Goal: Task Accomplishment & Management: Use online tool/utility

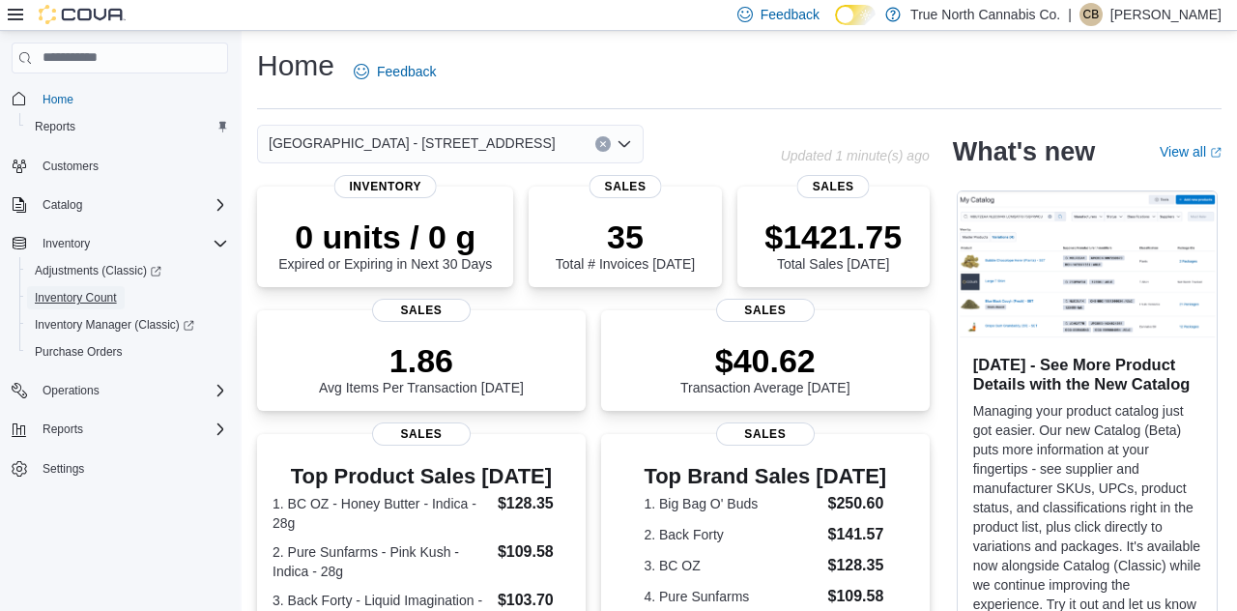
click at [104, 305] on span "Inventory Count" at bounding box center [76, 297] width 82 height 15
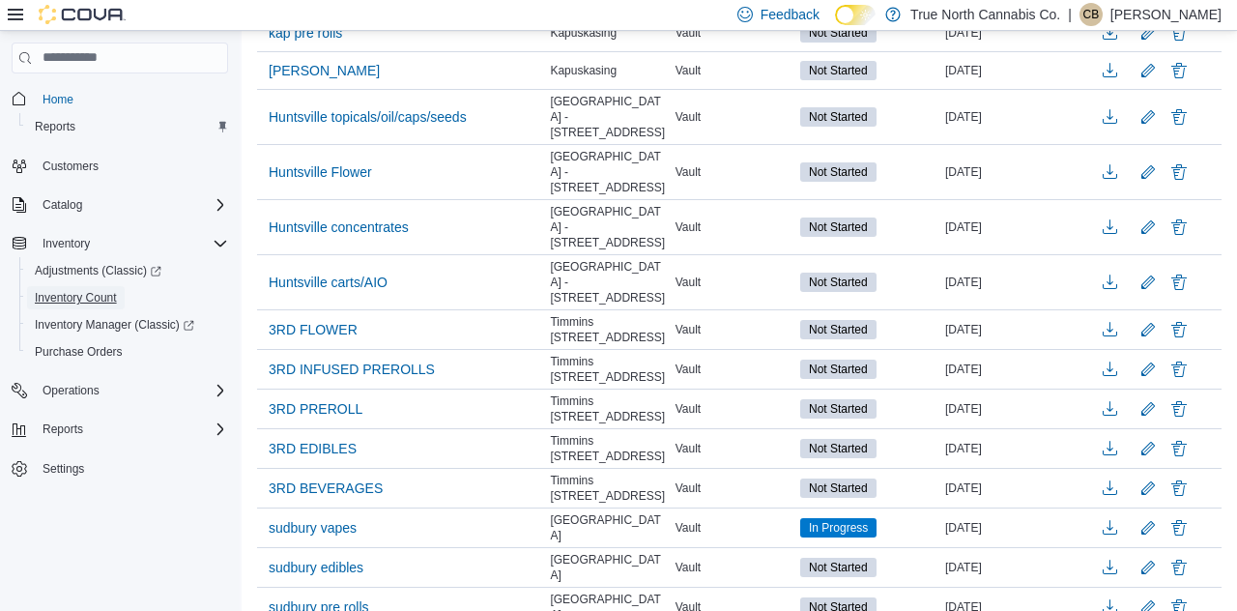
scroll to position [333, 0]
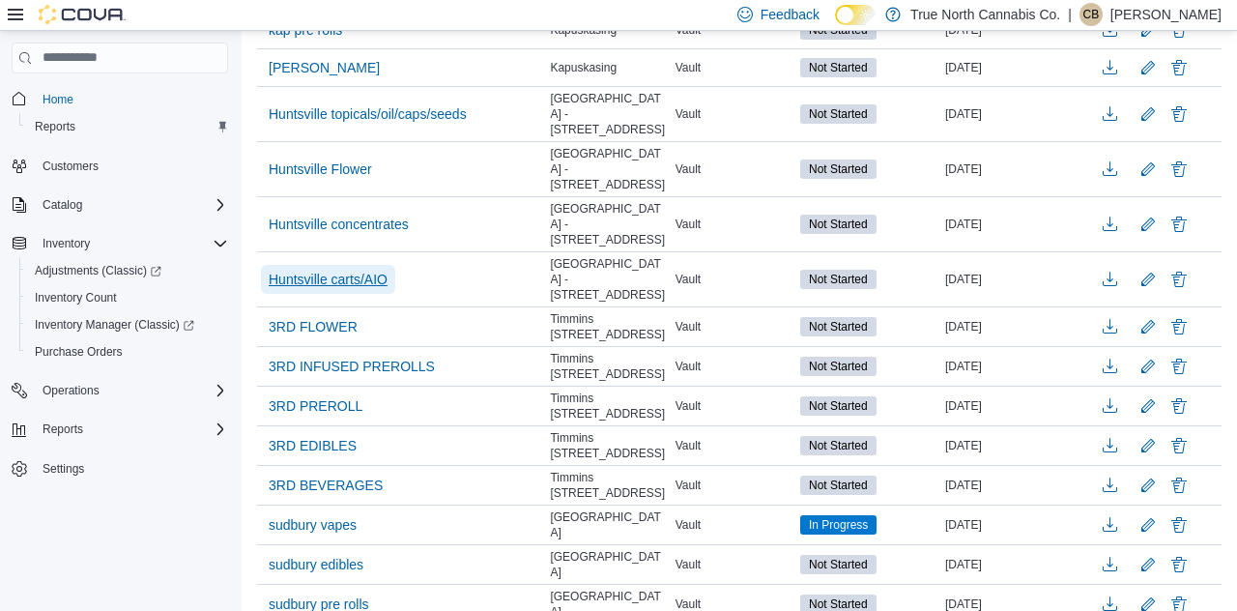
click at [346, 270] on span "Huntsville carts/AIO" at bounding box center [328, 279] width 119 height 19
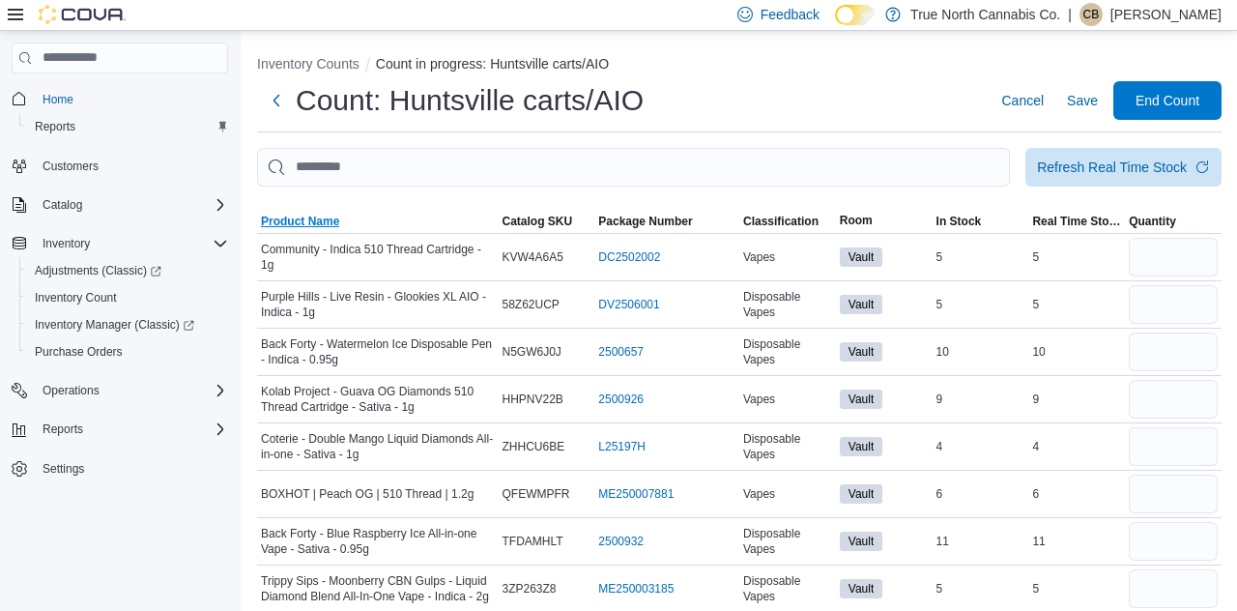
click at [307, 228] on span "Product Name" at bounding box center [300, 221] width 78 height 15
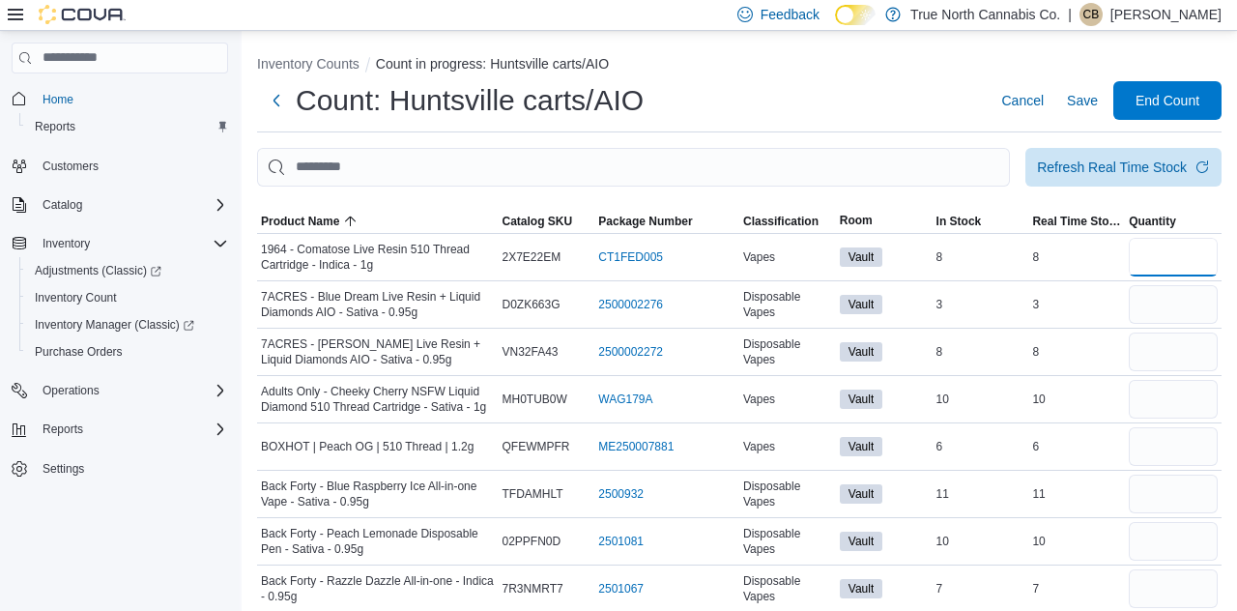
click at [1183, 264] on input "number" at bounding box center [1173, 257] width 89 height 39
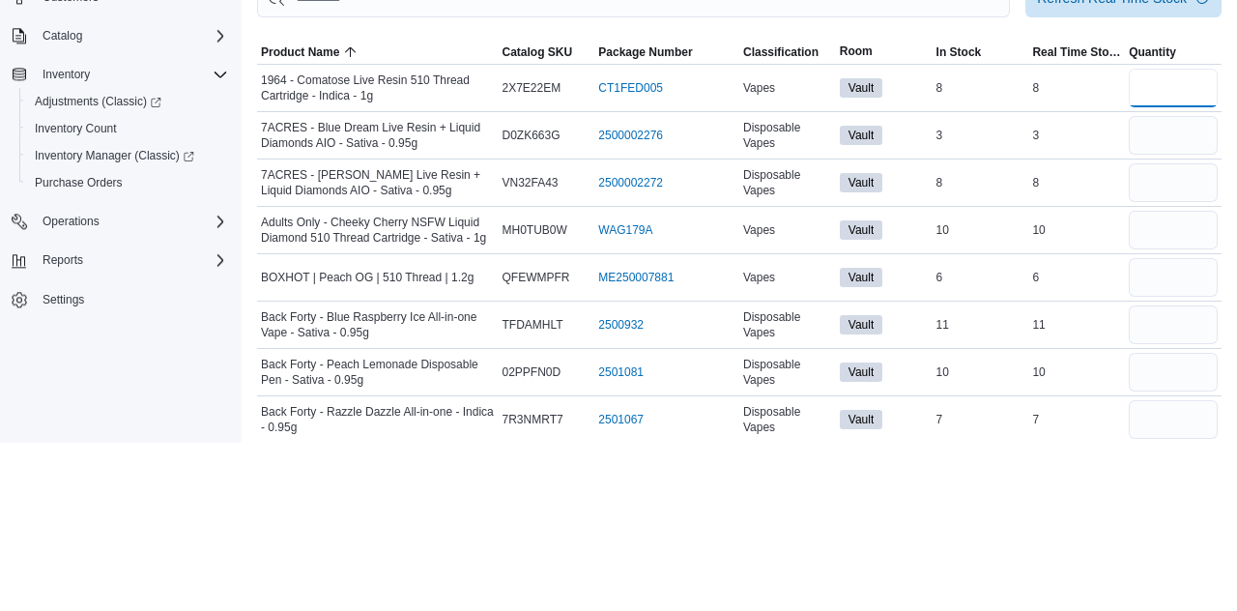
type input "*"
click at [1170, 312] on input "number" at bounding box center [1173, 304] width 89 height 39
type input "*"
click at [1176, 358] on input "number" at bounding box center [1173, 351] width 89 height 39
type input "*"
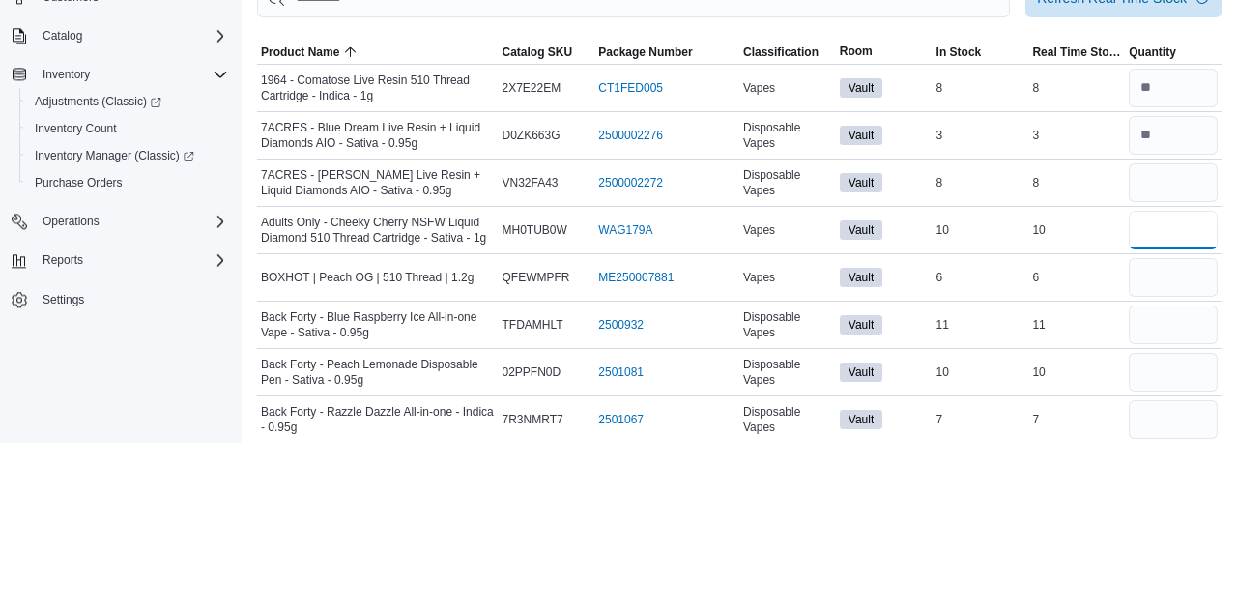
click at [1177, 402] on input "number" at bounding box center [1173, 399] width 89 height 39
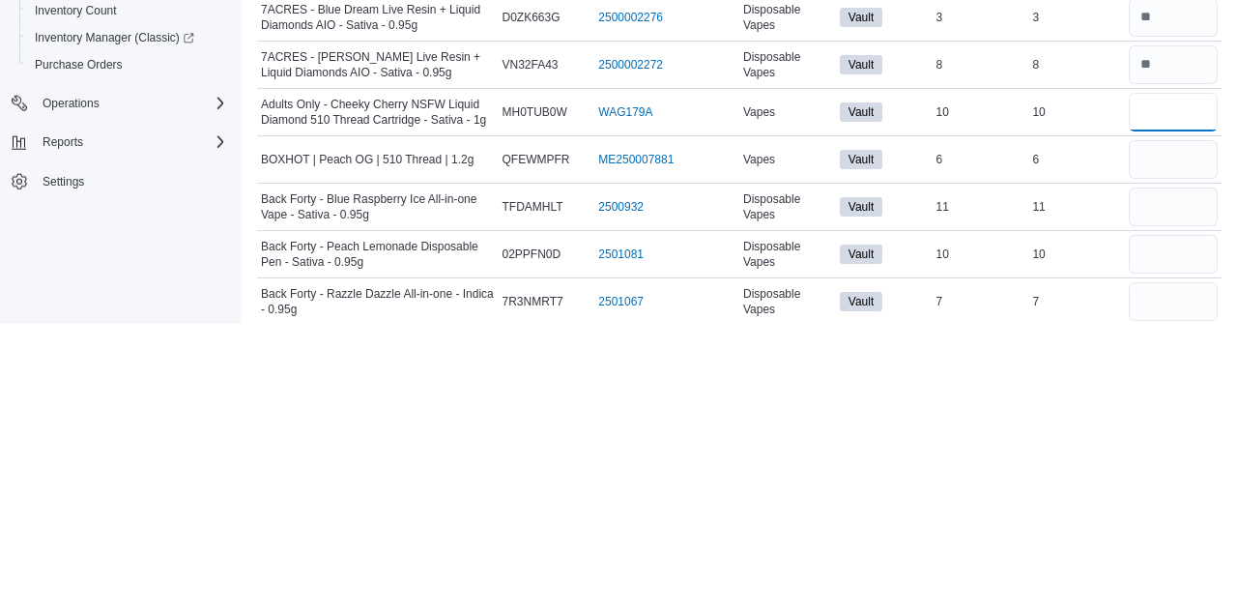
type input "**"
click at [1173, 452] on input "number" at bounding box center [1173, 446] width 89 height 39
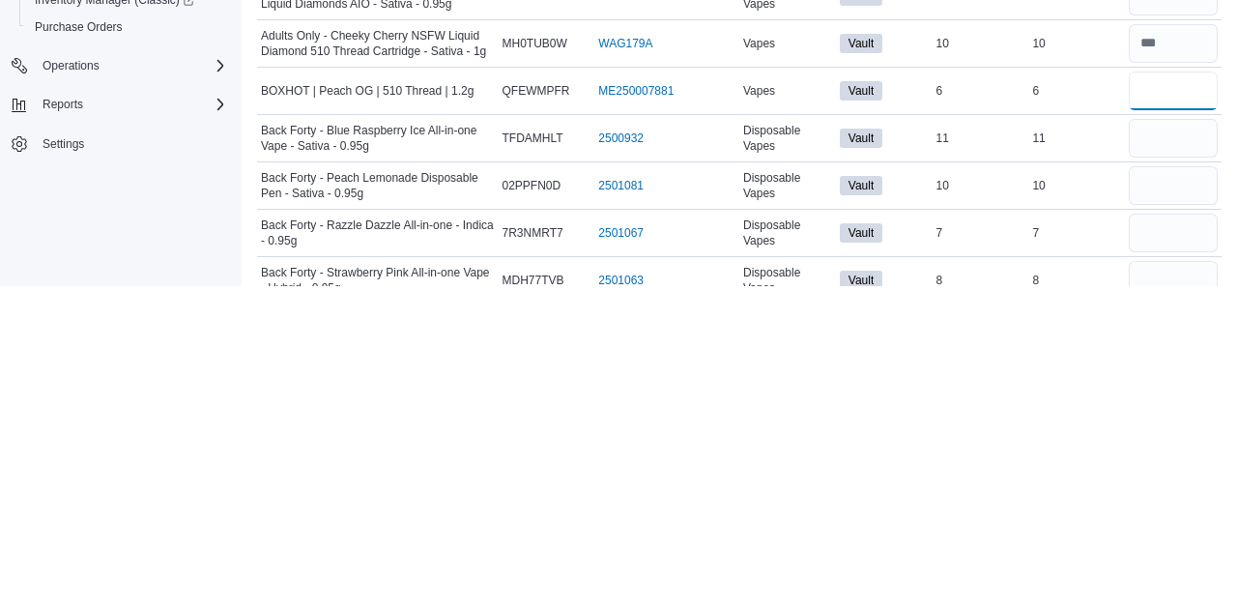
scroll to position [52, 0]
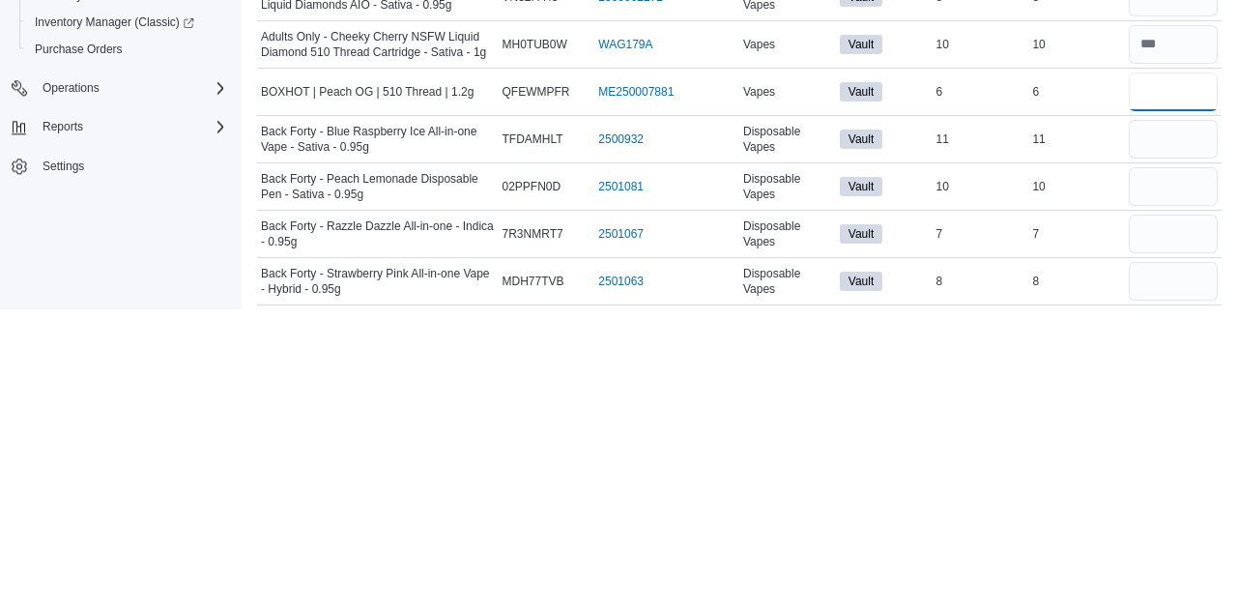
type input "*"
click at [1173, 444] on input "number" at bounding box center [1173, 441] width 89 height 39
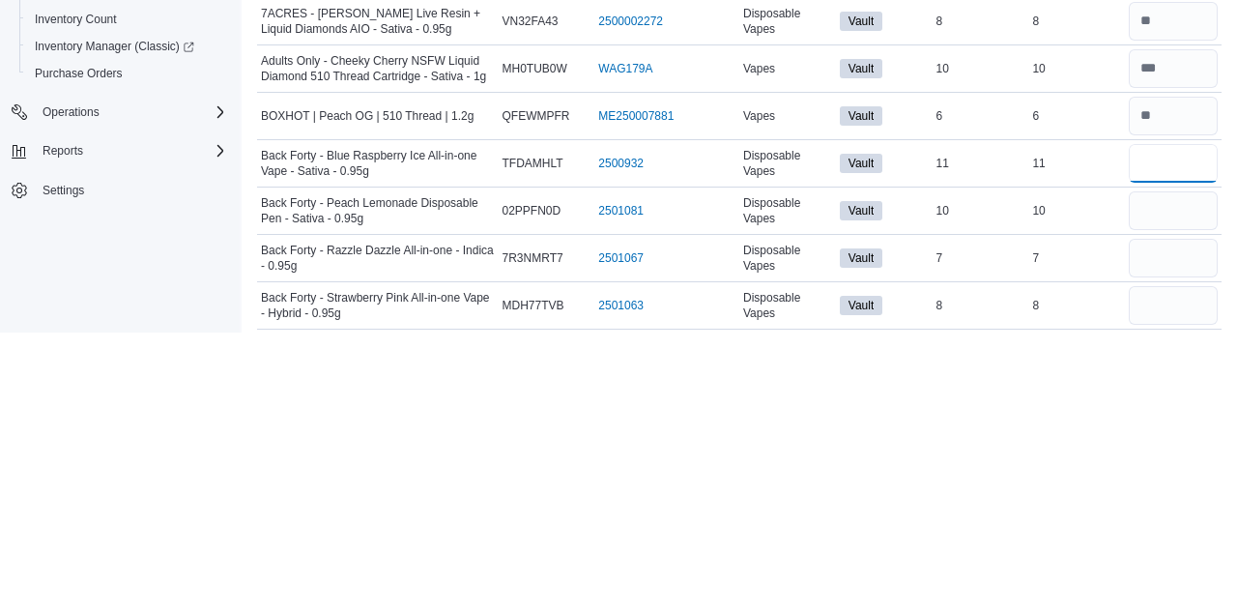
type input "**"
click at [1177, 495] on input "number" at bounding box center [1173, 489] width 89 height 39
type input "**"
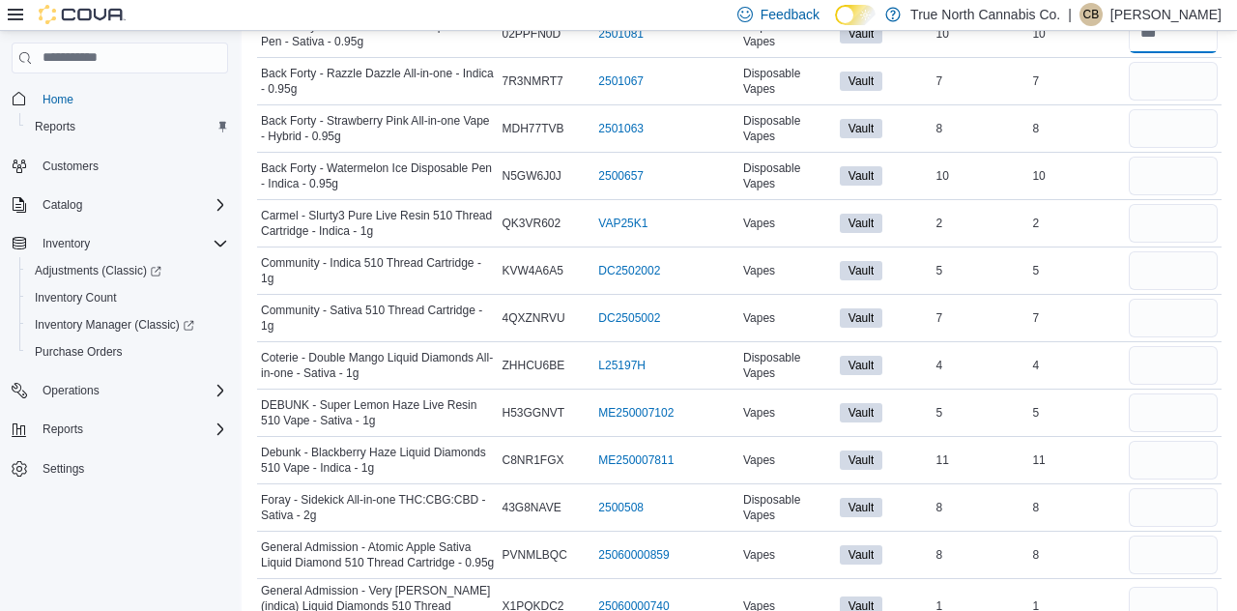
scroll to position [508, 0]
click at [1163, 77] on input "number" at bounding box center [1173, 80] width 89 height 39
type input "*"
click at [1163, 134] on input "number" at bounding box center [1173, 127] width 89 height 39
type input "*"
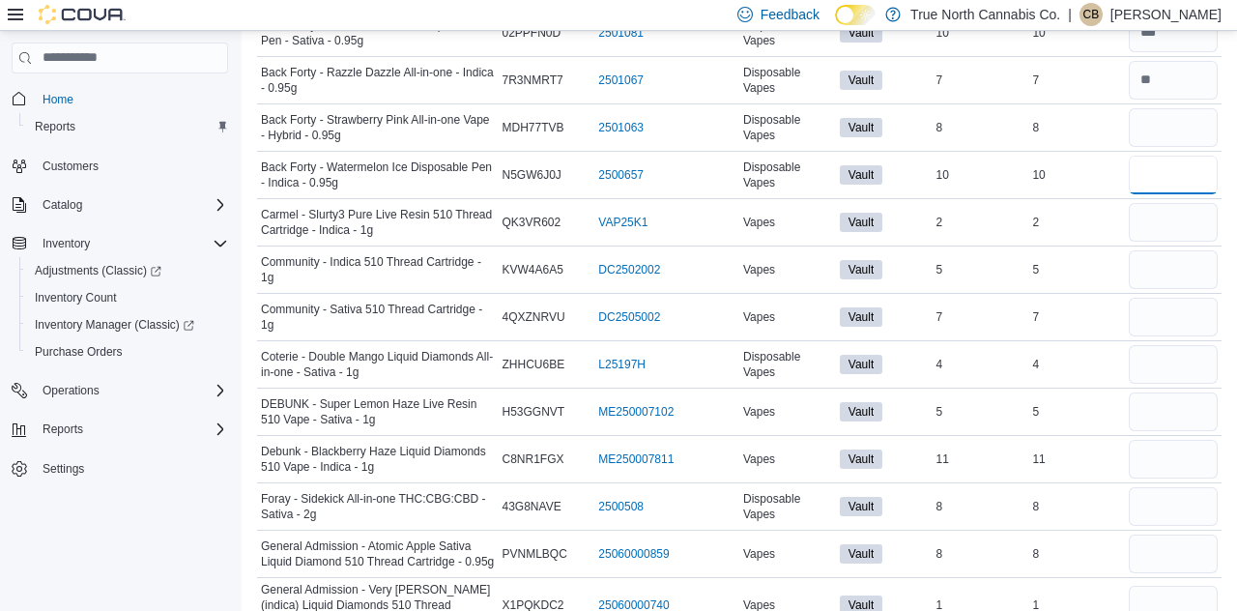
click at [1179, 182] on input "number" at bounding box center [1173, 175] width 89 height 39
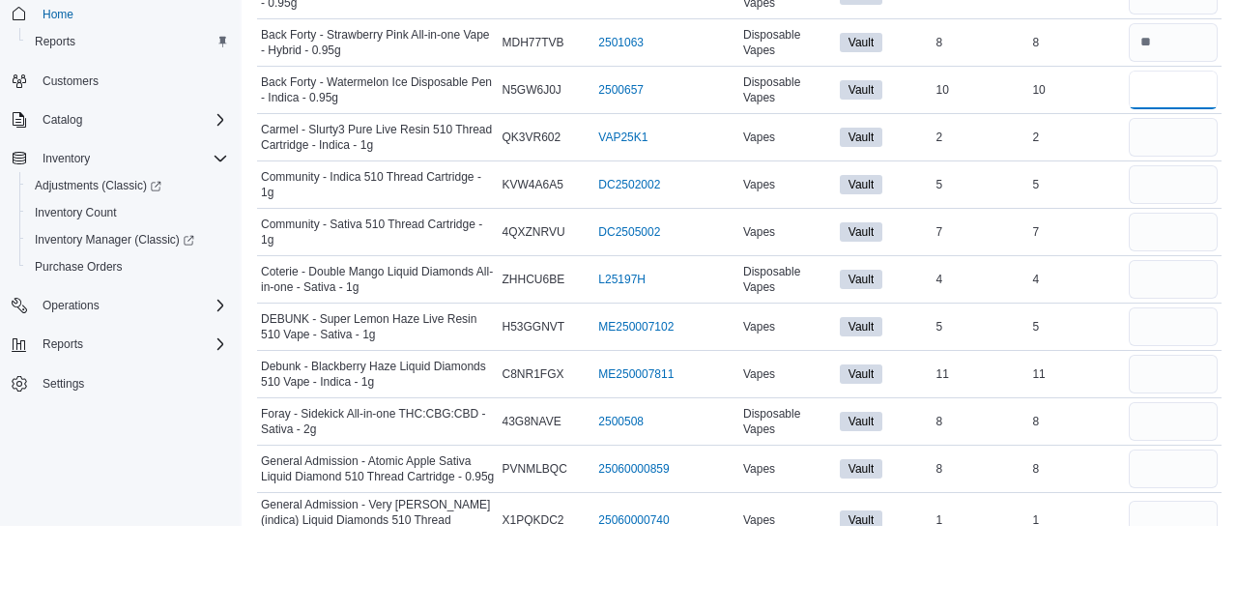
scroll to position [507, 0]
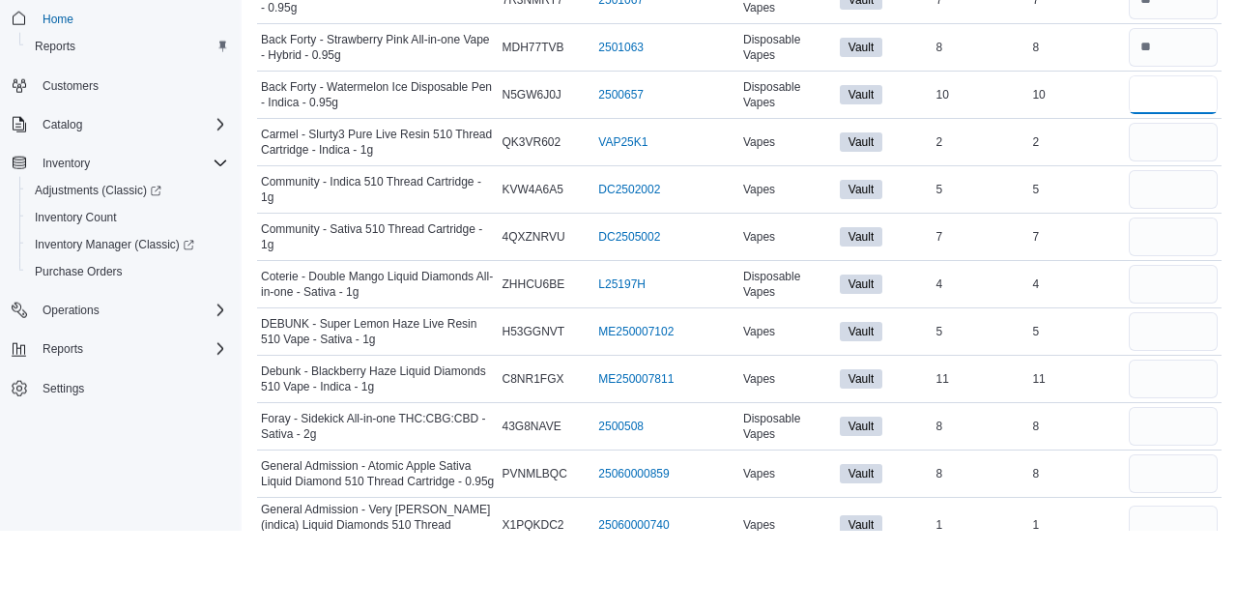
type input "**"
click at [1152, 225] on input "number" at bounding box center [1173, 222] width 89 height 39
type input "*"
click at [1161, 275] on input "number" at bounding box center [1173, 269] width 89 height 39
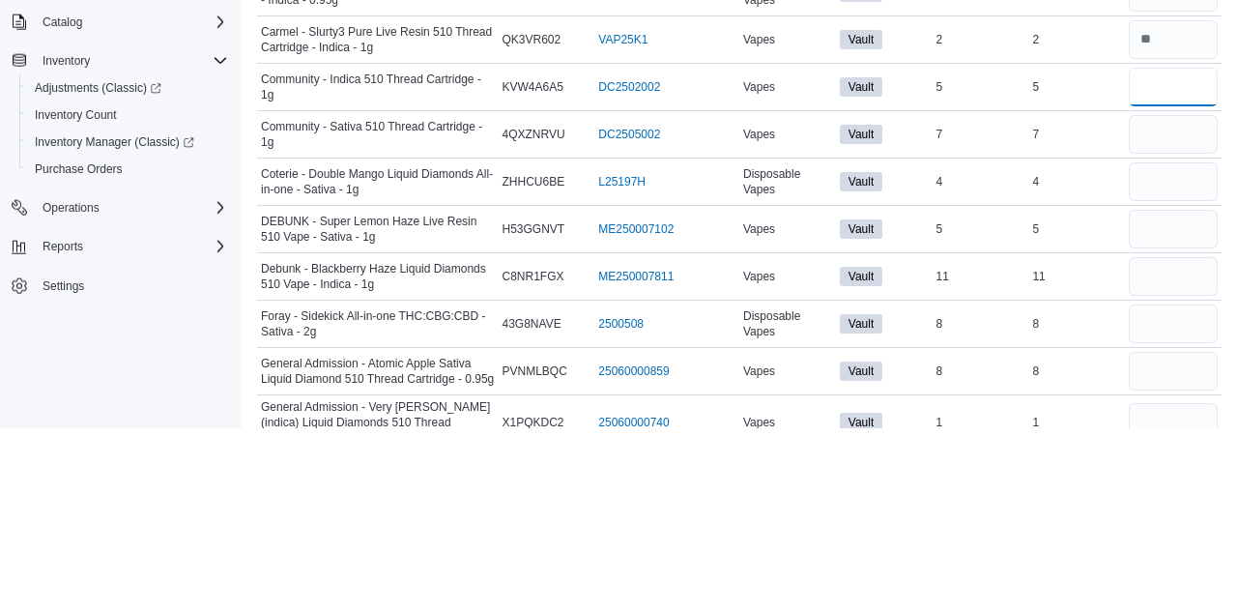
scroll to position [508, 0]
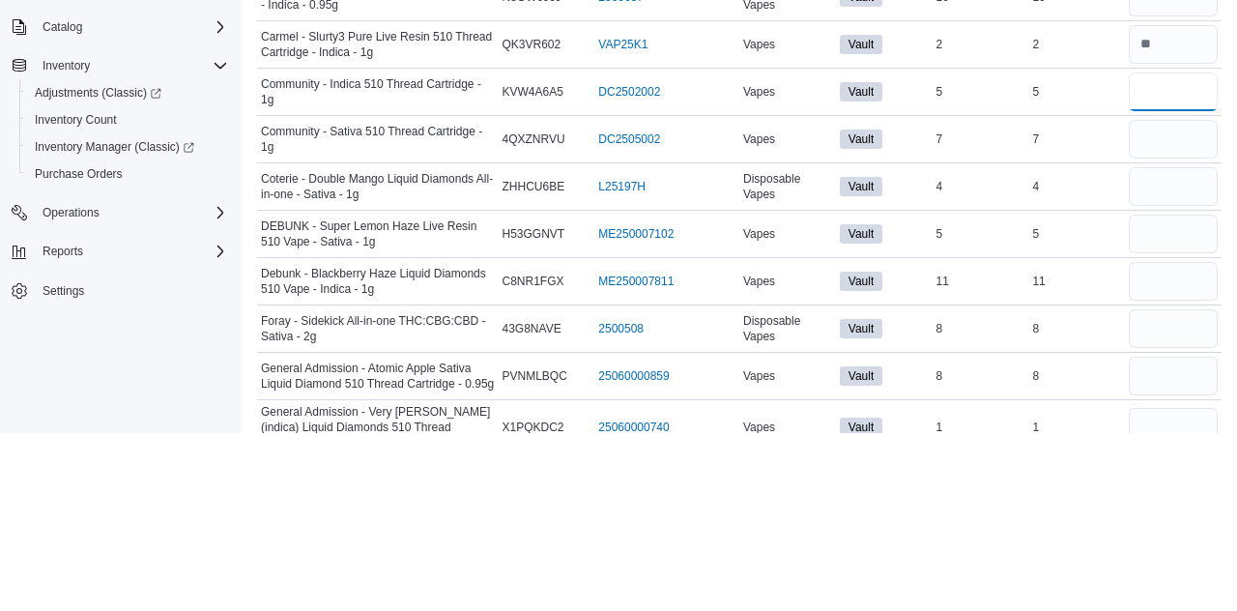
type input "*"
click at [1187, 319] on input "number" at bounding box center [1173, 317] width 89 height 39
type input "*"
click at [1170, 367] on input "number" at bounding box center [1173, 364] width 89 height 39
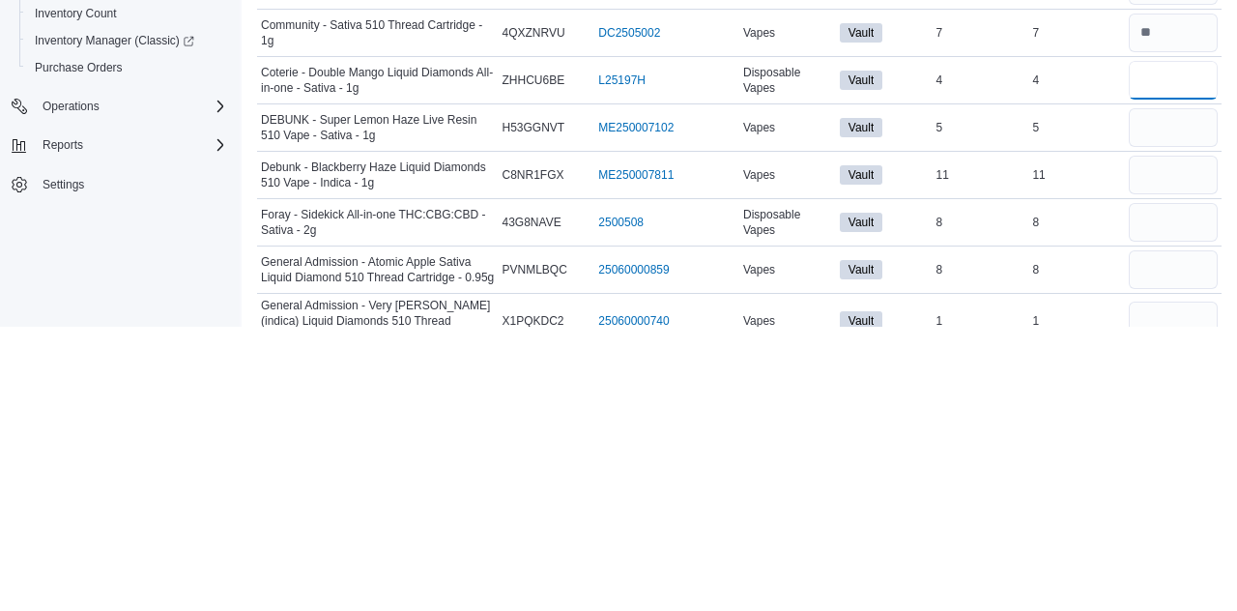
scroll to position [511, 0]
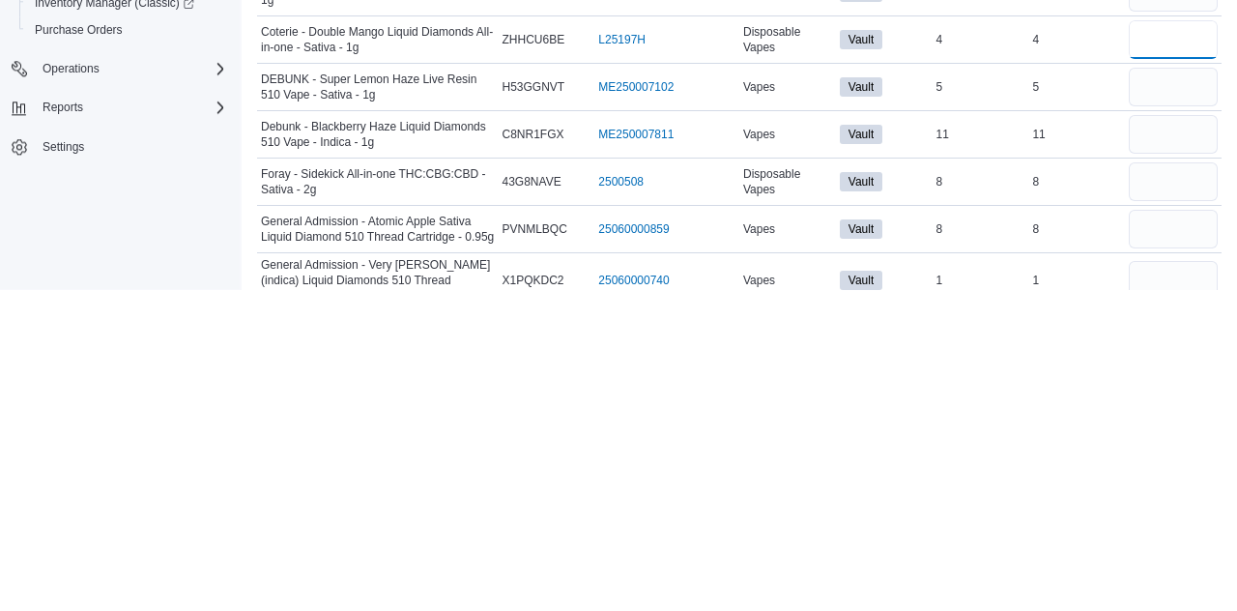
type input "*"
click at [1182, 408] on input "number" at bounding box center [1173, 408] width 89 height 39
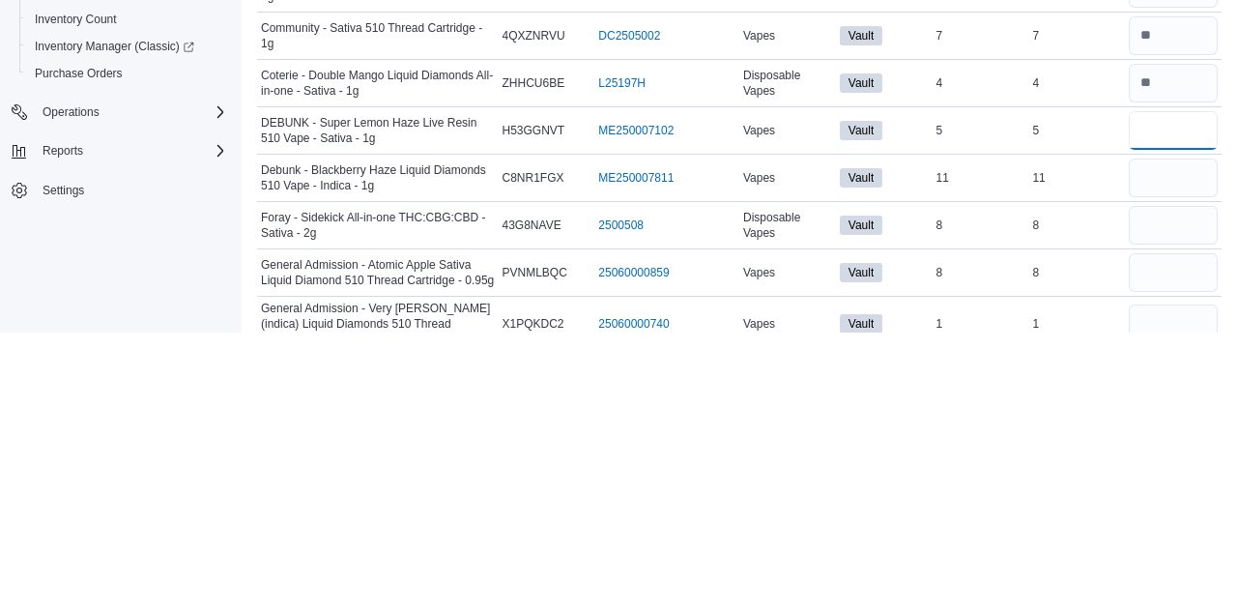
type input "*"
click at [1169, 459] on input "number" at bounding box center [1173, 456] width 89 height 39
type input "**"
click at [1171, 508] on input "number" at bounding box center [1173, 503] width 89 height 39
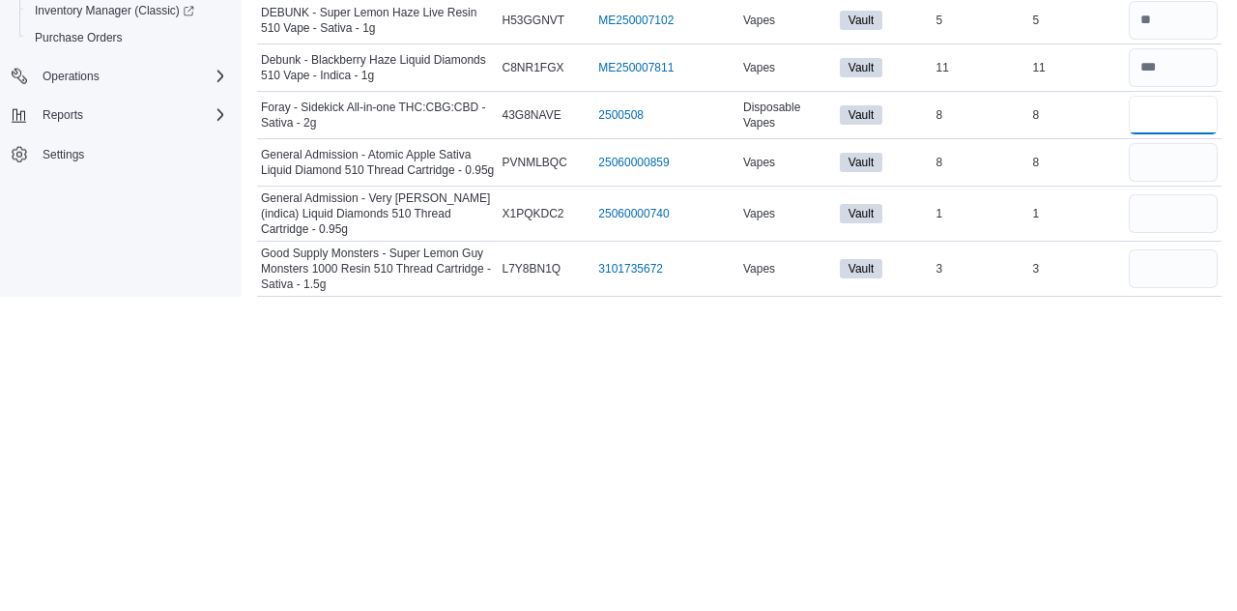
type input "*"
click at [1185, 479] on input "number" at bounding box center [1173, 476] width 89 height 39
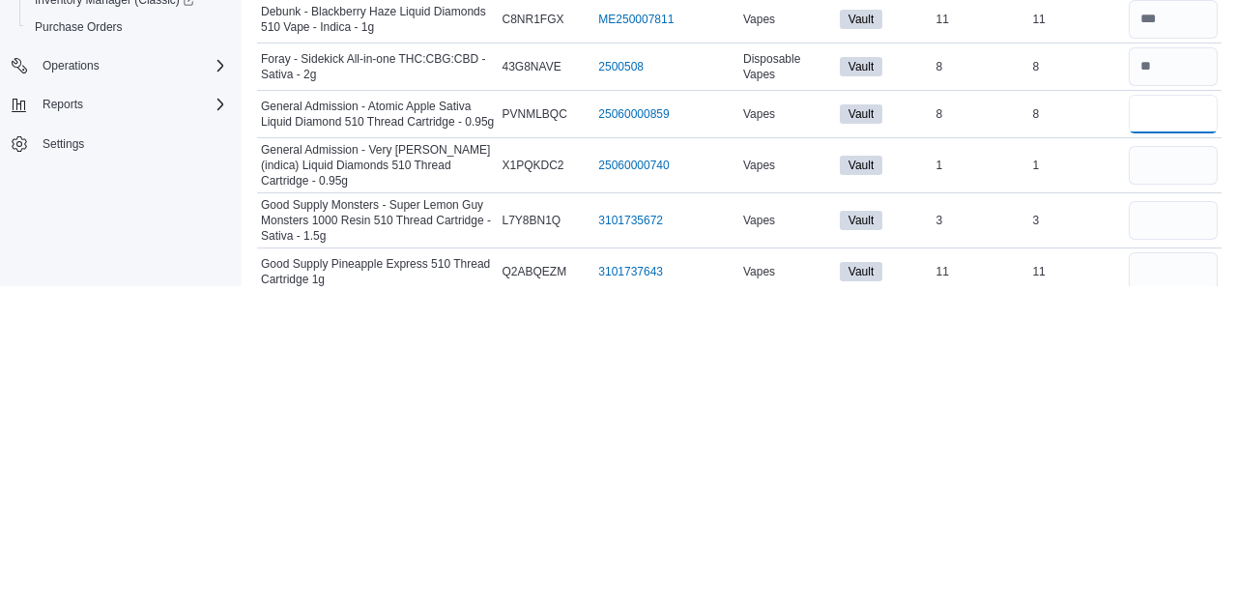
scroll to position [624, 0]
type input "*"
click at [1180, 489] on input "number" at bounding box center [1173, 489] width 89 height 39
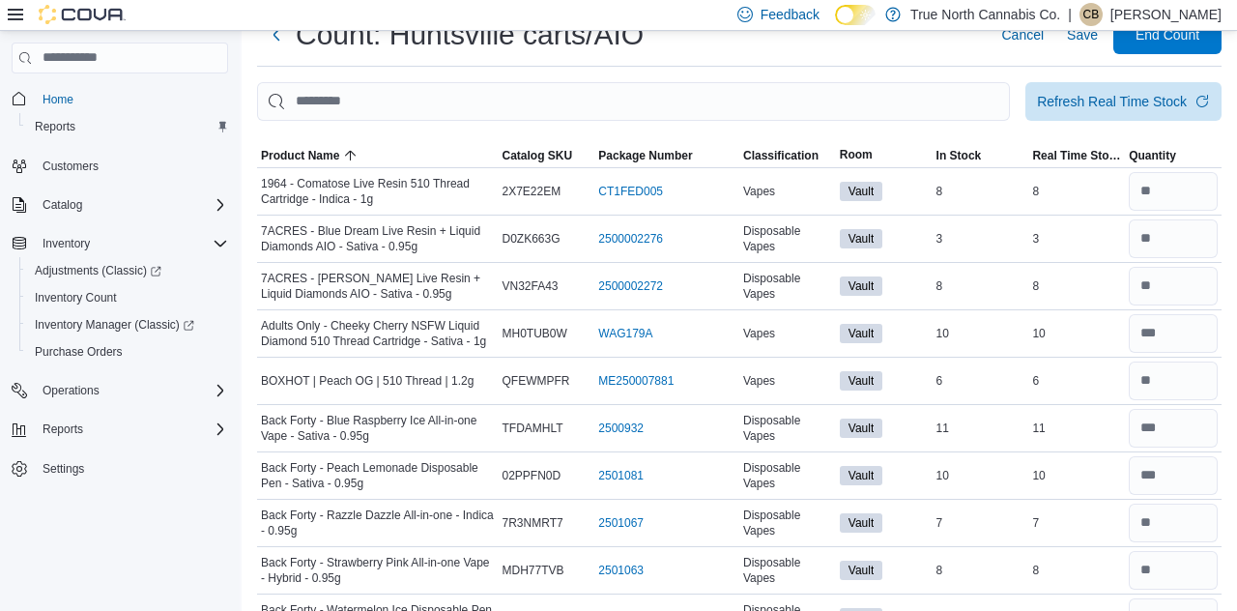
scroll to position [52, 0]
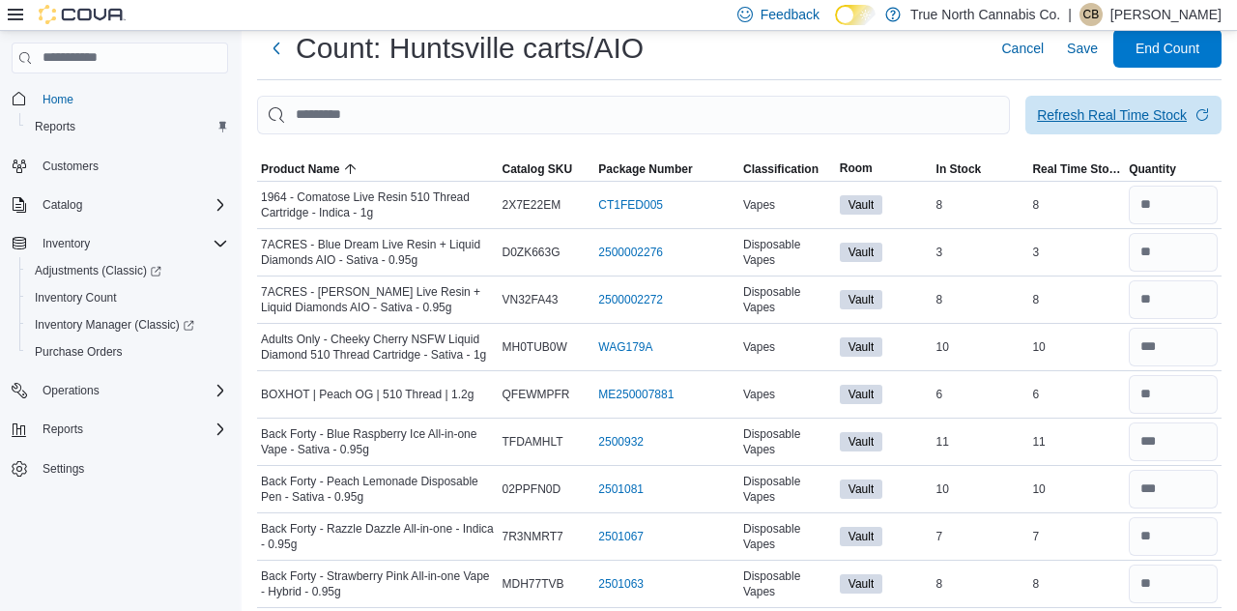
click at [1117, 125] on div "Refresh Real Time Stock" at bounding box center [1112, 114] width 150 height 19
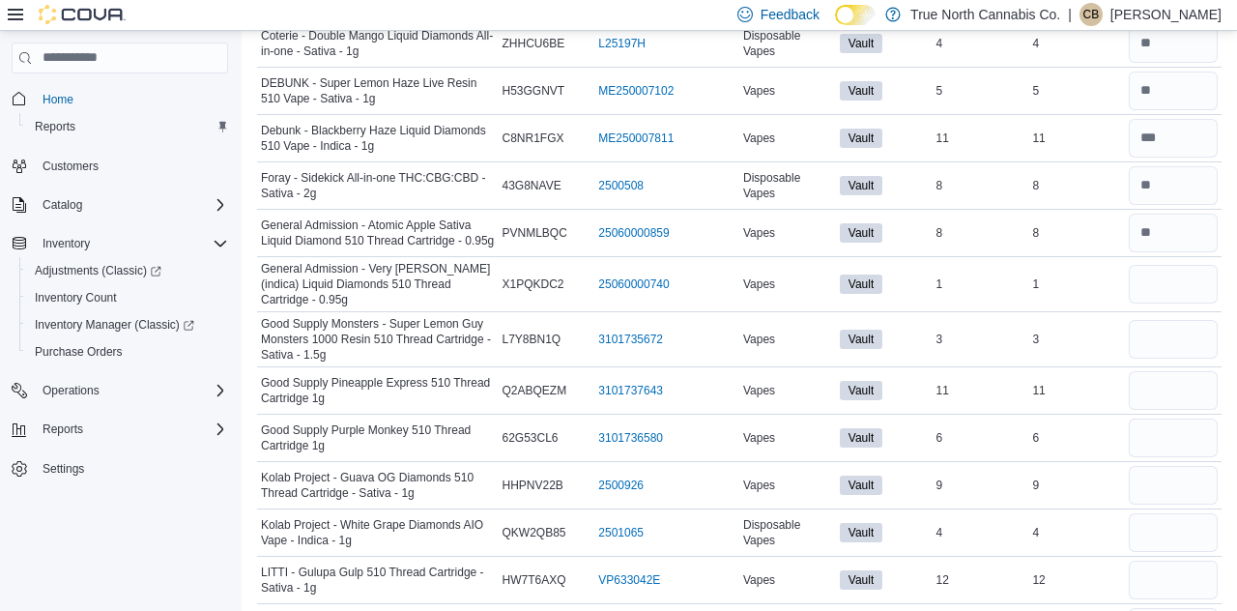
scroll to position [875, 0]
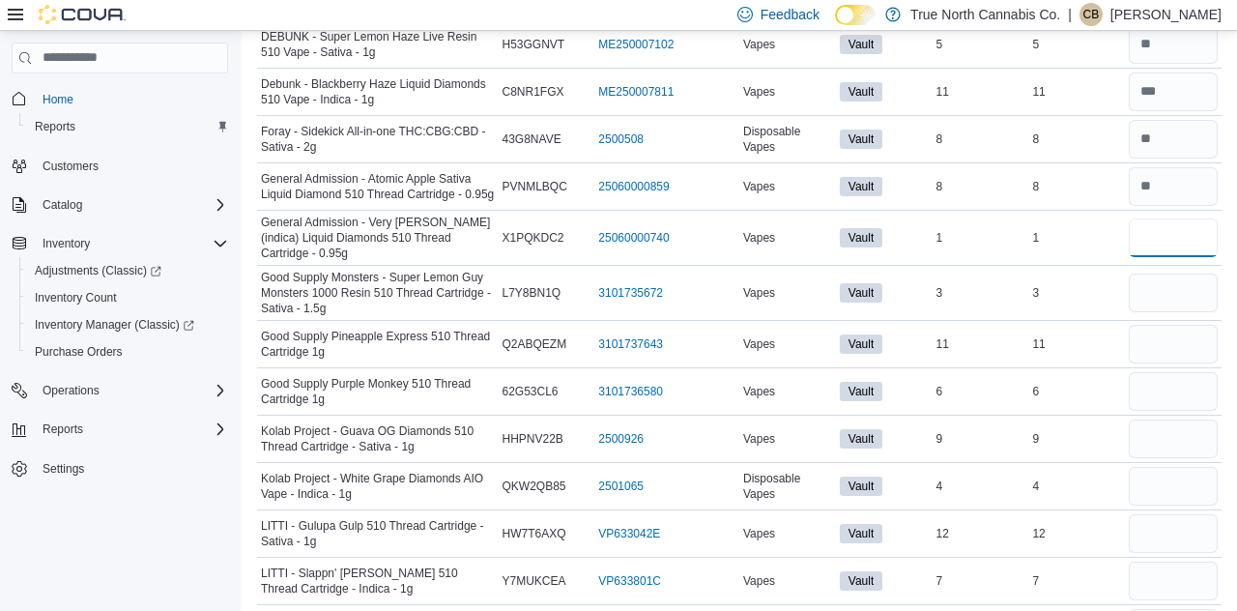
click at [1192, 234] on input "number" at bounding box center [1173, 237] width 89 height 39
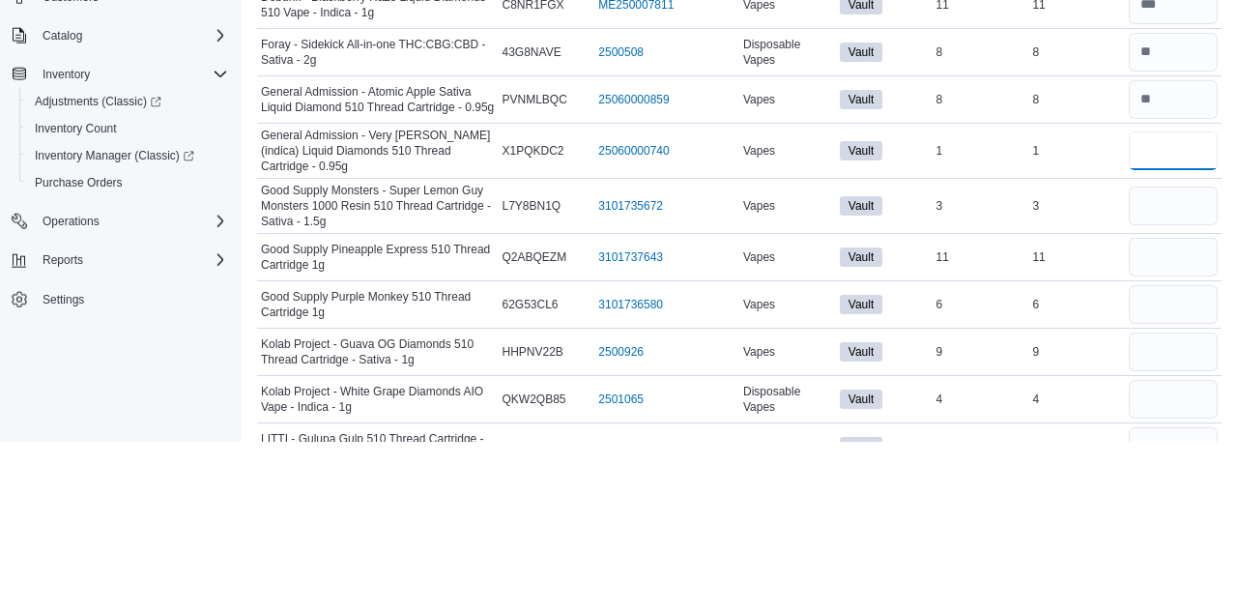
scroll to position [793, 0]
type input "*"
click at [1171, 375] on input "number" at bounding box center [1173, 375] width 89 height 39
click at [1168, 271] on input "number" at bounding box center [1173, 268] width 89 height 39
click at [1180, 270] on input "number" at bounding box center [1173, 268] width 89 height 39
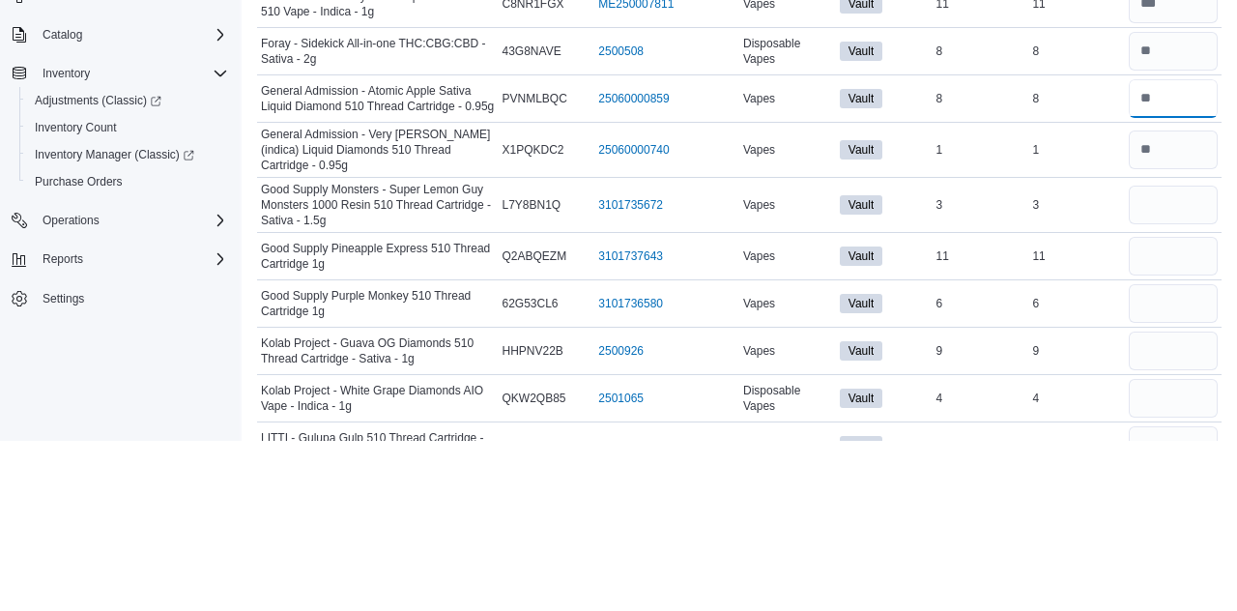
type input "*"
click at [1173, 379] on input "number" at bounding box center [1173, 375] width 89 height 39
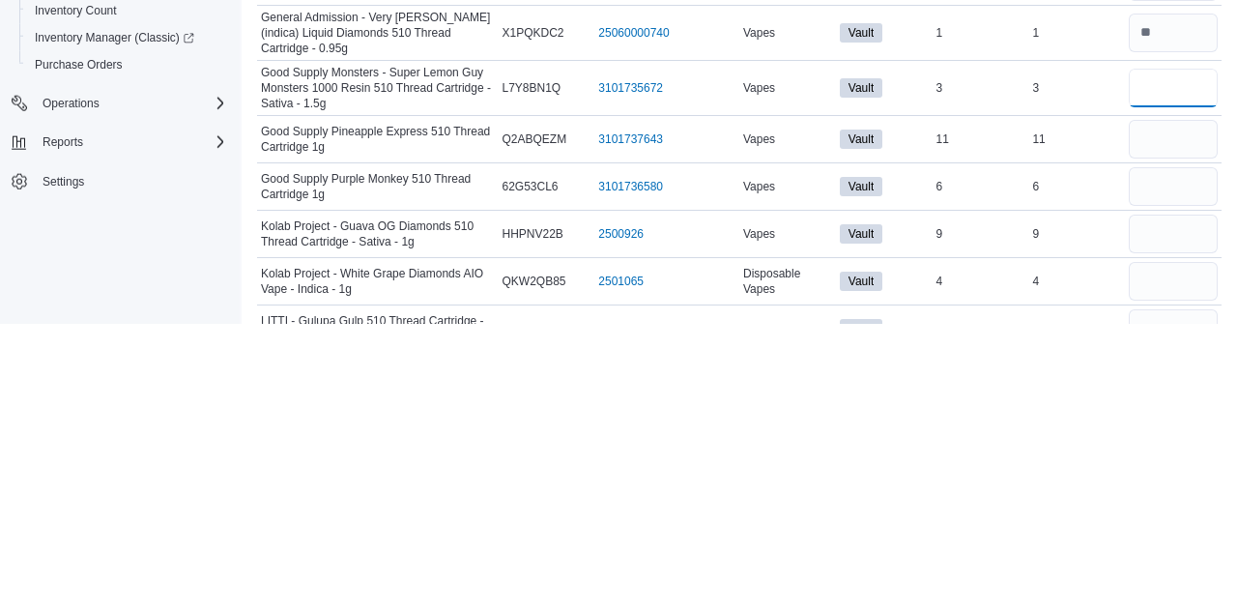
type input "*"
click at [1167, 427] on input "number" at bounding box center [1173, 426] width 89 height 39
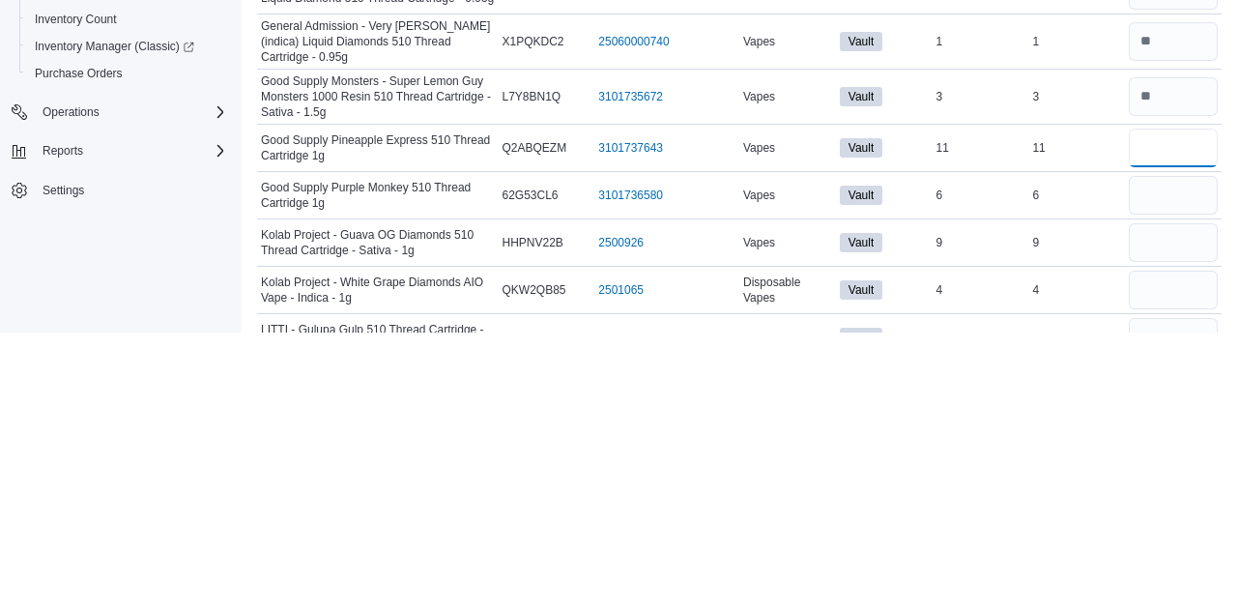
type input "**"
click at [1183, 471] on input "number" at bounding box center [1173, 473] width 89 height 39
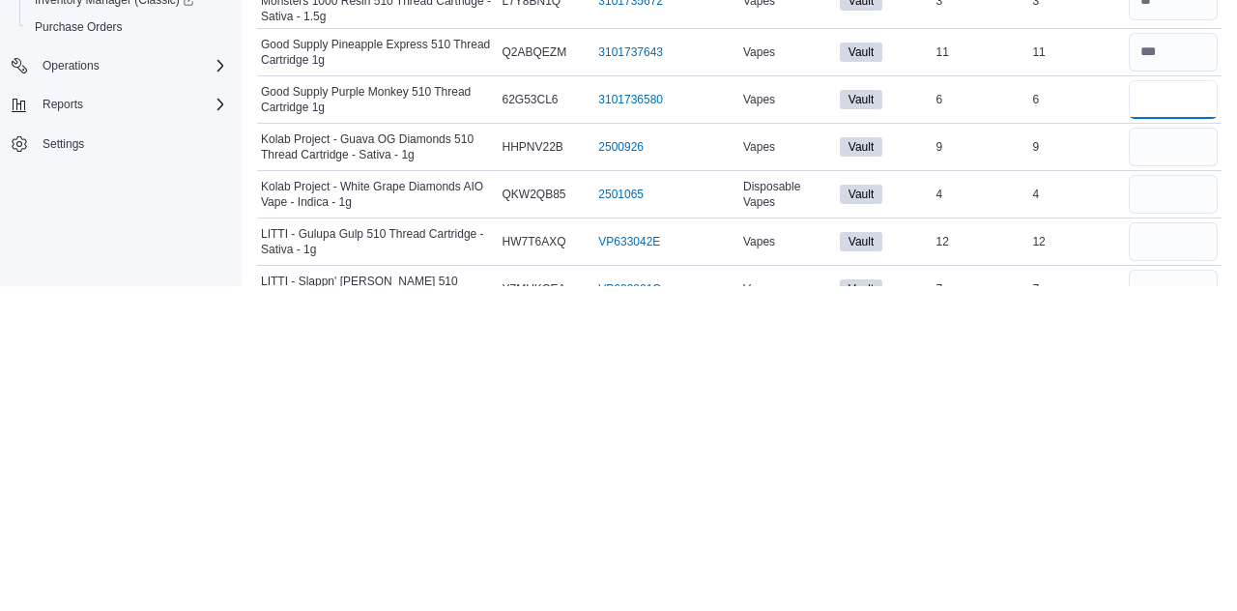
scroll to position [868, 0]
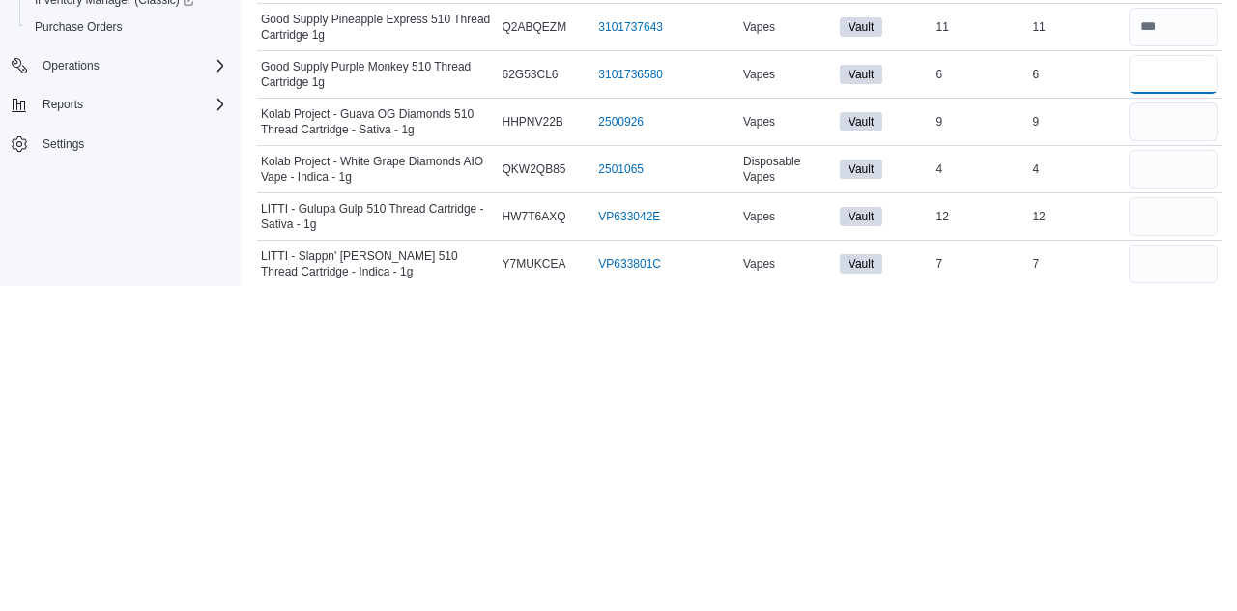
type input "*"
click at [1167, 443] on input "number" at bounding box center [1173, 446] width 89 height 39
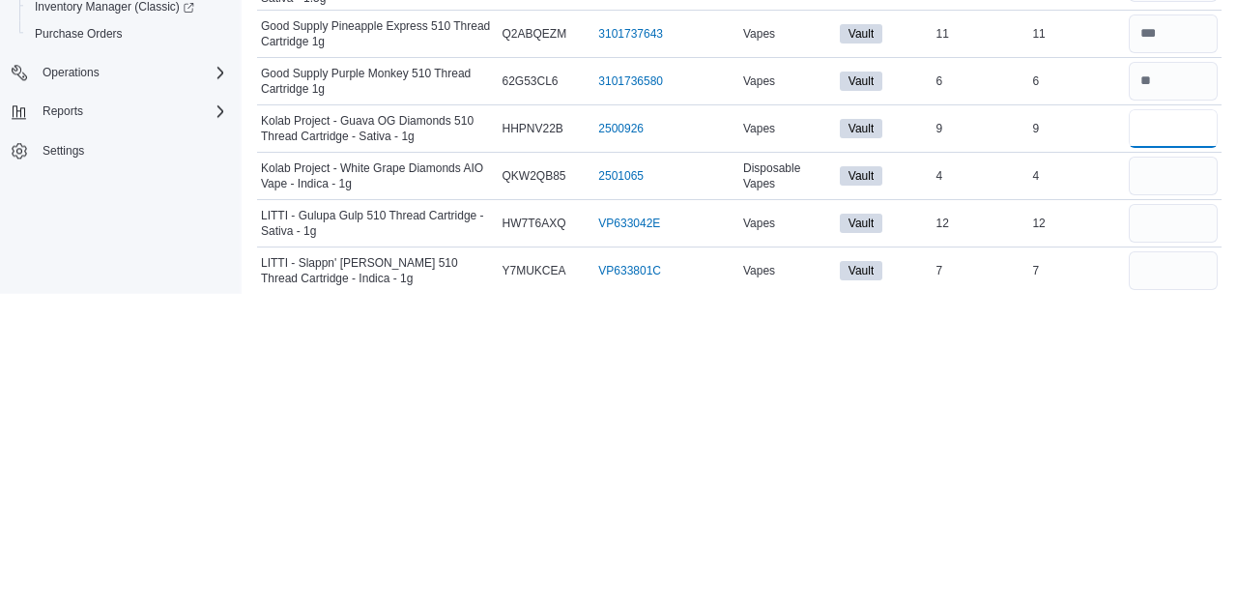
scroll to position [957, 0]
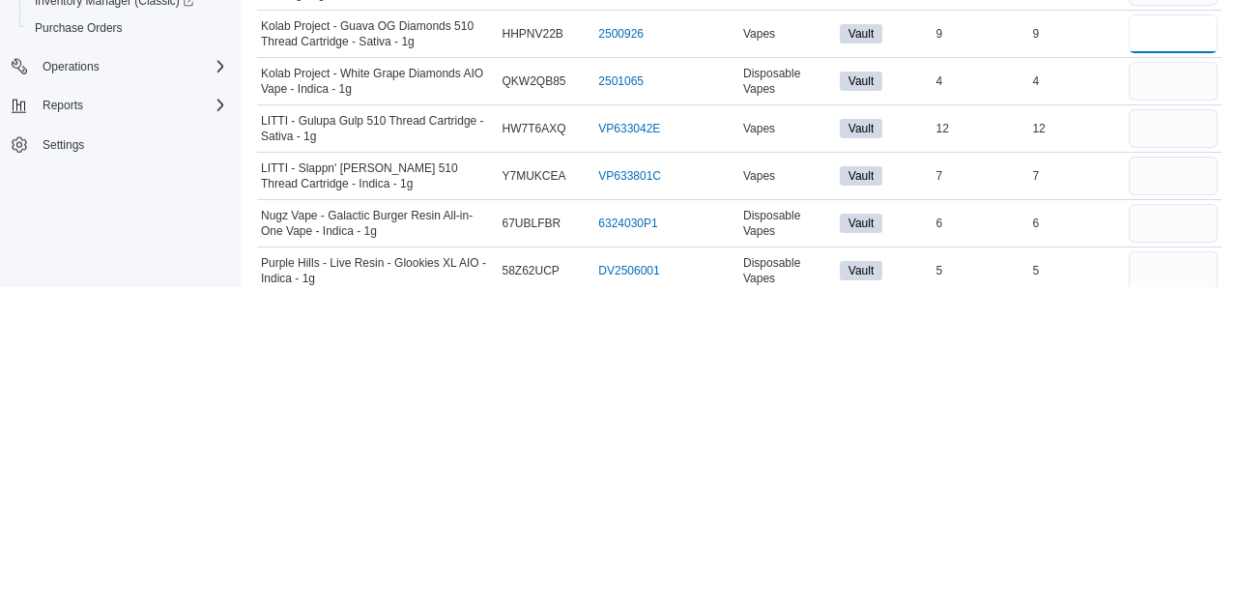
type input "*"
click at [1184, 404] on input "number" at bounding box center [1173, 405] width 89 height 39
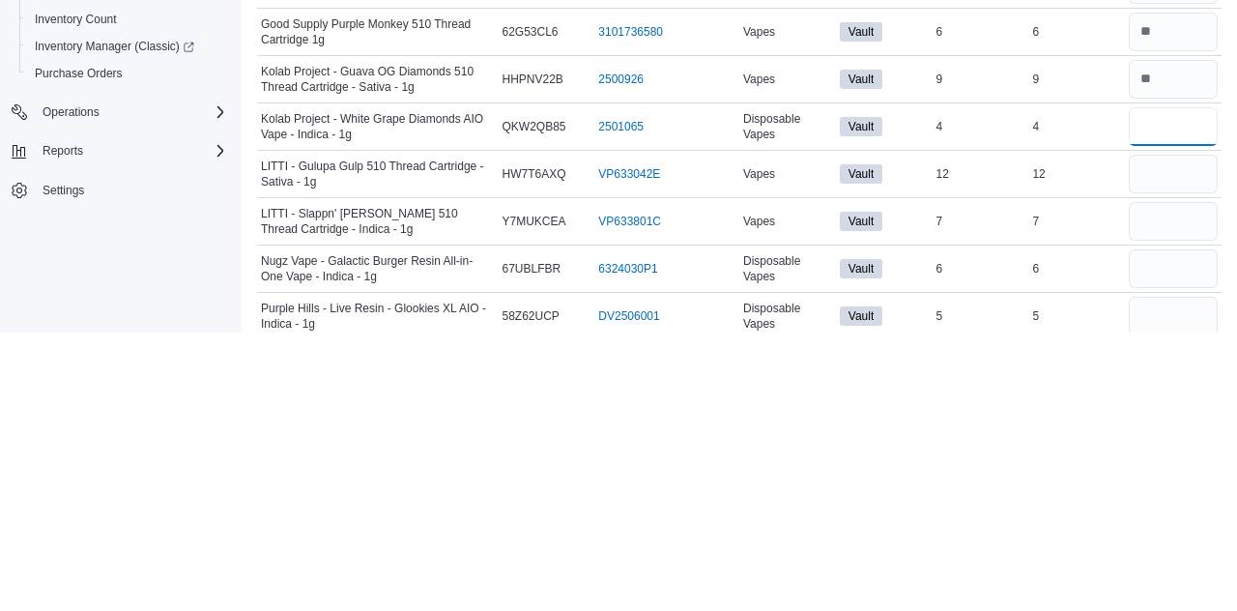
type input "*"
click at [1189, 451] on input "number" at bounding box center [1173, 452] width 89 height 39
type input "**"
click at [1163, 492] on input "number" at bounding box center [1173, 499] width 89 height 39
type input "*"
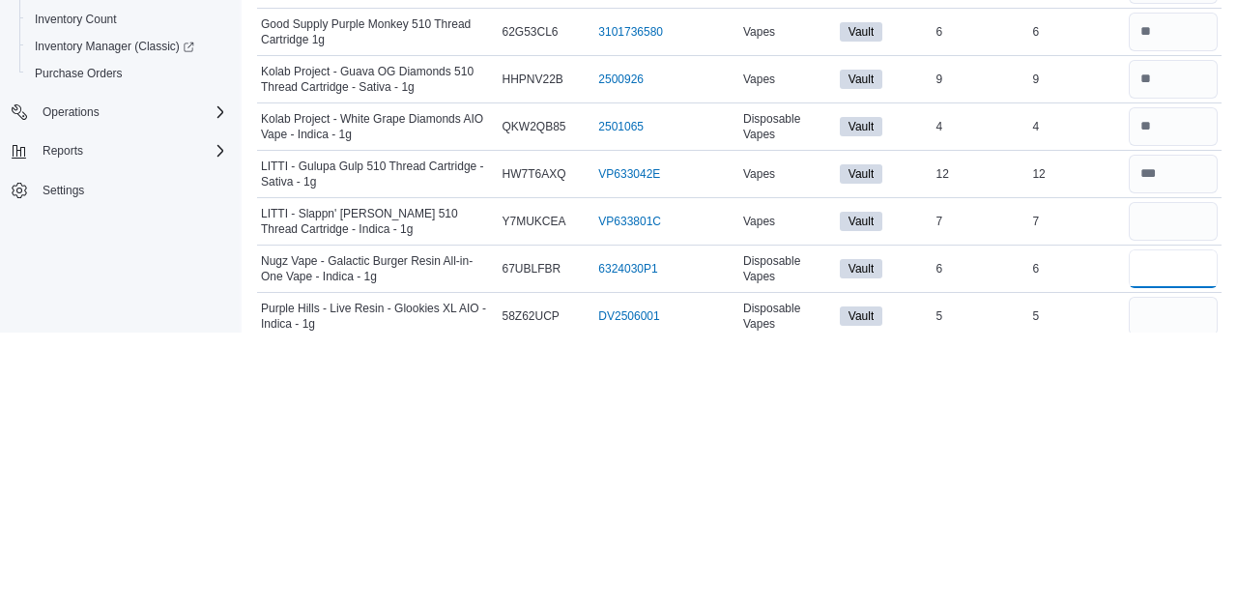
click at [1193, 540] on input "number" at bounding box center [1173, 547] width 89 height 39
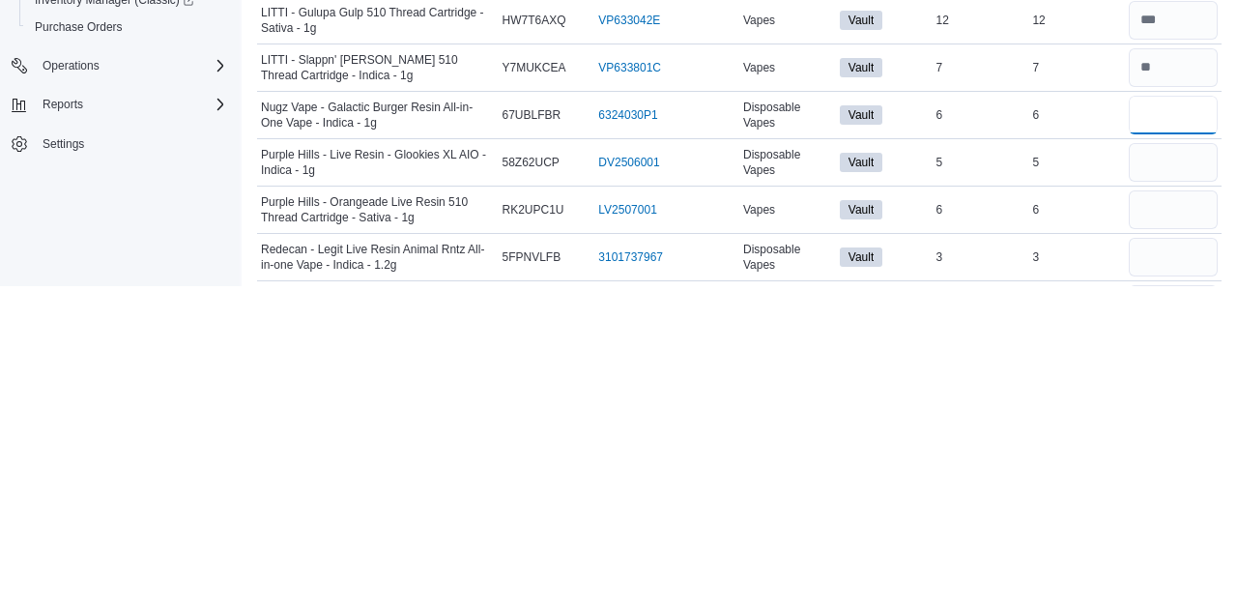
scroll to position [1090, 0]
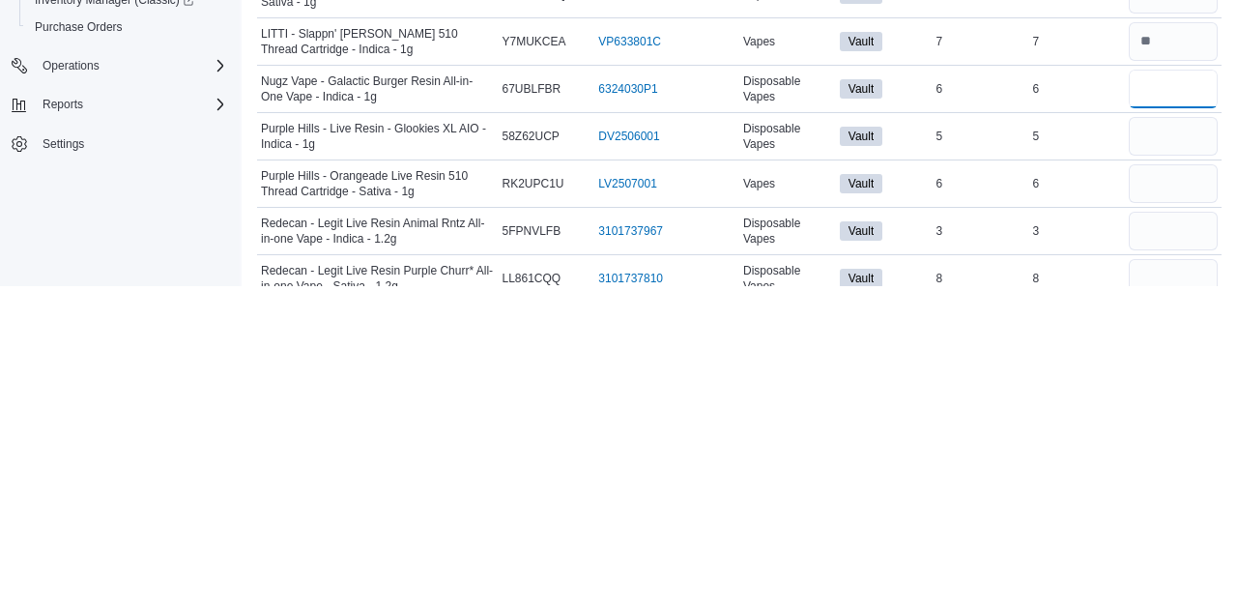
type input "*"
click at [1183, 461] on input "number" at bounding box center [1173, 461] width 89 height 39
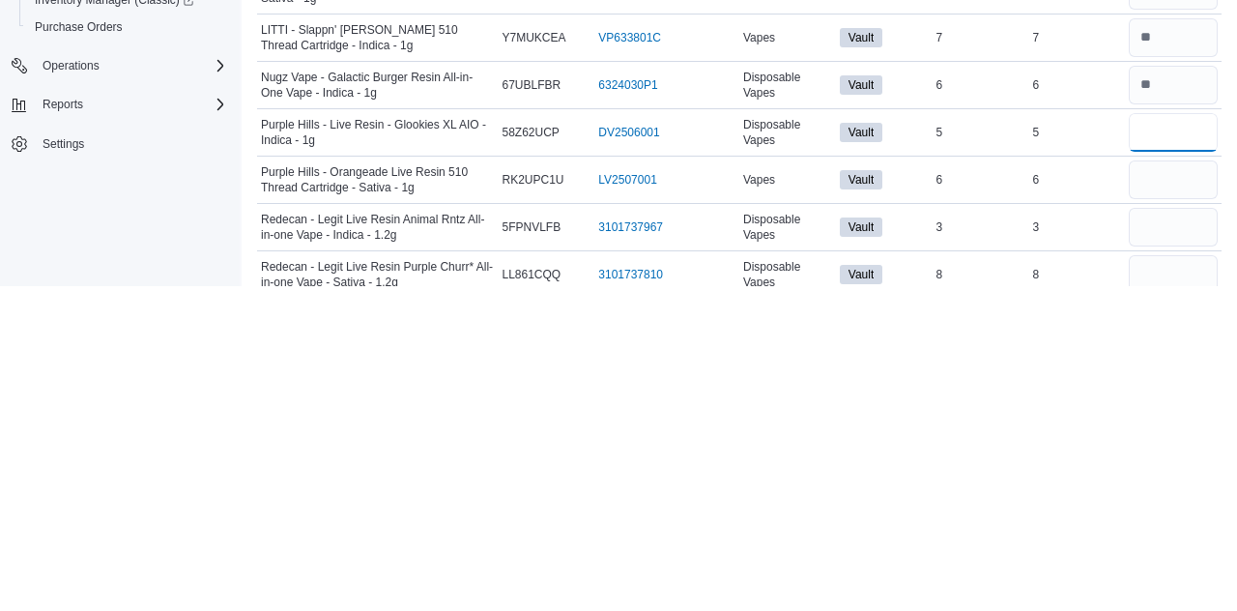
scroll to position [1094, 0]
type input "*"
click at [1179, 502] on input "number" at bounding box center [1173, 504] width 89 height 39
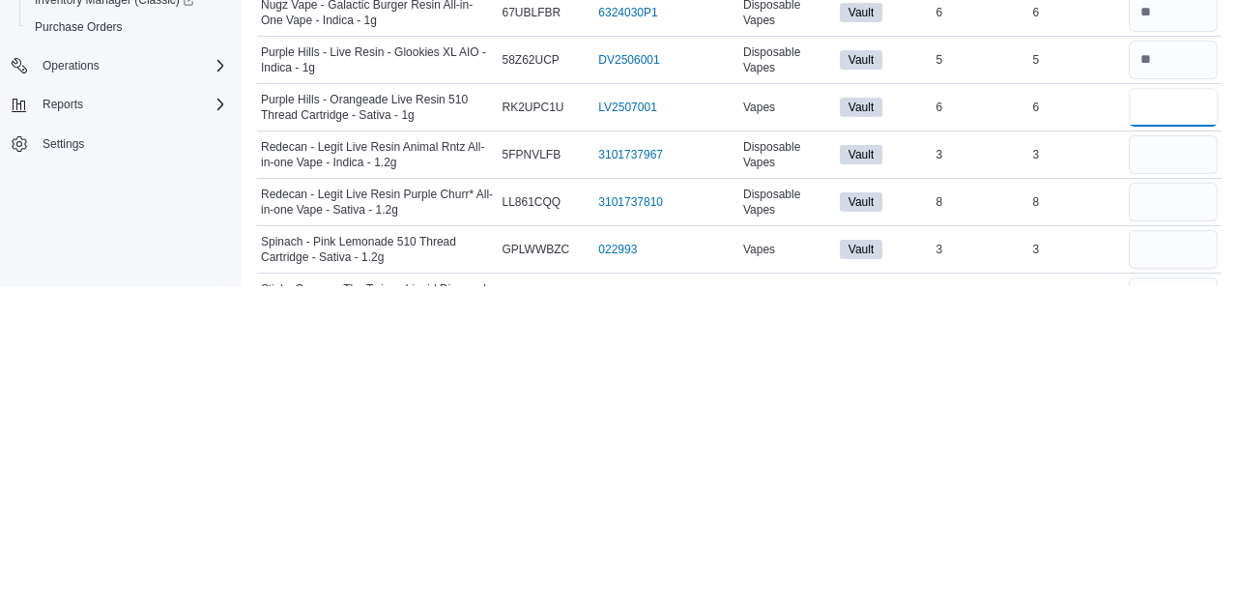
scroll to position [1167, 0]
type input "*"
click at [1174, 523] on input "number" at bounding box center [1173, 525] width 89 height 39
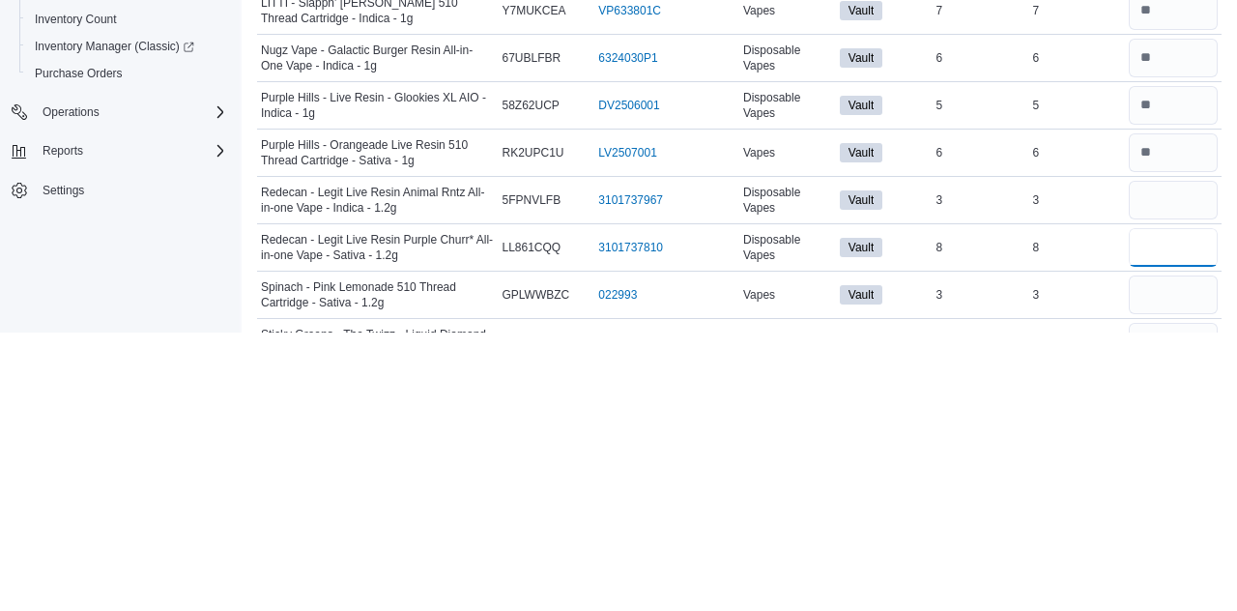
type input "*"
click at [1187, 475] on input "number" at bounding box center [1173, 478] width 89 height 39
click at [1161, 469] on input "number" at bounding box center [1173, 478] width 89 height 39
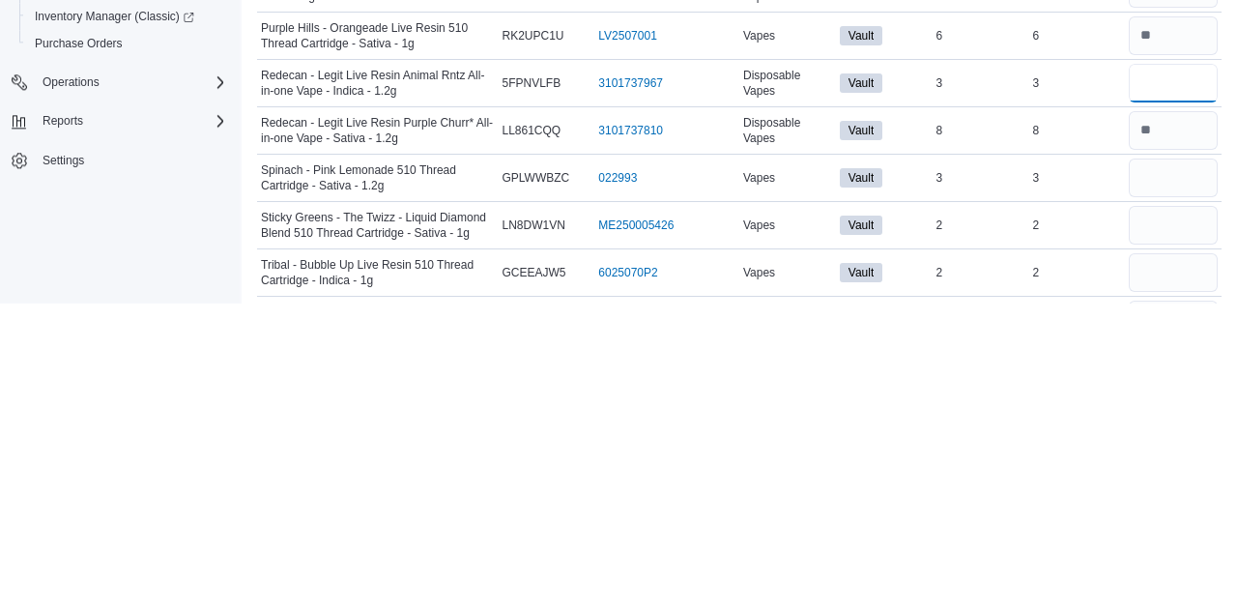
scroll to position [1254, 0]
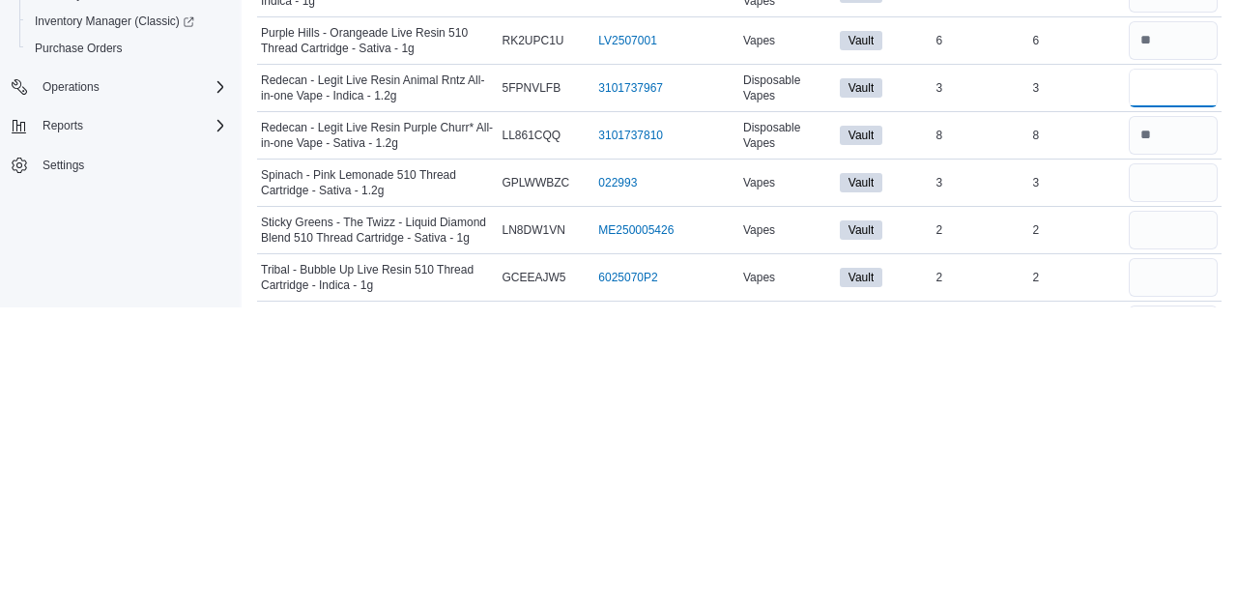
type input "*"
click at [1181, 485] on input "number" at bounding box center [1173, 486] width 89 height 39
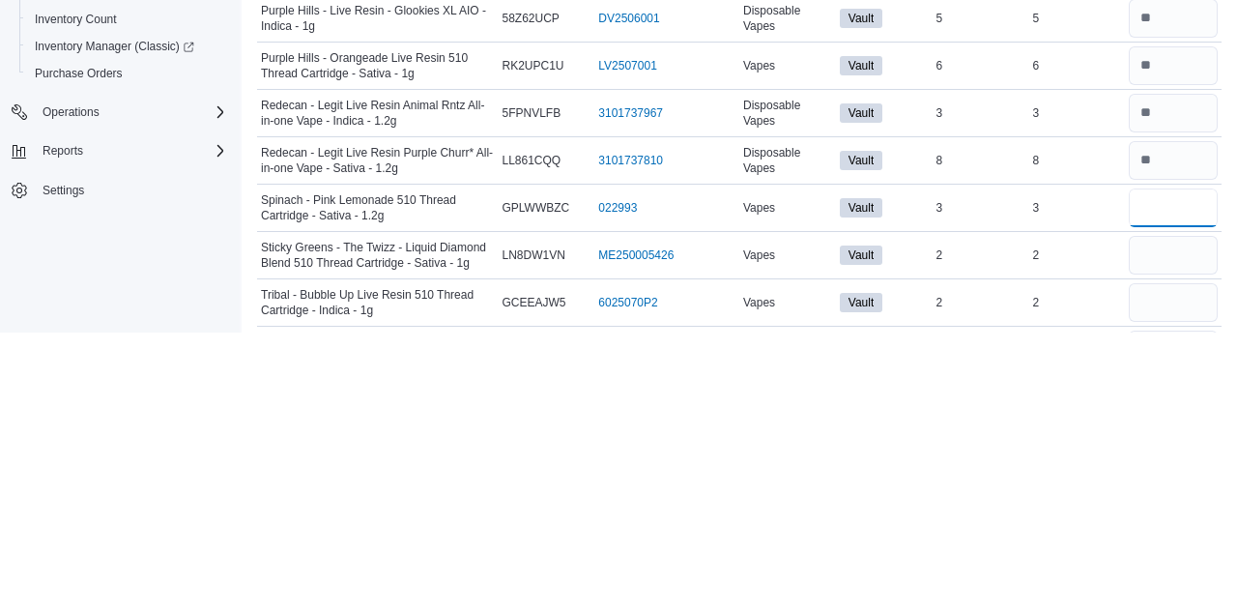
type input "*"
click at [1189, 524] on input "number" at bounding box center [1173, 533] width 89 height 39
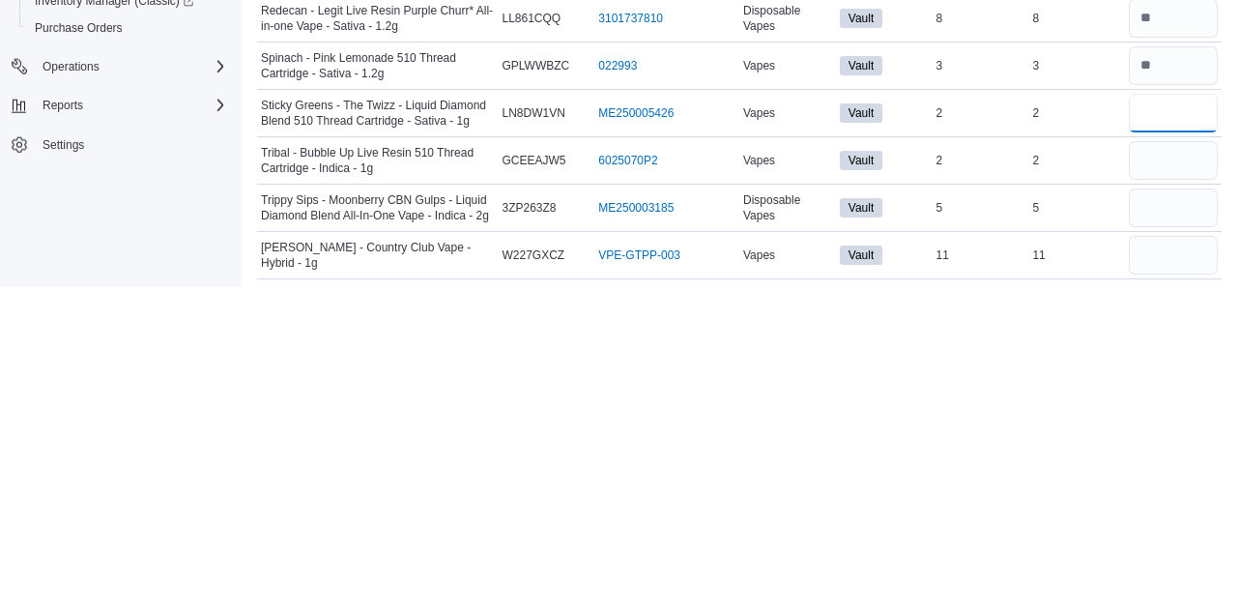
type input "*"
click at [1174, 480] on input "number" at bounding box center [1173, 484] width 89 height 39
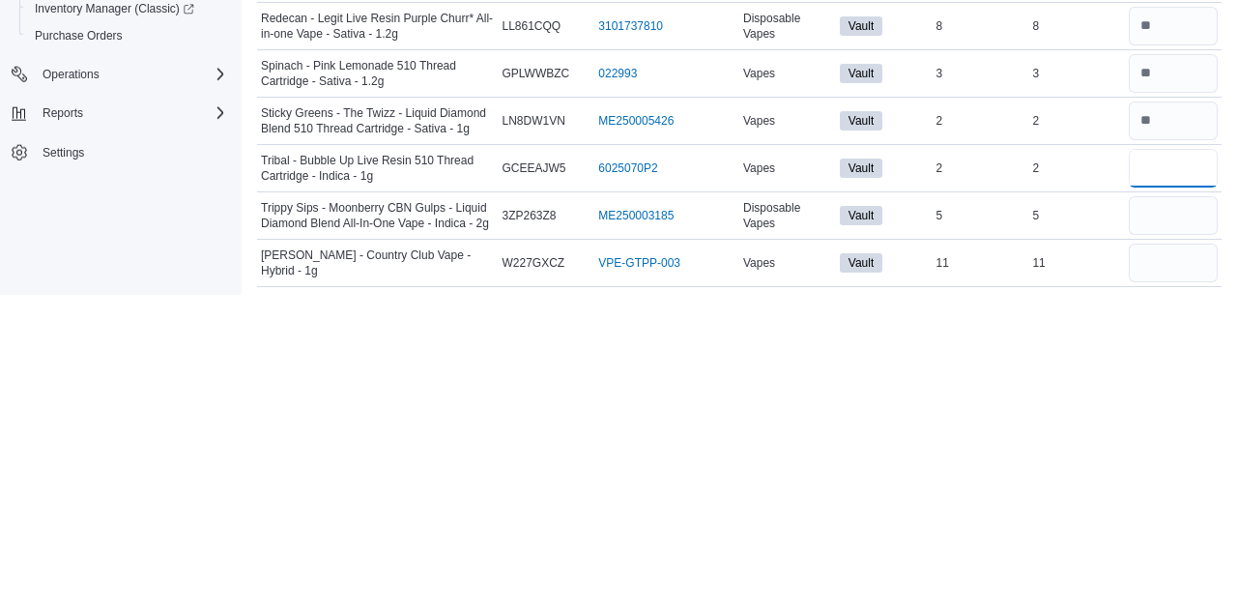
type input "*"
click at [1185, 530] on input "number" at bounding box center [1173, 531] width 89 height 39
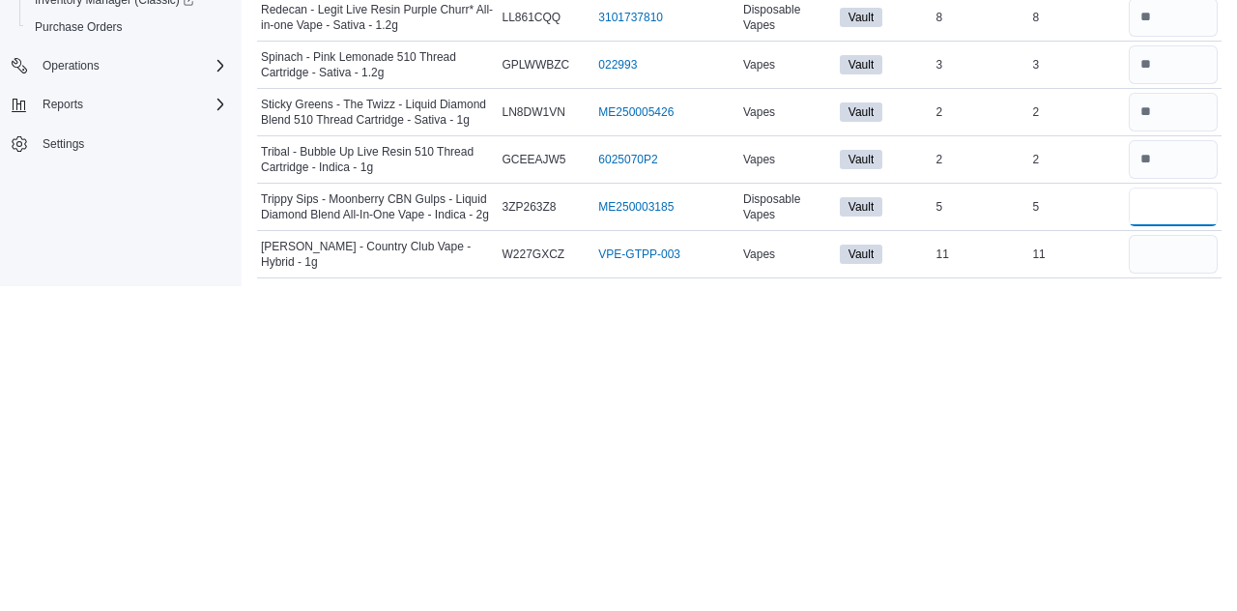
scroll to position [1350, 0]
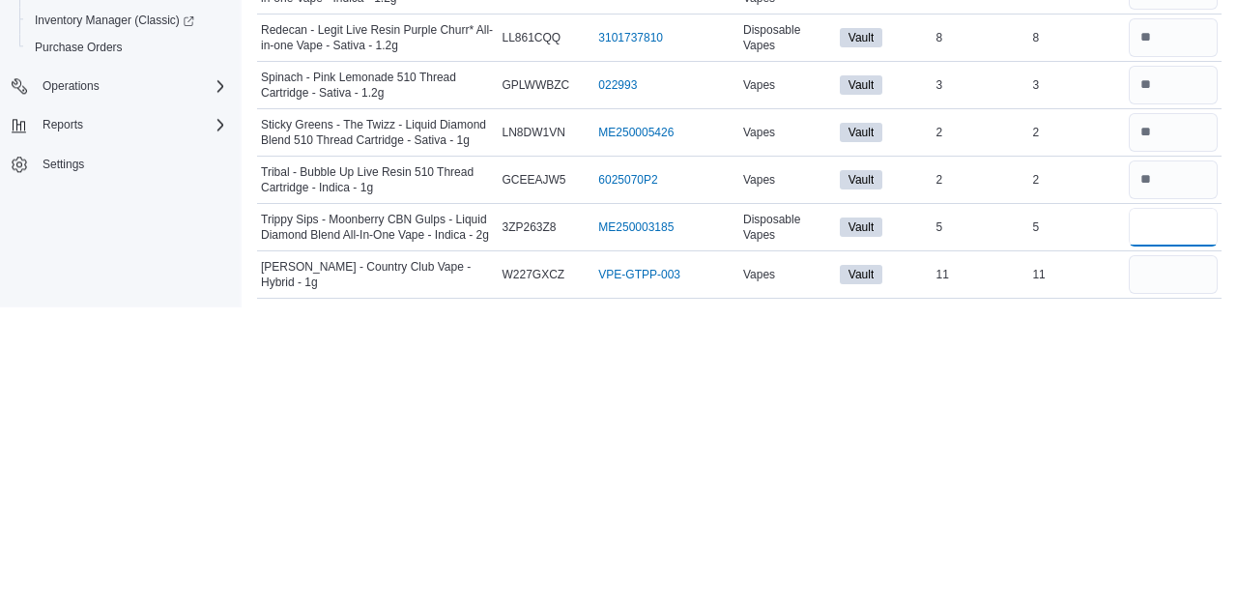
type input "*"
click at [1185, 574] on input "number" at bounding box center [1173, 578] width 89 height 39
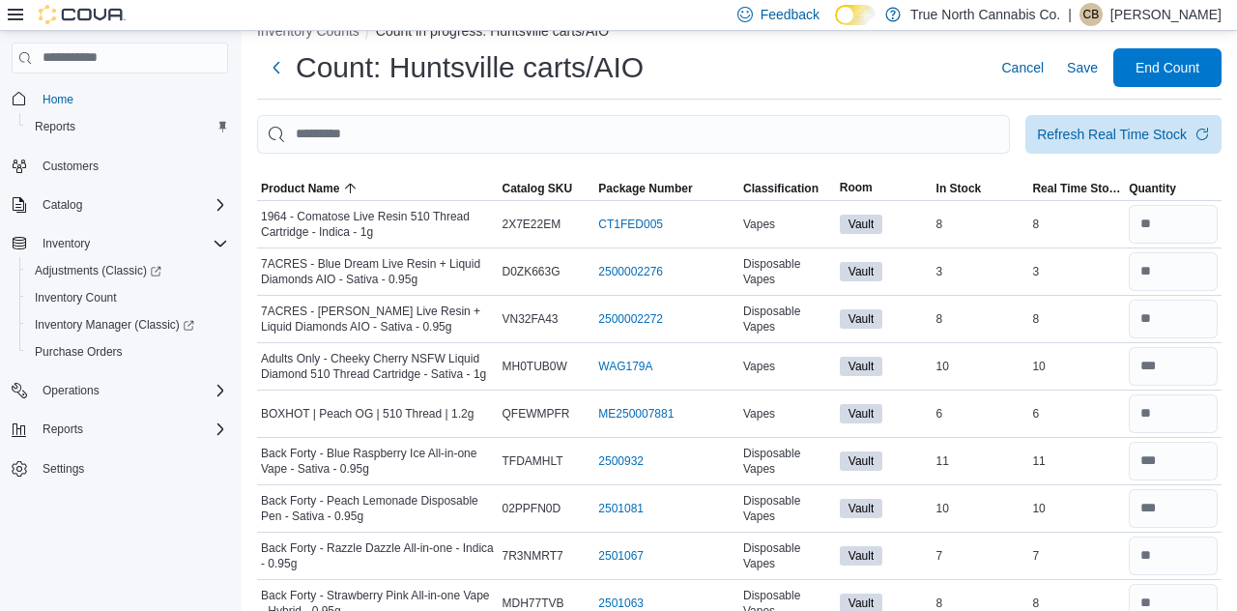
scroll to position [0, 0]
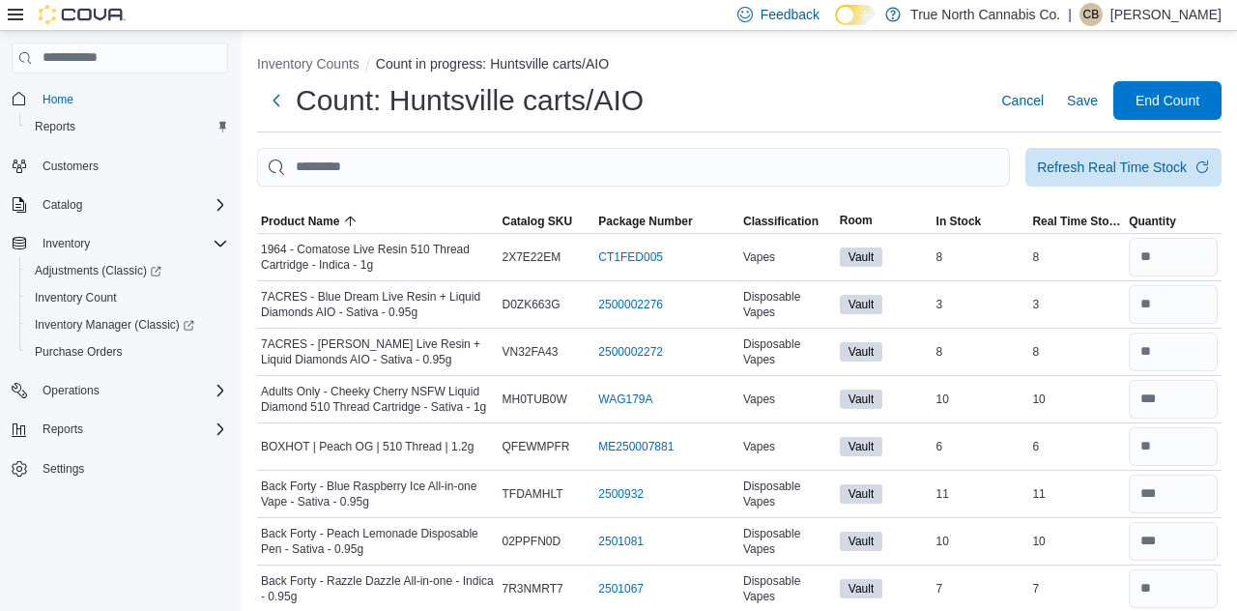
type input "**"
click at [1148, 164] on div "Refresh Real Time Stock" at bounding box center [1112, 167] width 150 height 19
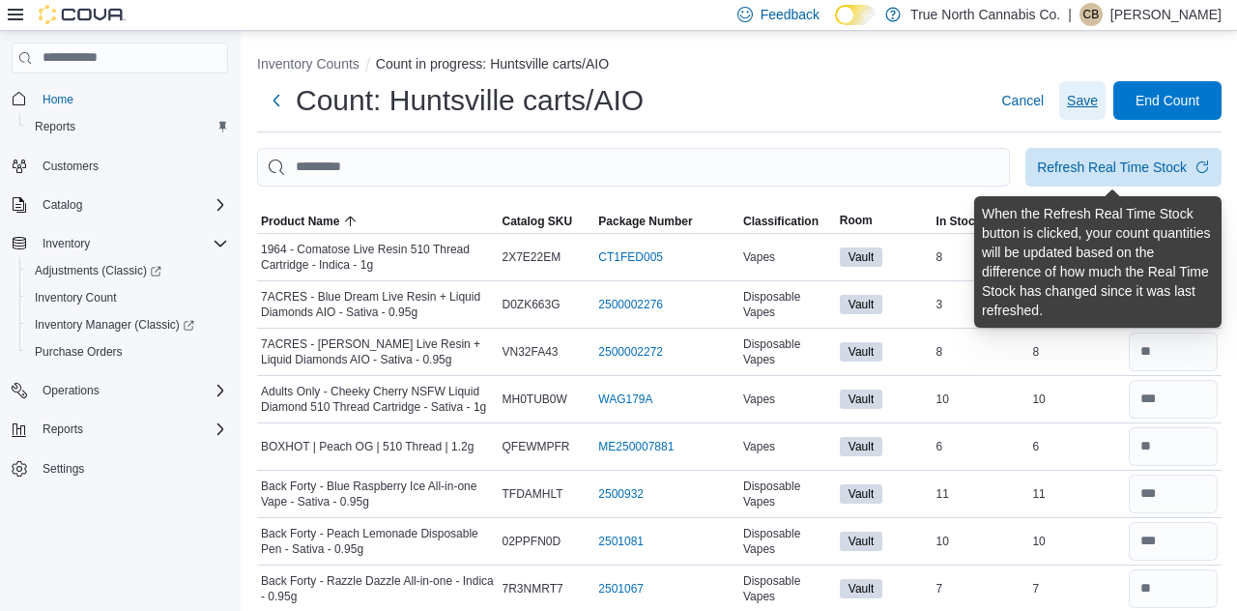
click at [1088, 106] on span "Save" at bounding box center [1082, 100] width 31 height 19
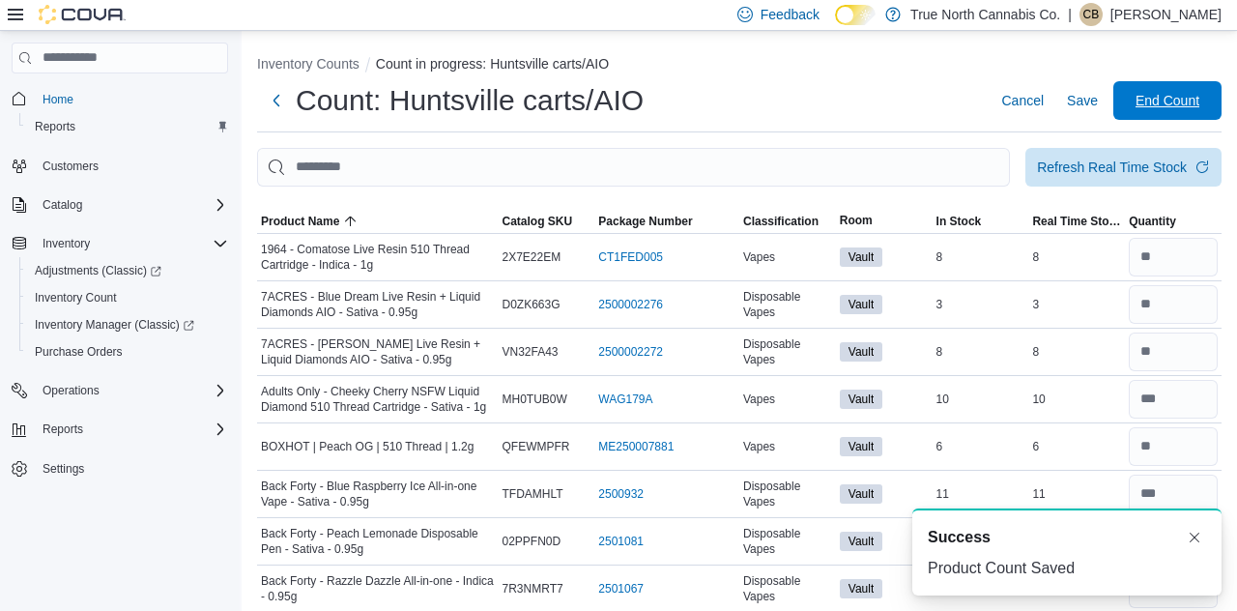
click at [1156, 107] on span "End Count" at bounding box center [1167, 100] width 64 height 19
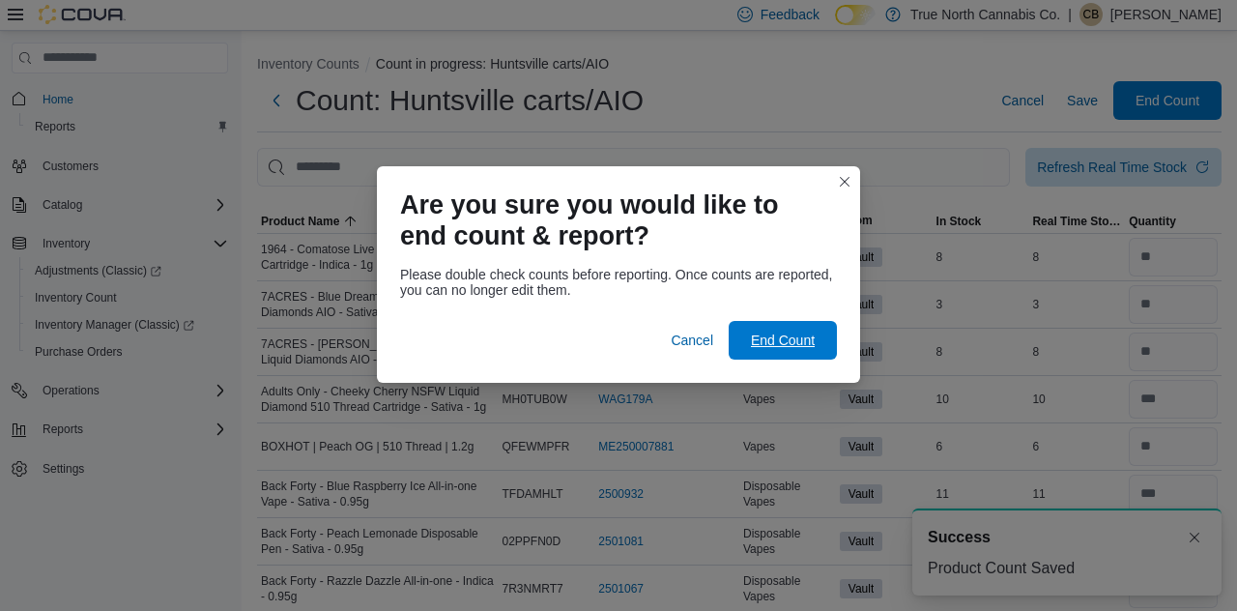
click at [788, 334] on span "End Count" at bounding box center [783, 339] width 64 height 19
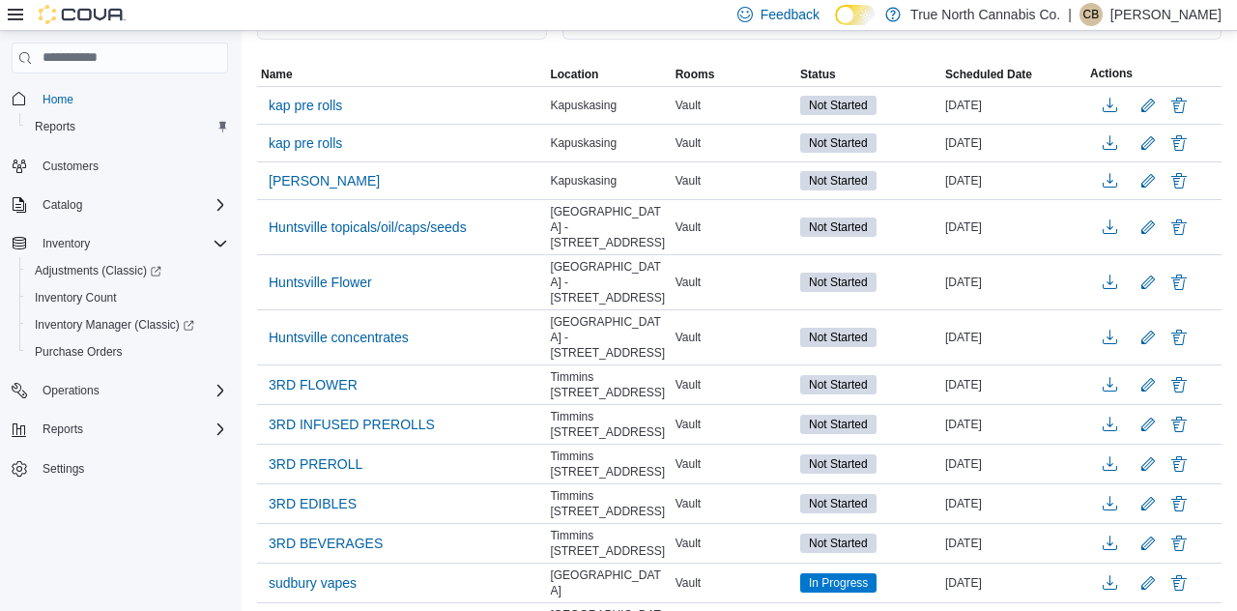
scroll to position [220, 0]
click at [385, 328] on span "Huntsville concentrates" at bounding box center [339, 337] width 140 height 19
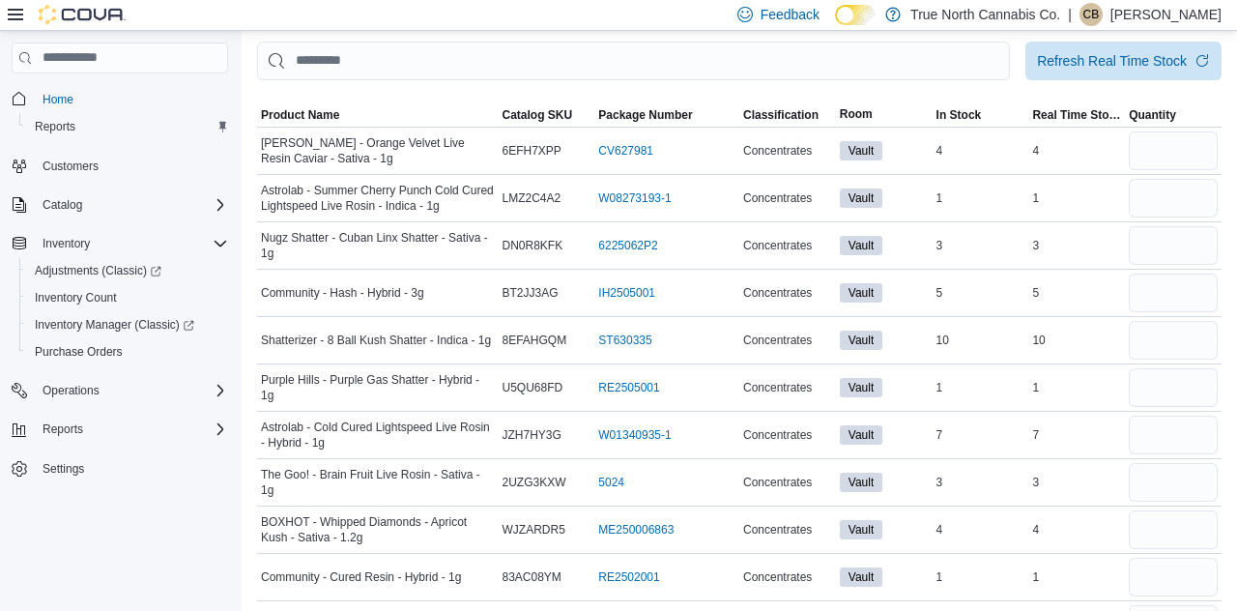
scroll to position [106, 0]
click at [303, 127] on span "Product Name" at bounding box center [378, 114] width 242 height 23
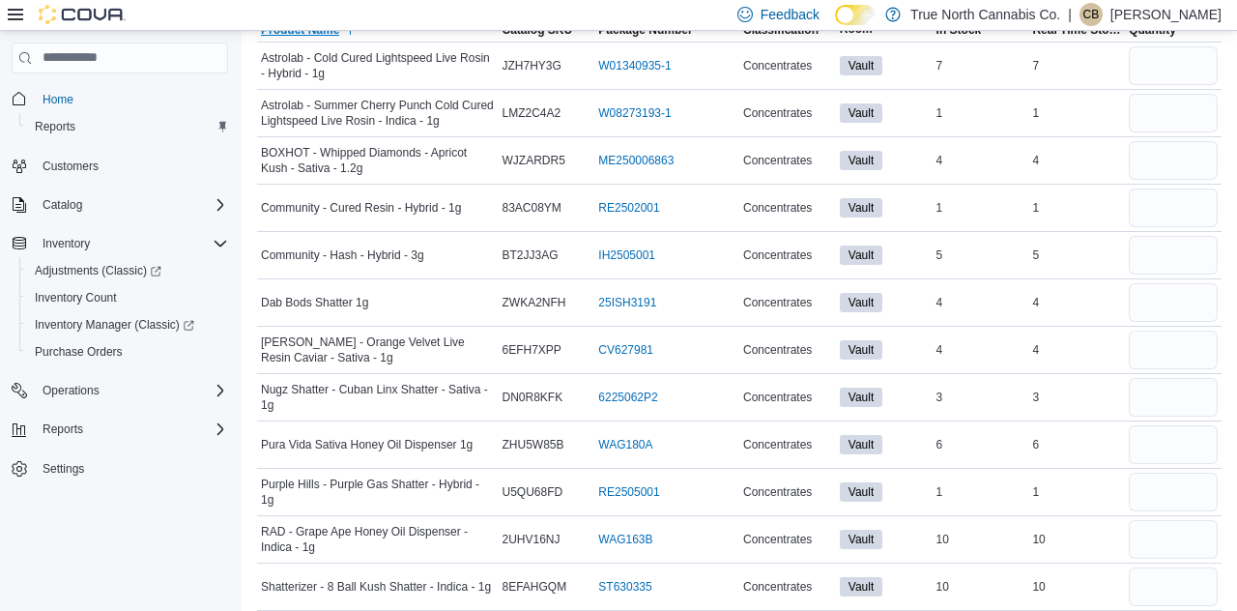
scroll to position [208, 0]
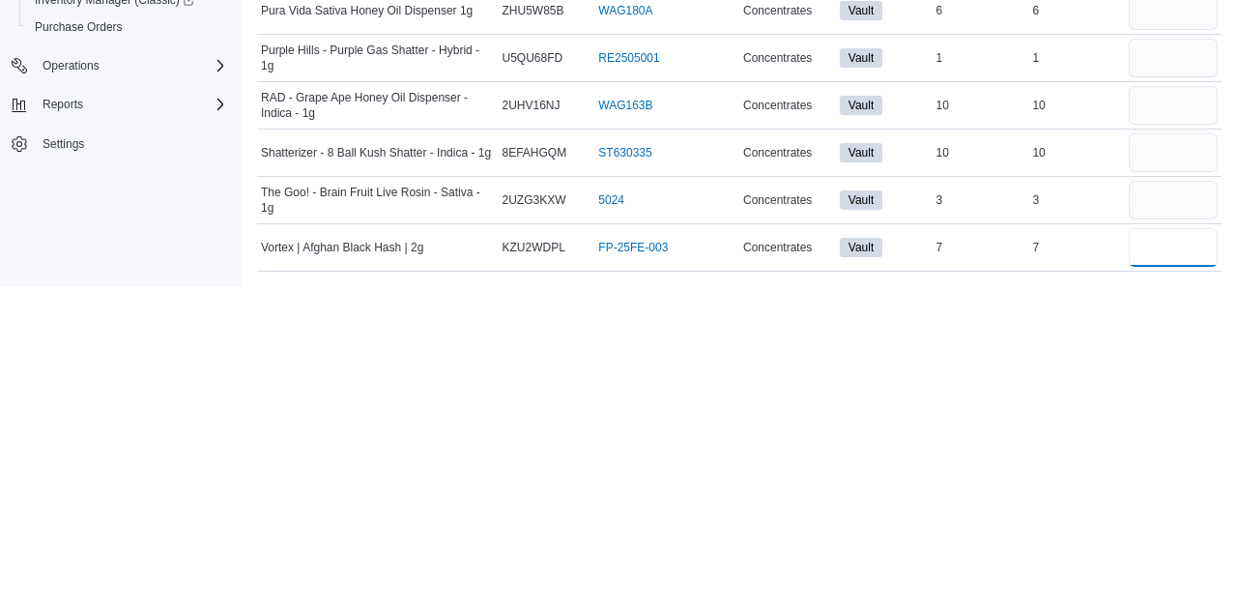
scroll to position [301, 0]
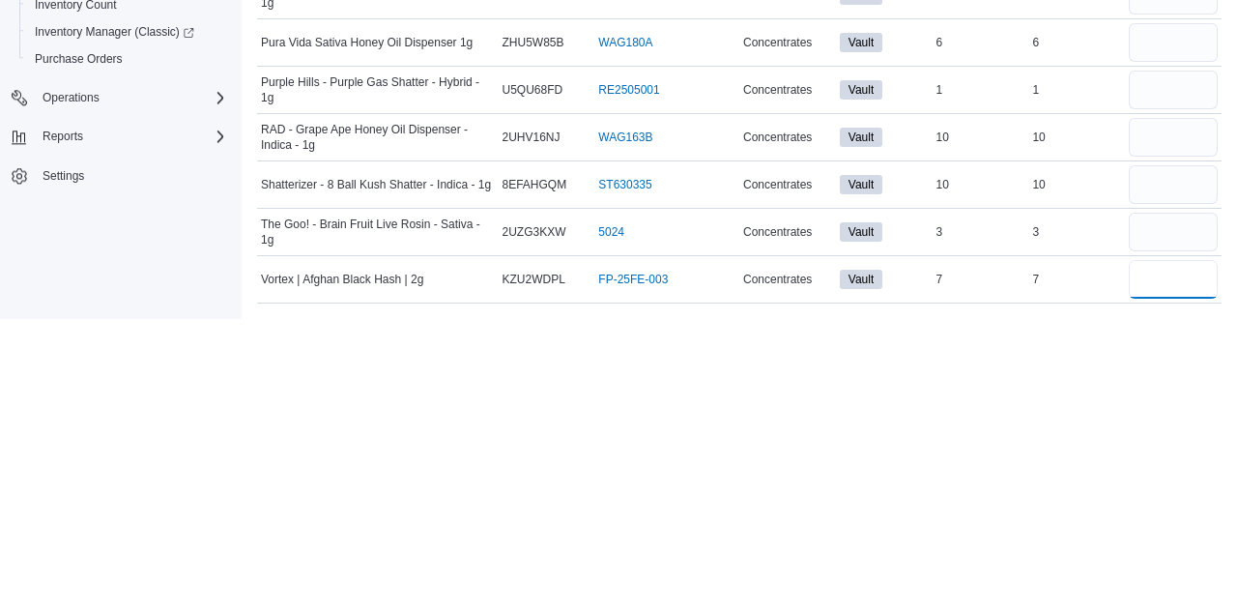
type input "*"
click at [1168, 483] on input "number" at bounding box center [1173, 477] width 89 height 39
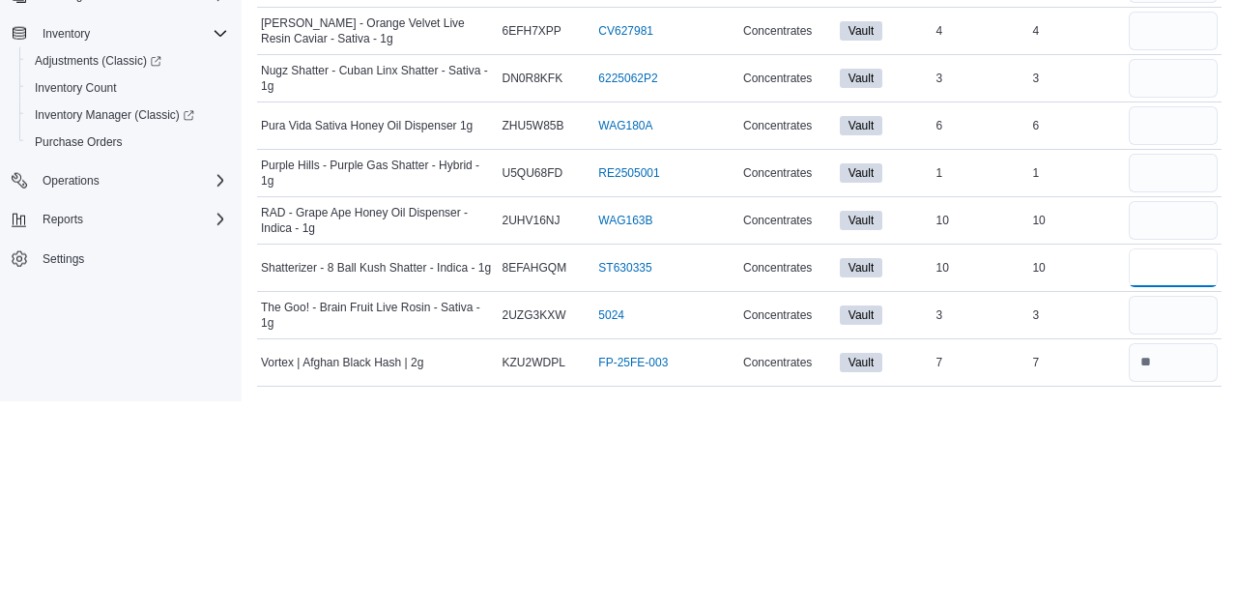
type input "**"
click at [1171, 388] on input "number" at bounding box center [1173, 382] width 89 height 39
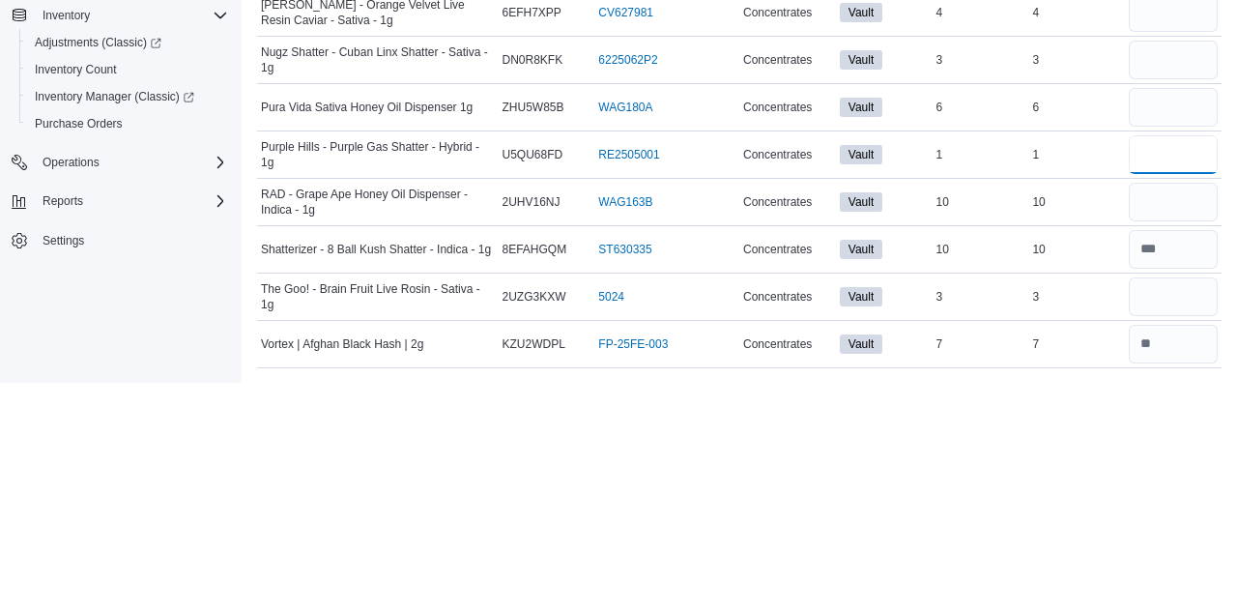
type input "*"
click at [1175, 429] on input "number" at bounding box center [1173, 430] width 89 height 39
type input "**"
click at [1178, 339] on input "number" at bounding box center [1173, 335] width 89 height 39
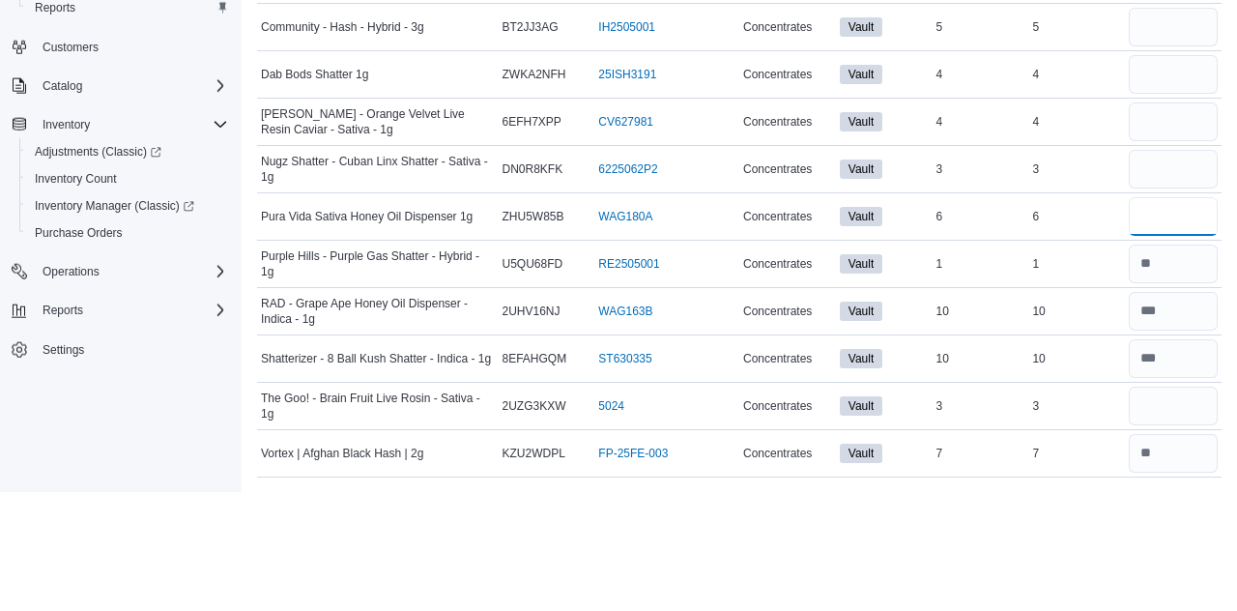
type input "*"
click at [1175, 294] on input "number" at bounding box center [1173, 288] width 89 height 39
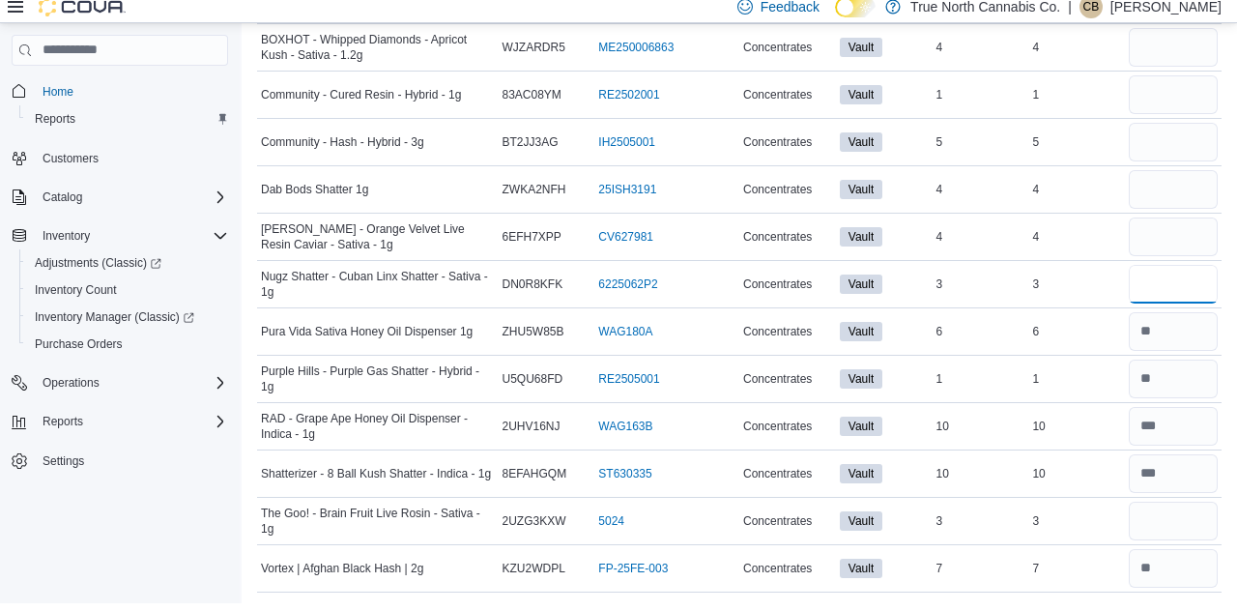
scroll to position [297, 0]
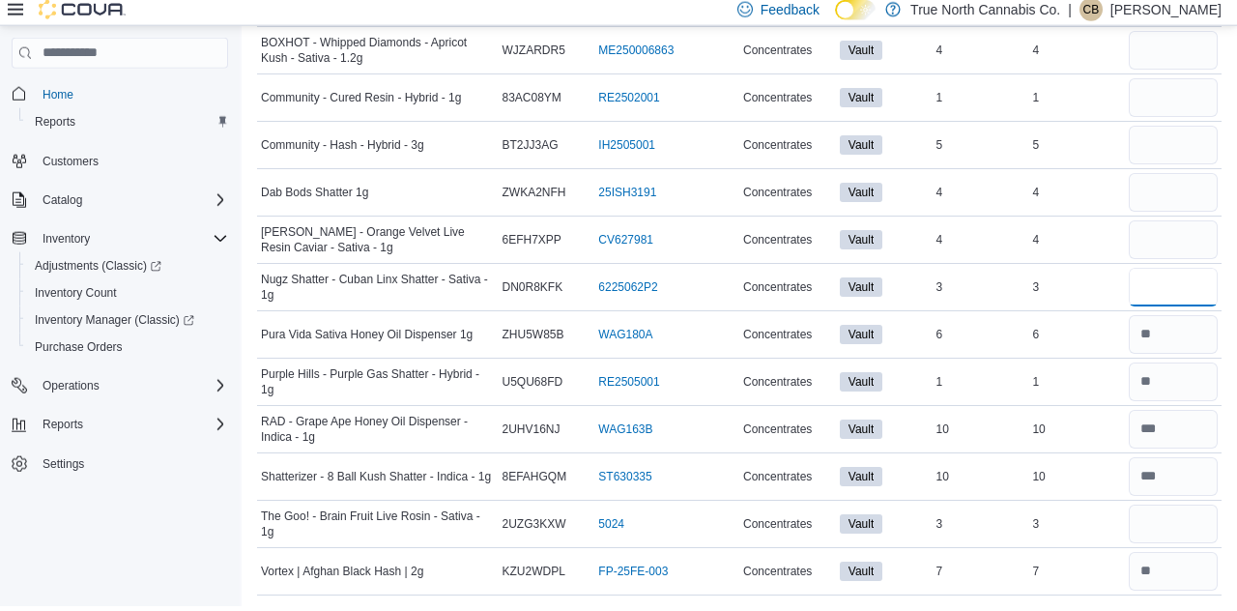
type input "*"
click at [1160, 193] on input "number" at bounding box center [1173, 197] width 89 height 39
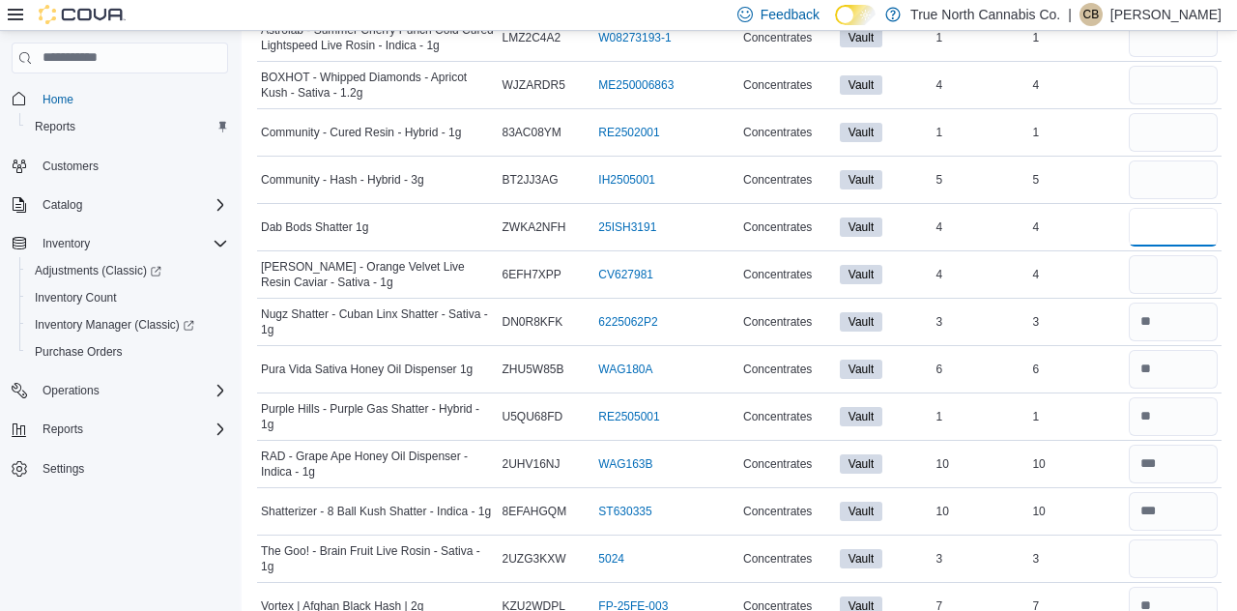
scroll to position [265, 0]
type input "*"
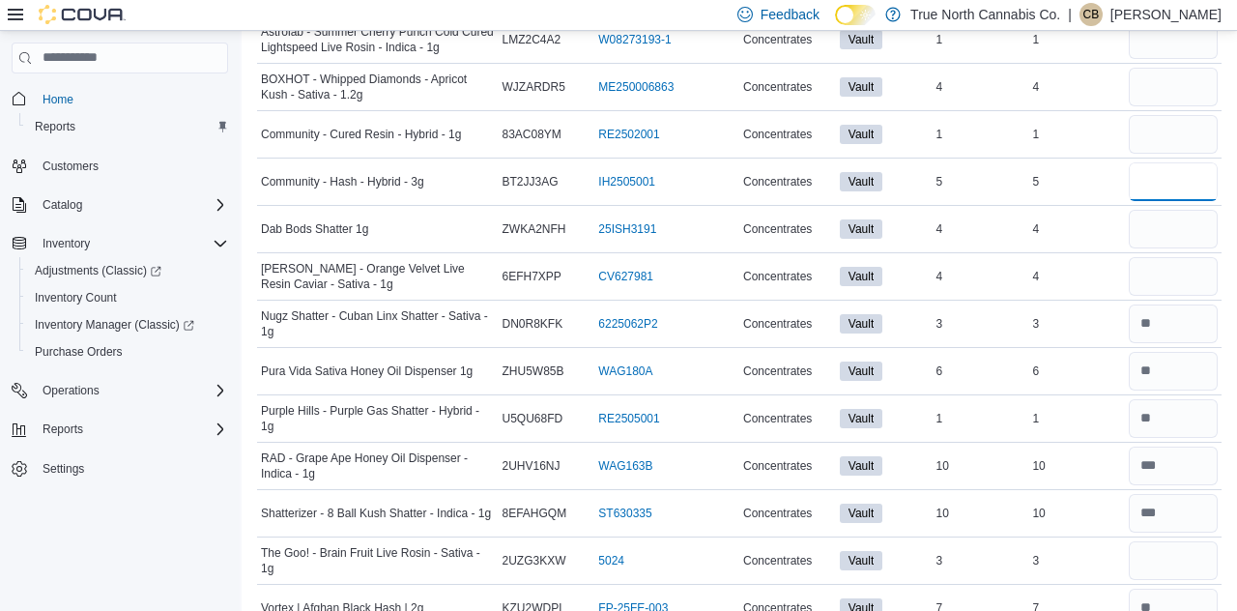
click at [1171, 186] on input "number" at bounding box center [1173, 181] width 89 height 39
type input "*"
click at [1185, 139] on input "number" at bounding box center [1173, 134] width 89 height 39
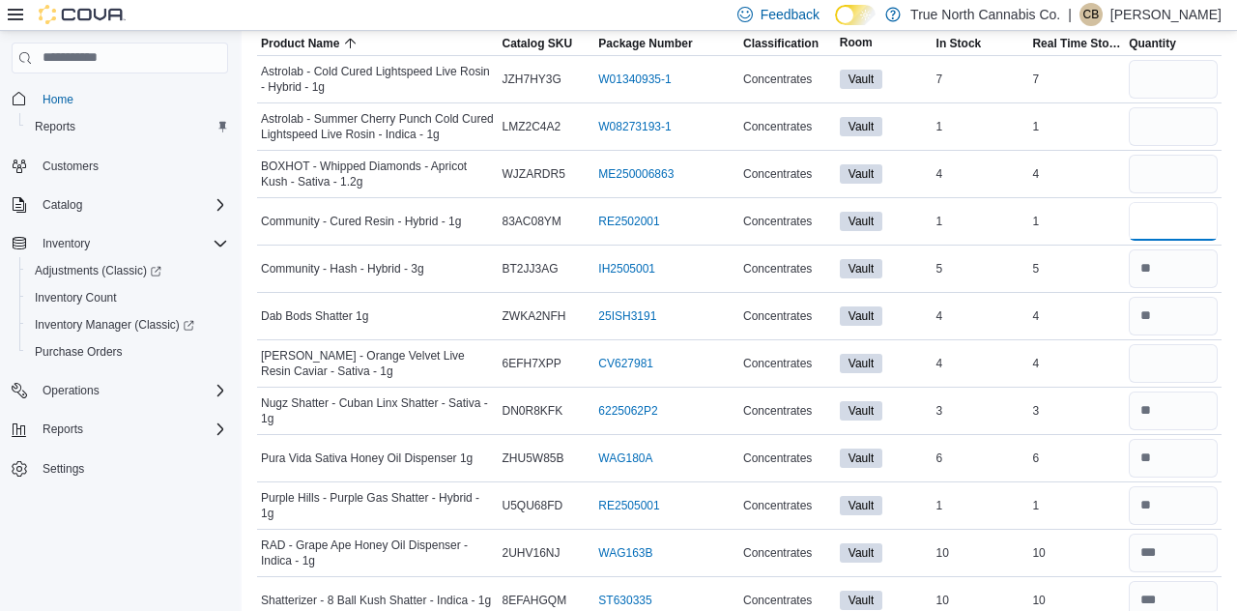
scroll to position [0, 0]
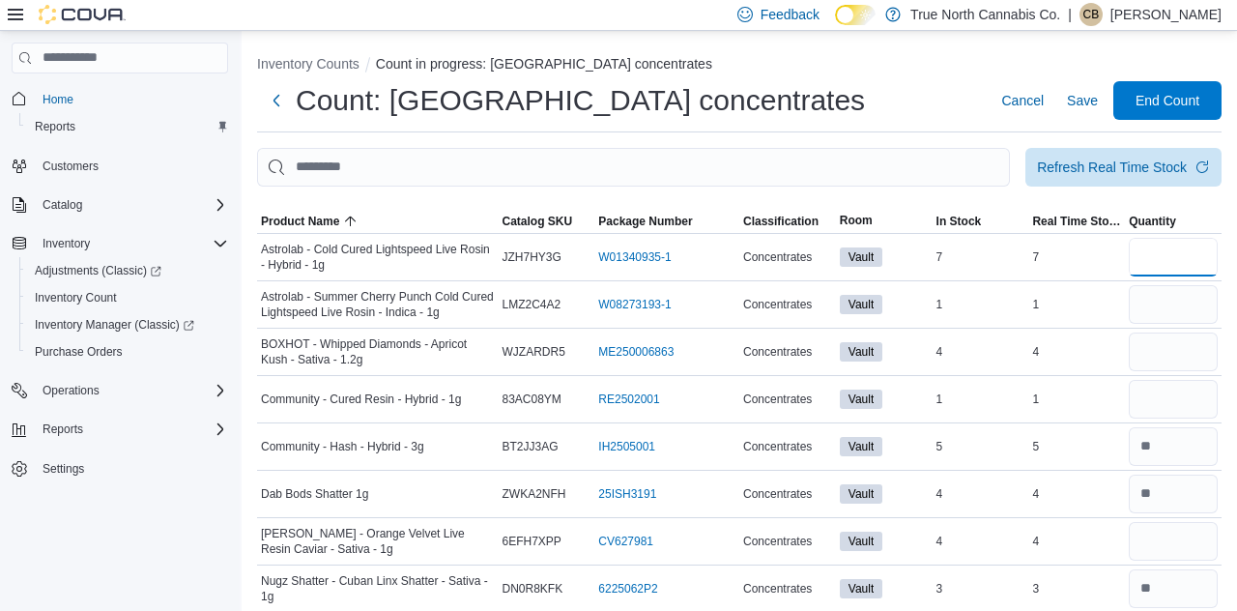
click at [1186, 254] on input "number" at bounding box center [1173, 257] width 89 height 39
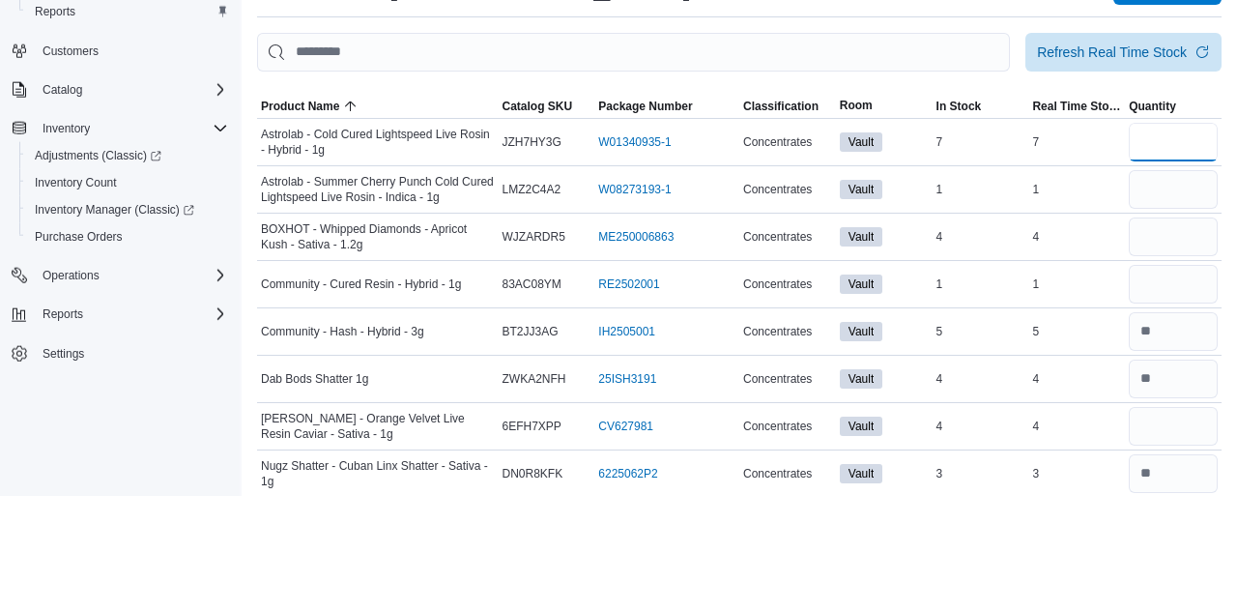
type input "*"
click at [1165, 311] on input "number" at bounding box center [1173, 304] width 89 height 39
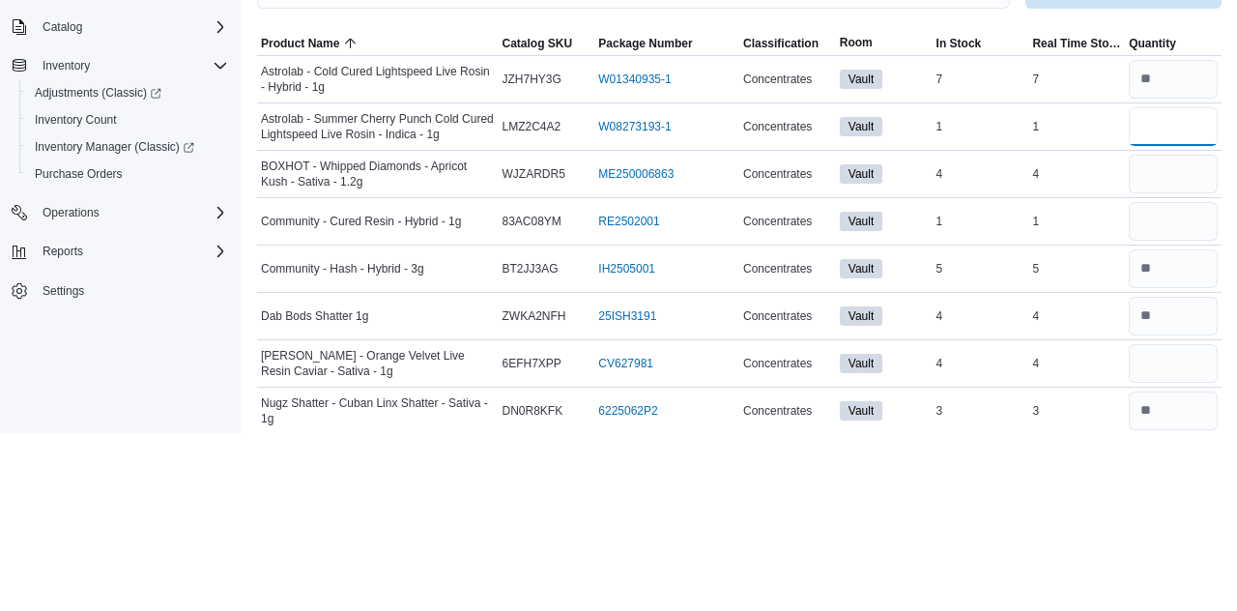
type input "*"
click at [1175, 358] on input "number" at bounding box center [1173, 351] width 89 height 39
type input "*"
click at [1171, 406] on input "number" at bounding box center [1173, 399] width 89 height 39
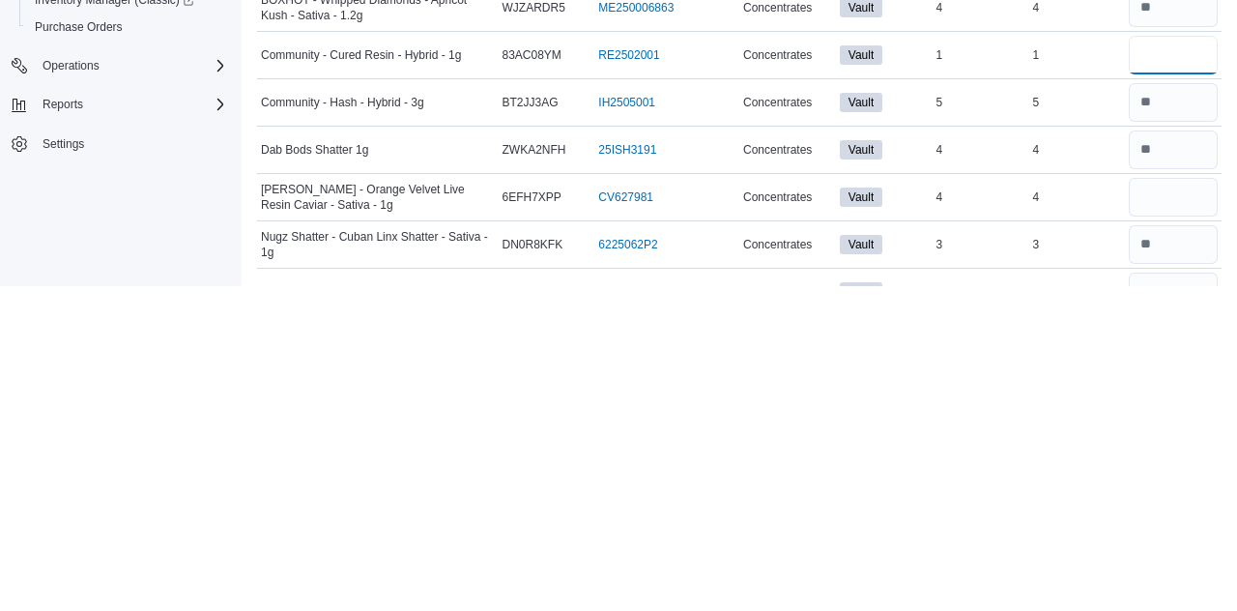
scroll to position [46, 0]
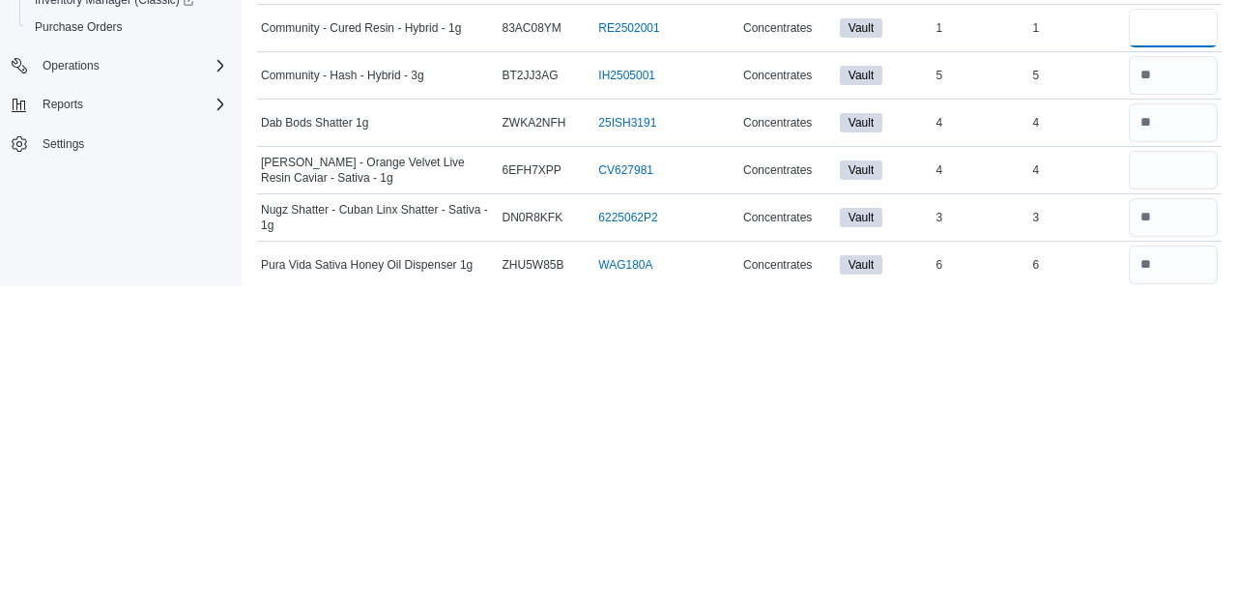
type input "*"
click at [1172, 492] on input "number" at bounding box center [1173, 494] width 89 height 39
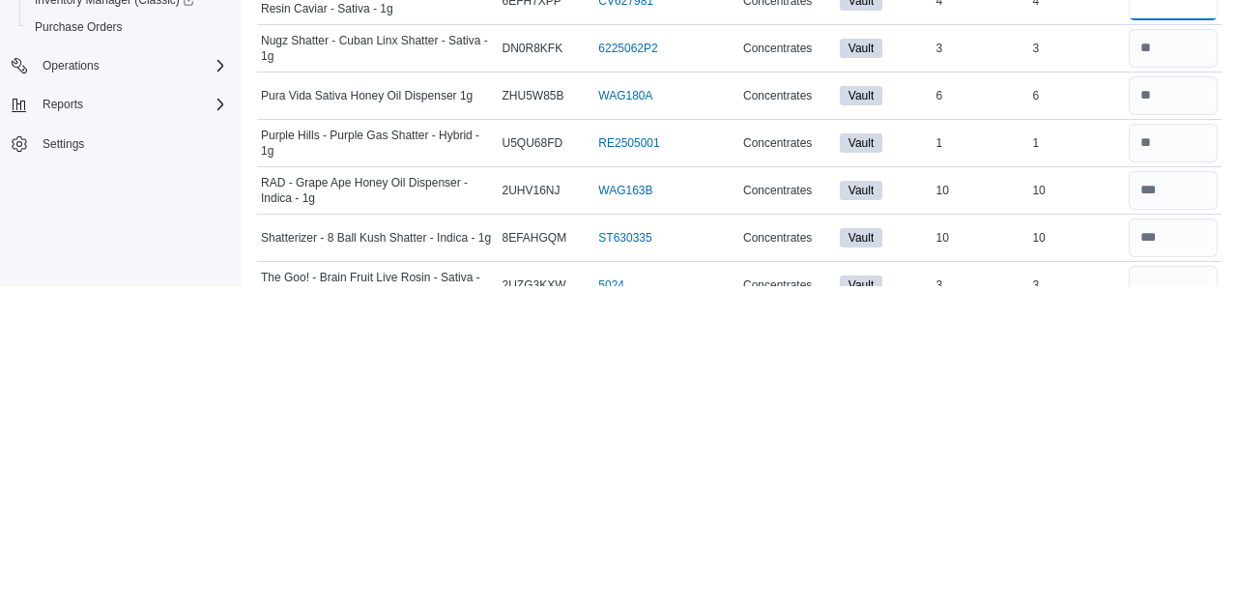
scroll to position [301, 0]
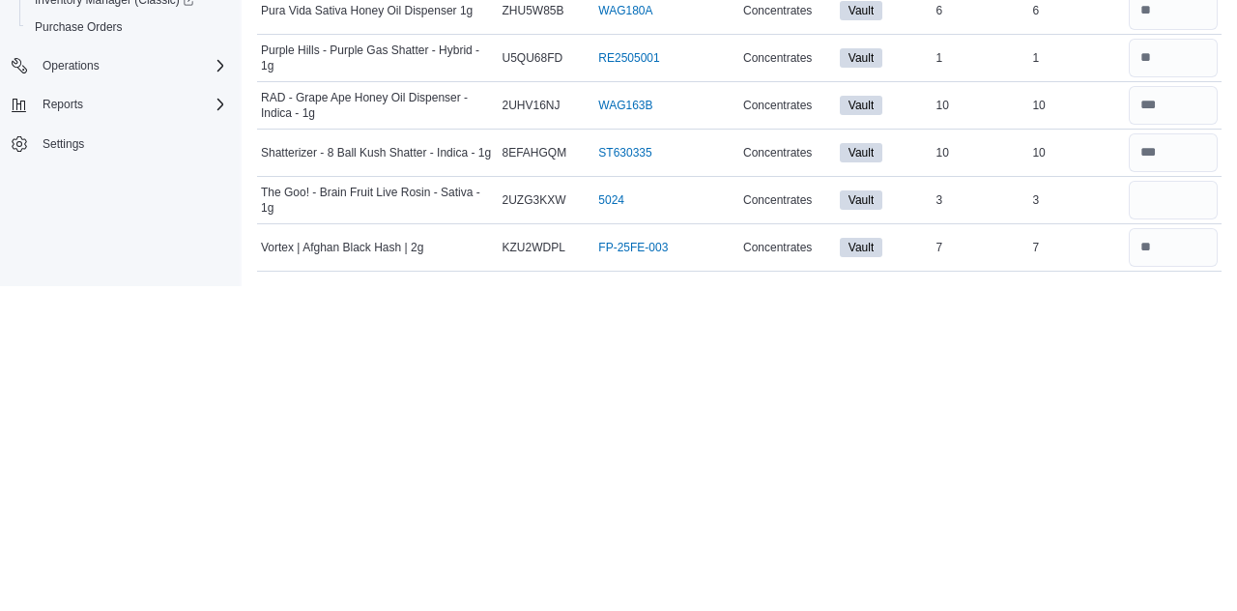
type input "*"
click at [1173, 528] on input "number" at bounding box center [1173, 524] width 89 height 39
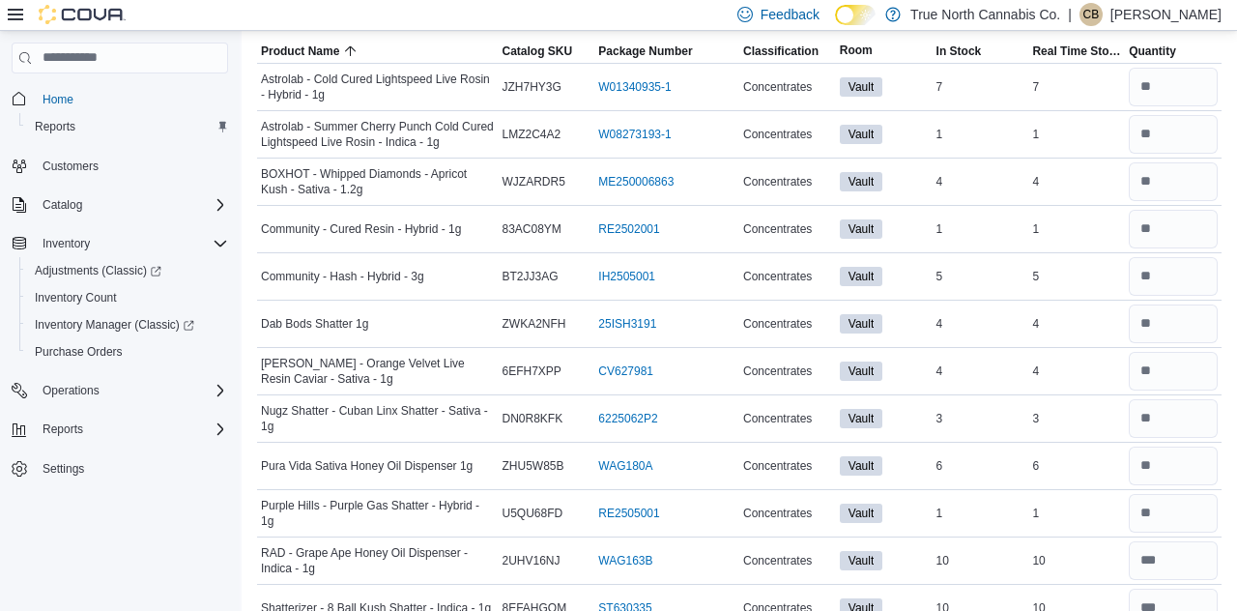
scroll to position [0, 0]
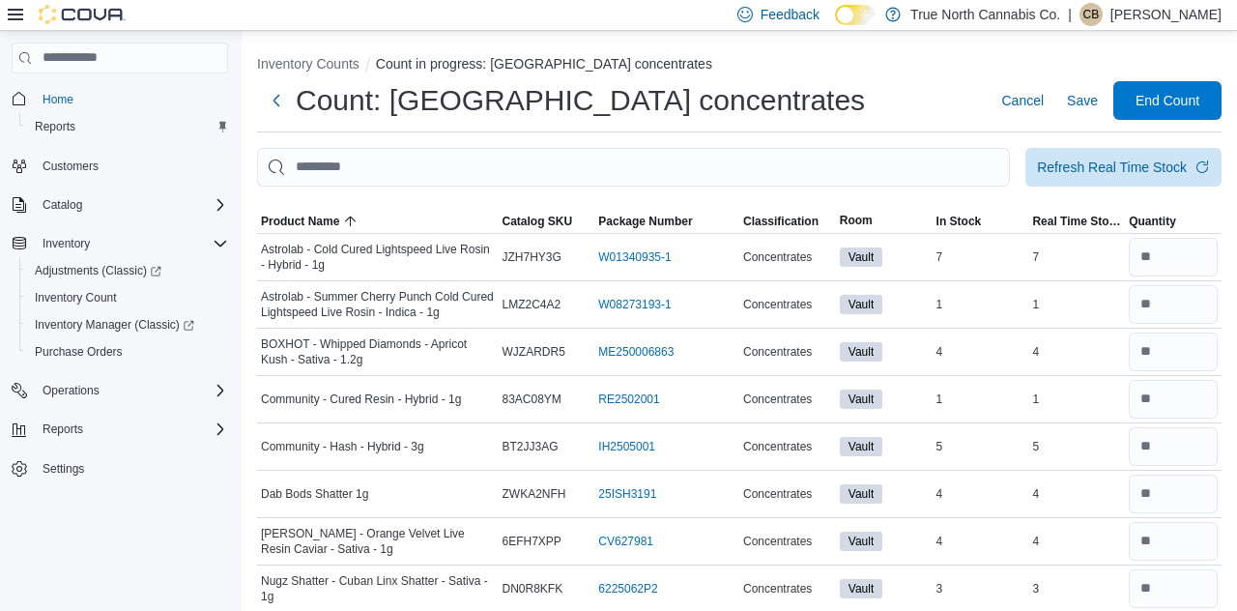
type input "*"
click at [1090, 177] on div "Refresh Real Time Stock" at bounding box center [1112, 167] width 150 height 19
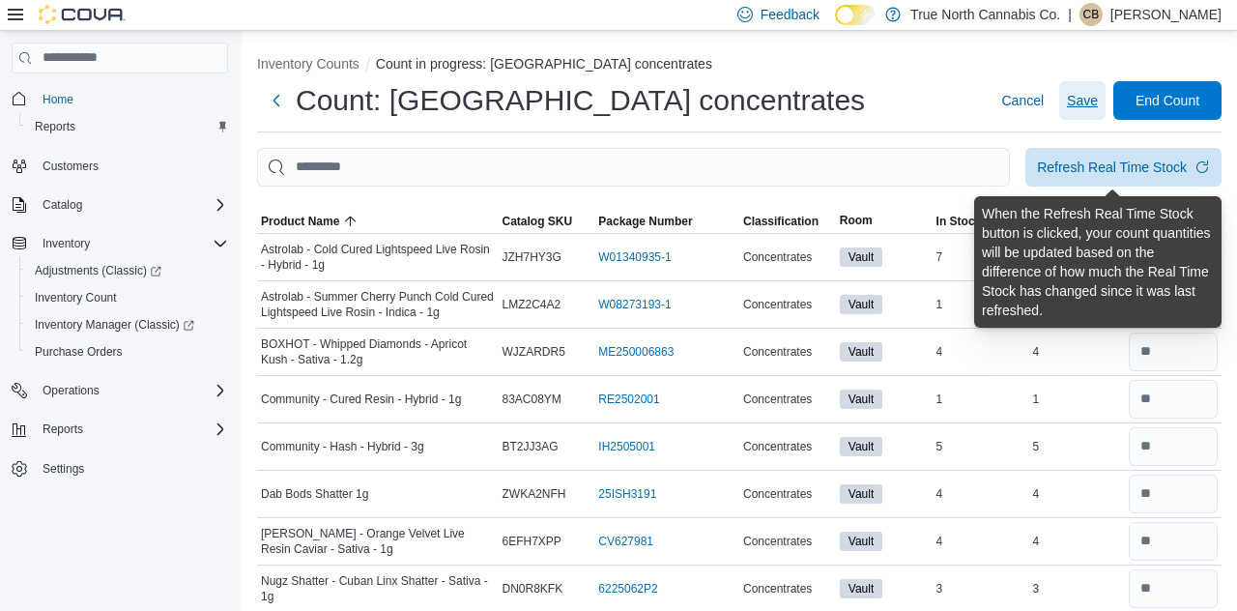
click at [1085, 117] on span "Save" at bounding box center [1082, 100] width 31 height 39
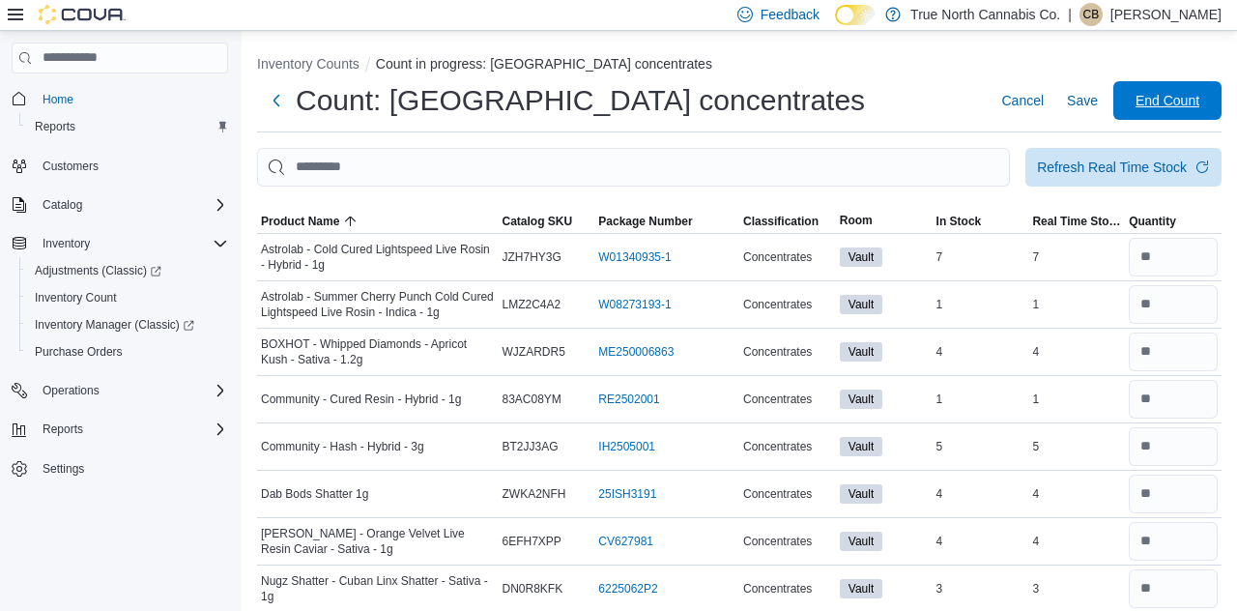
click at [1173, 110] on span "End Count" at bounding box center [1167, 100] width 64 height 19
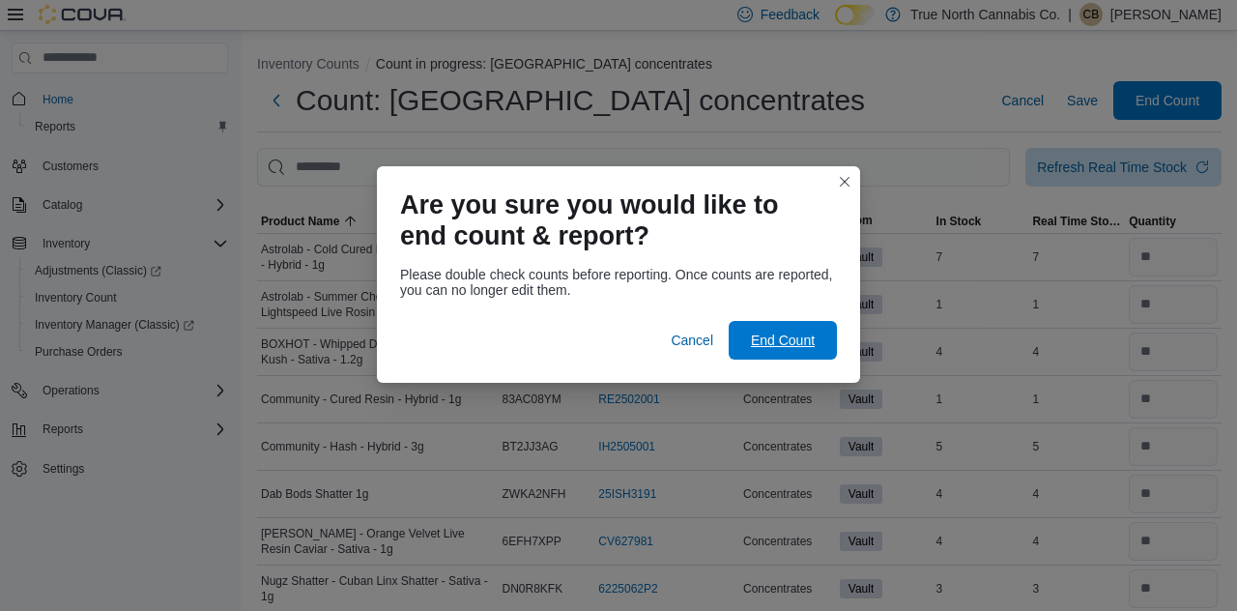
click at [795, 348] on span "End Count" at bounding box center [782, 340] width 85 height 39
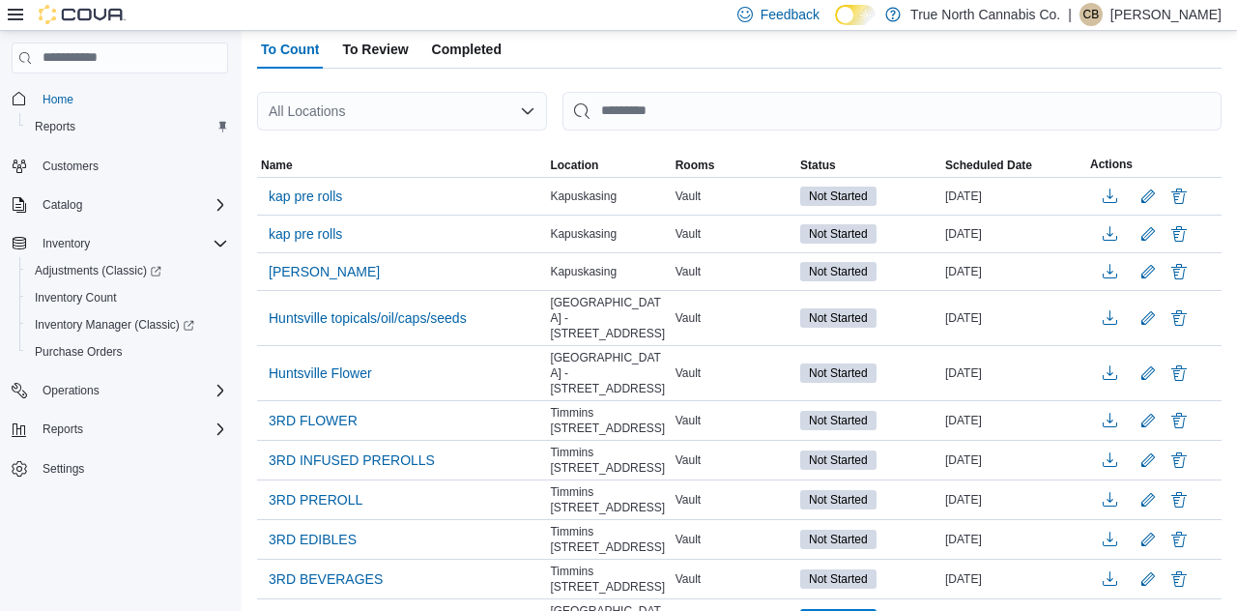
scroll to position [148, 0]
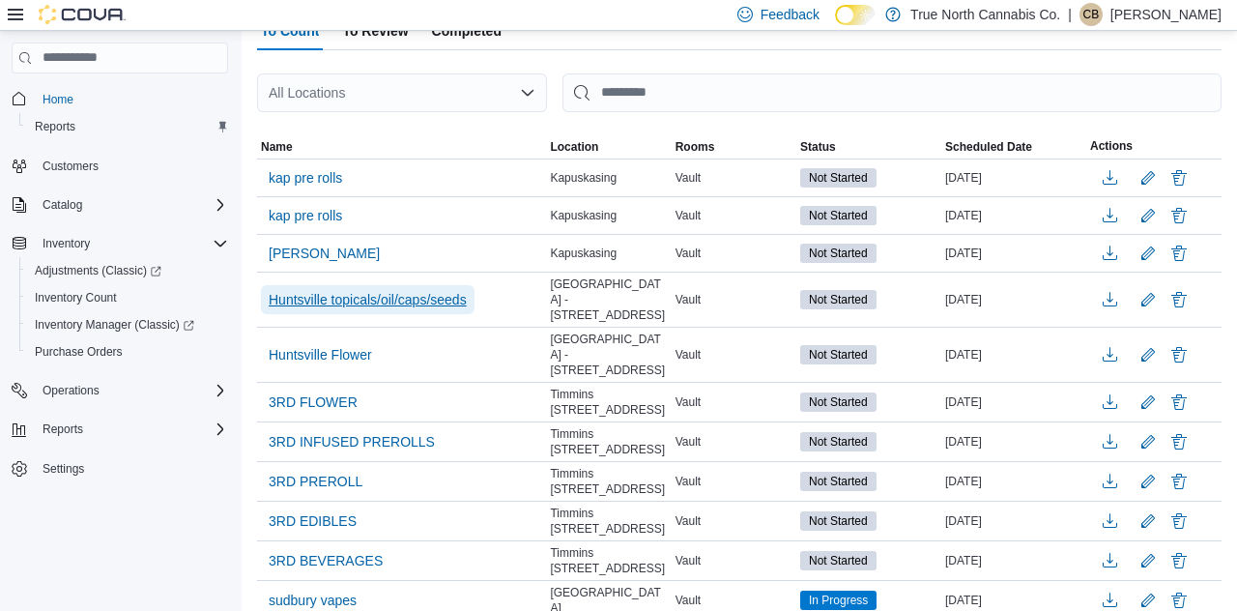
click at [444, 298] on span "Huntsville topicals/oil/caps/seeds" at bounding box center [368, 299] width 198 height 19
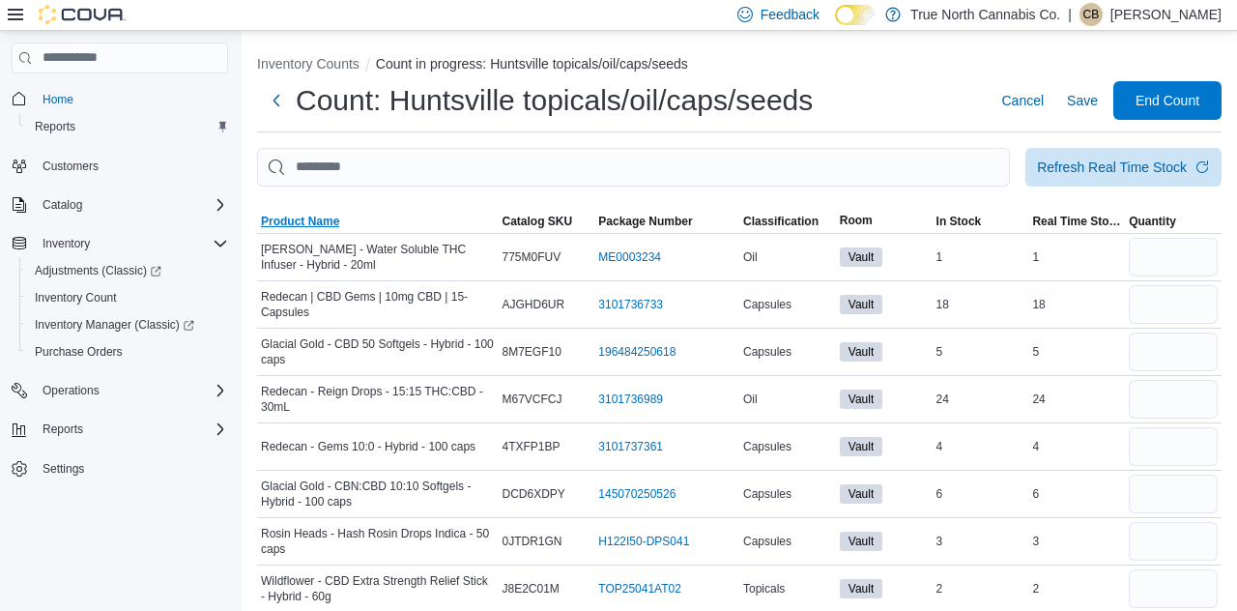
click at [298, 233] on span "Product Name" at bounding box center [378, 221] width 242 height 23
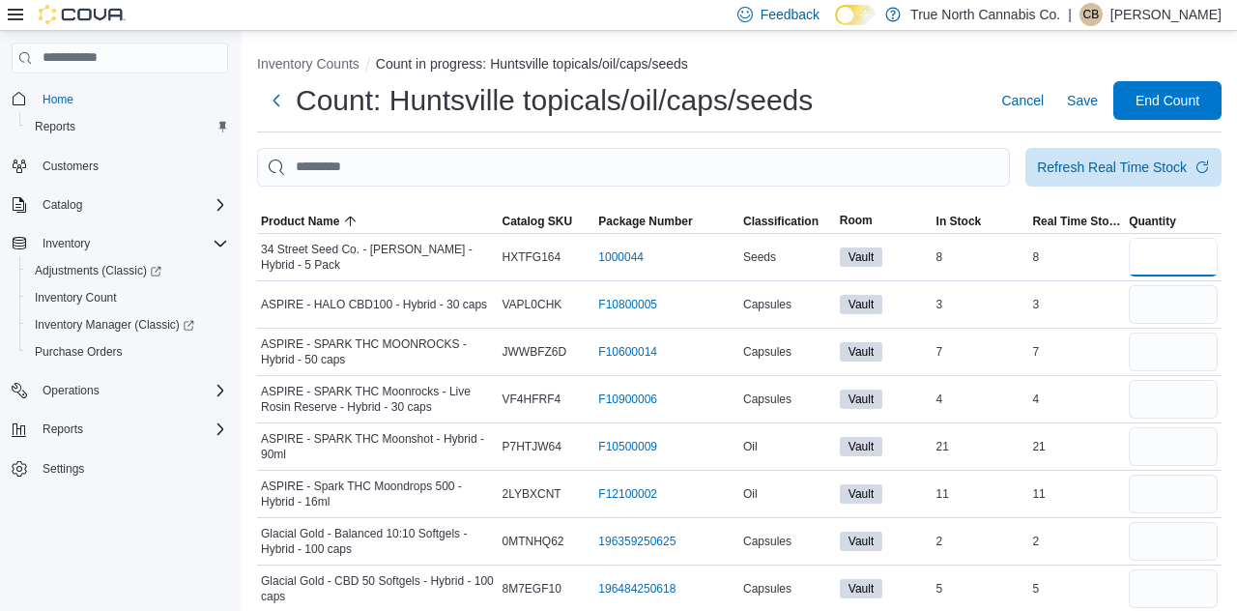
click at [1159, 261] on input "number" at bounding box center [1173, 257] width 89 height 39
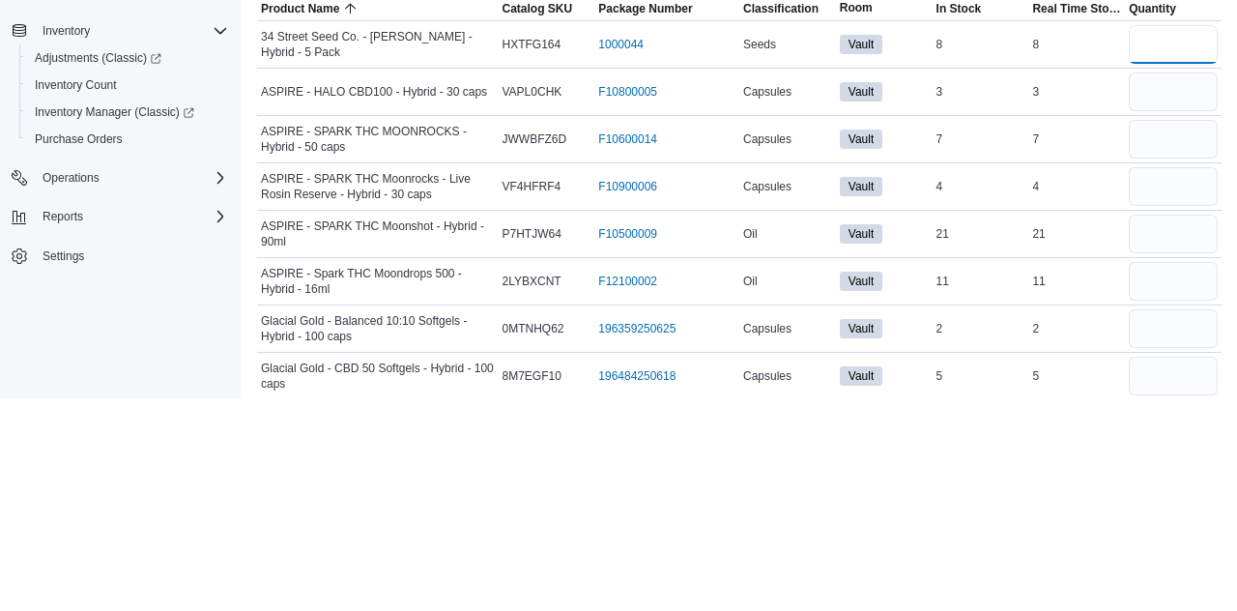
type input "*"
click at [1190, 300] on input "number" at bounding box center [1173, 304] width 89 height 39
type input "*"
click at [1181, 356] on input "number" at bounding box center [1173, 351] width 89 height 39
type input "*"
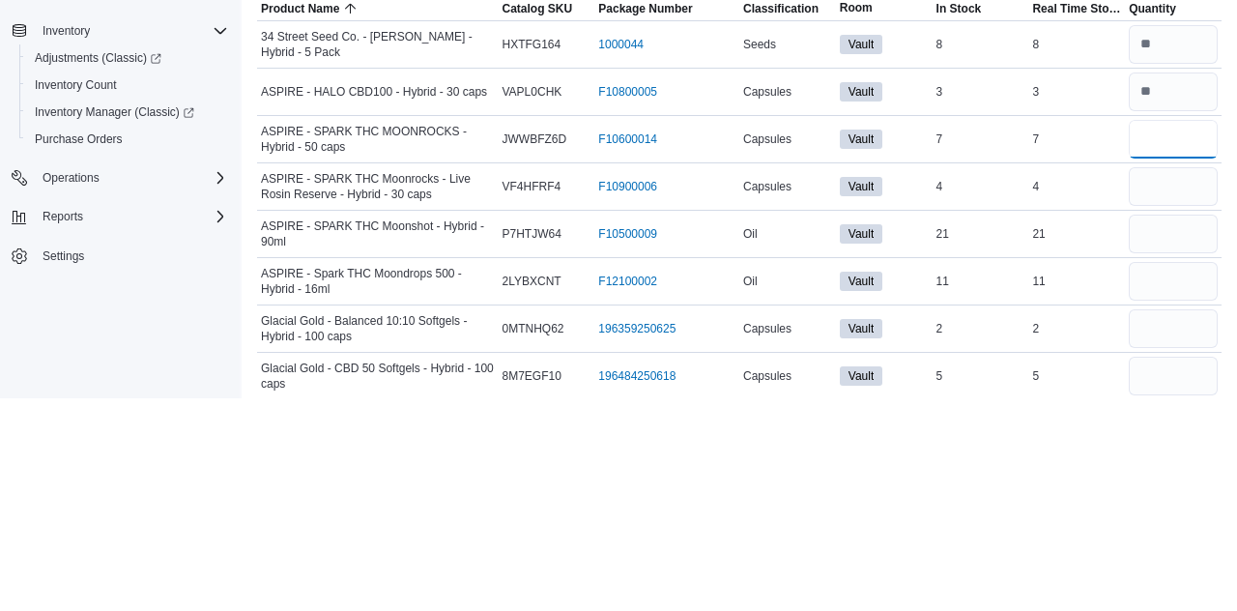
type input "*"
click at [1171, 406] on input "number" at bounding box center [1173, 399] width 89 height 39
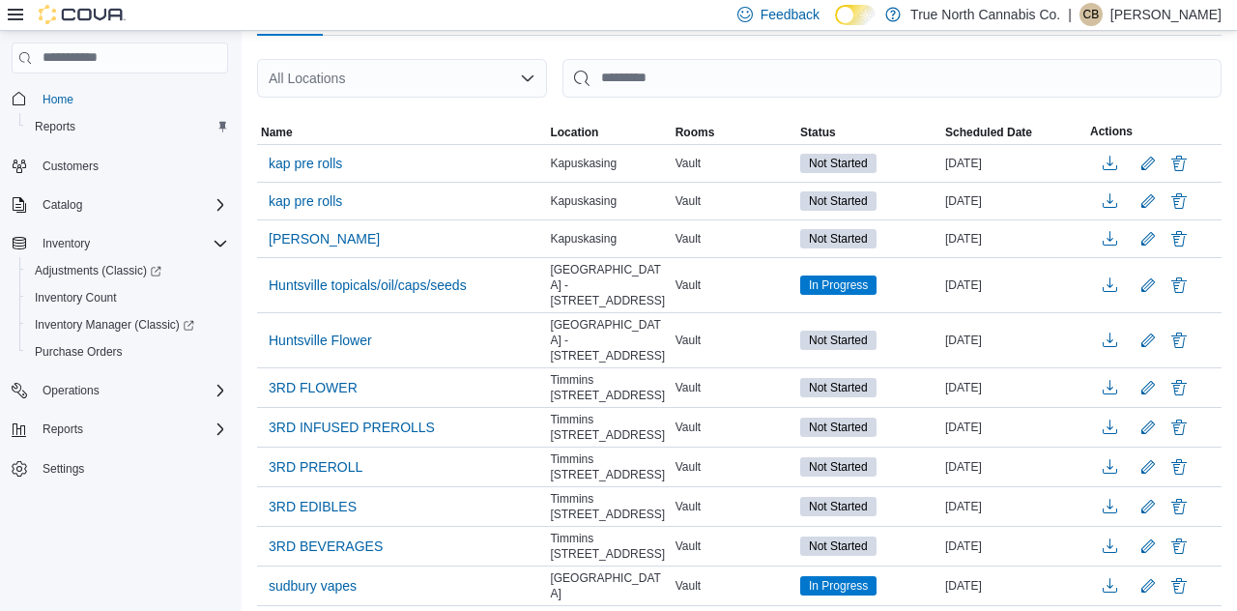
scroll to position [178, 0]
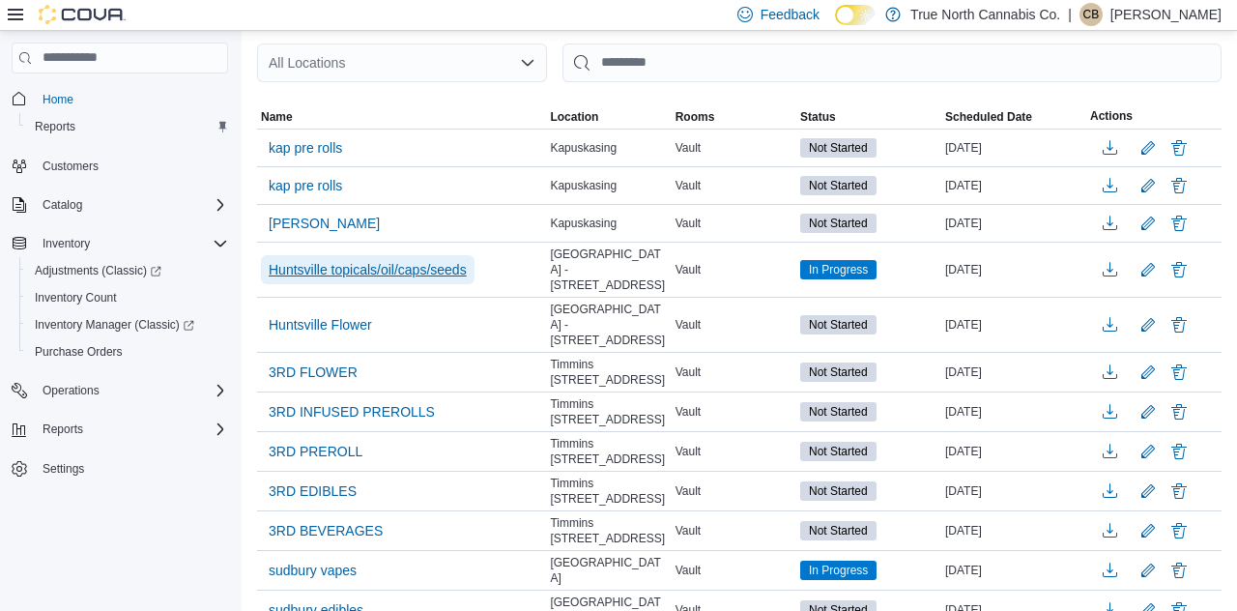
click at [448, 270] on span "Huntsville topicals/oil/caps/seeds" at bounding box center [368, 269] width 198 height 19
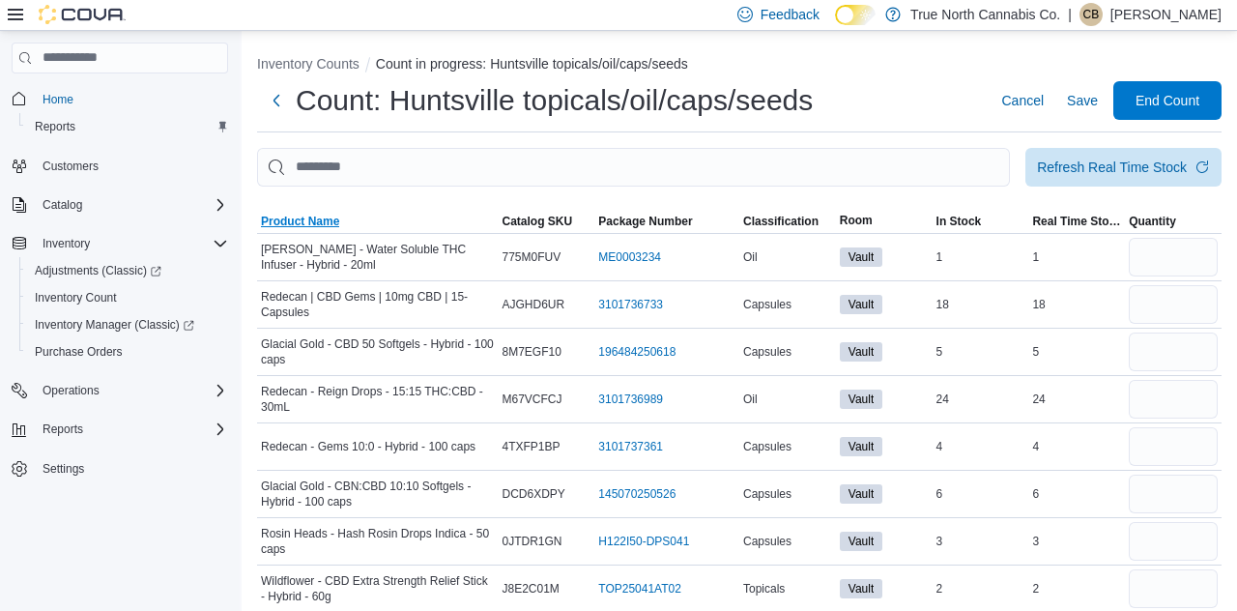
click at [297, 227] on span "Product Name" at bounding box center [300, 221] width 78 height 15
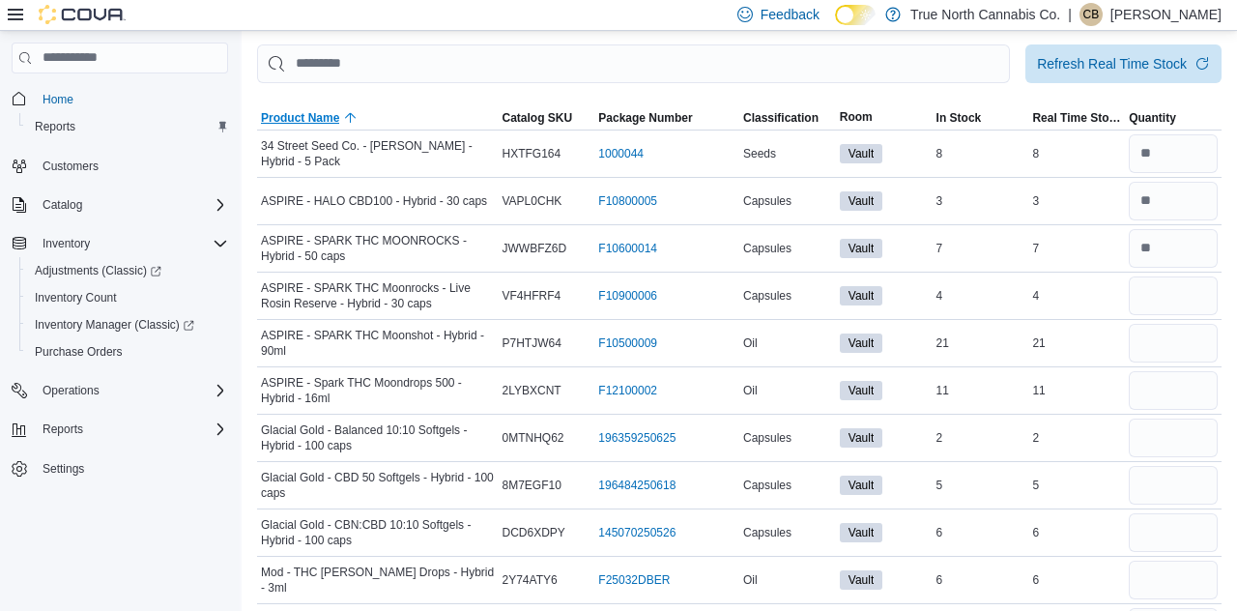
scroll to position [102, 0]
click at [1185, 300] on input "number" at bounding box center [1173, 296] width 89 height 39
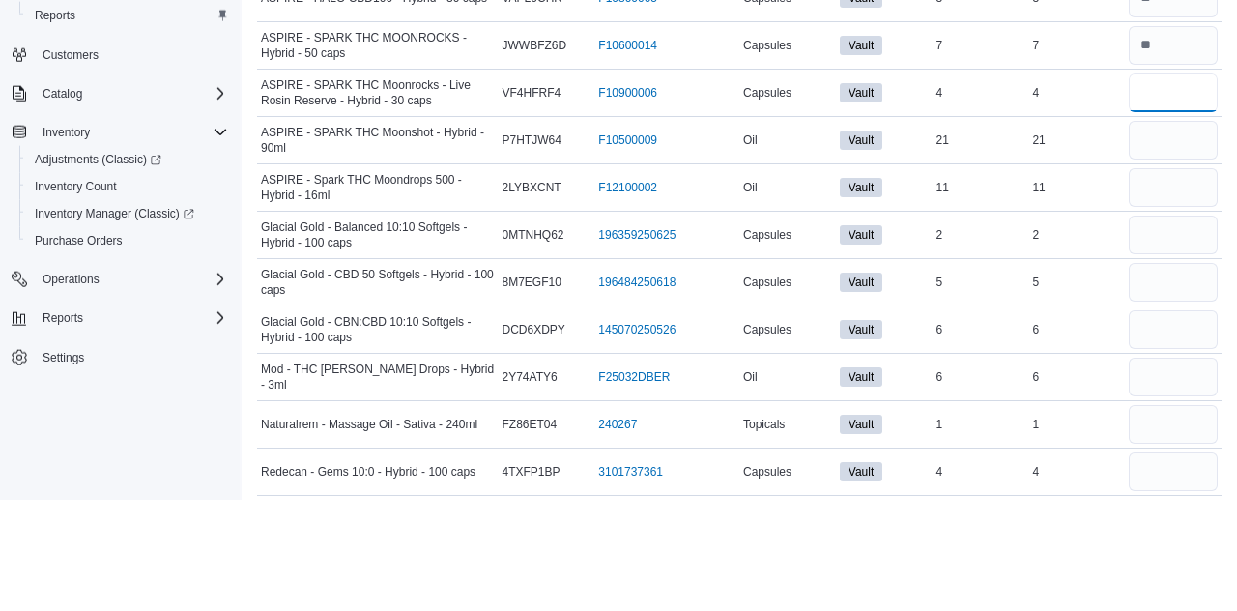
scroll to position [194, 0]
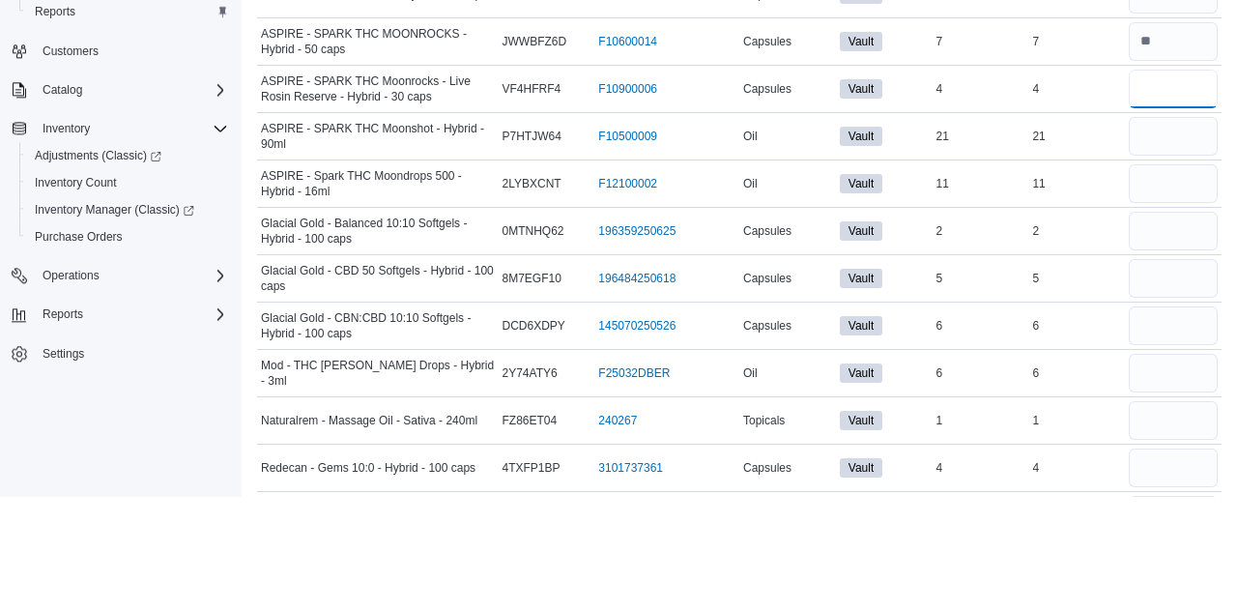
type input "*"
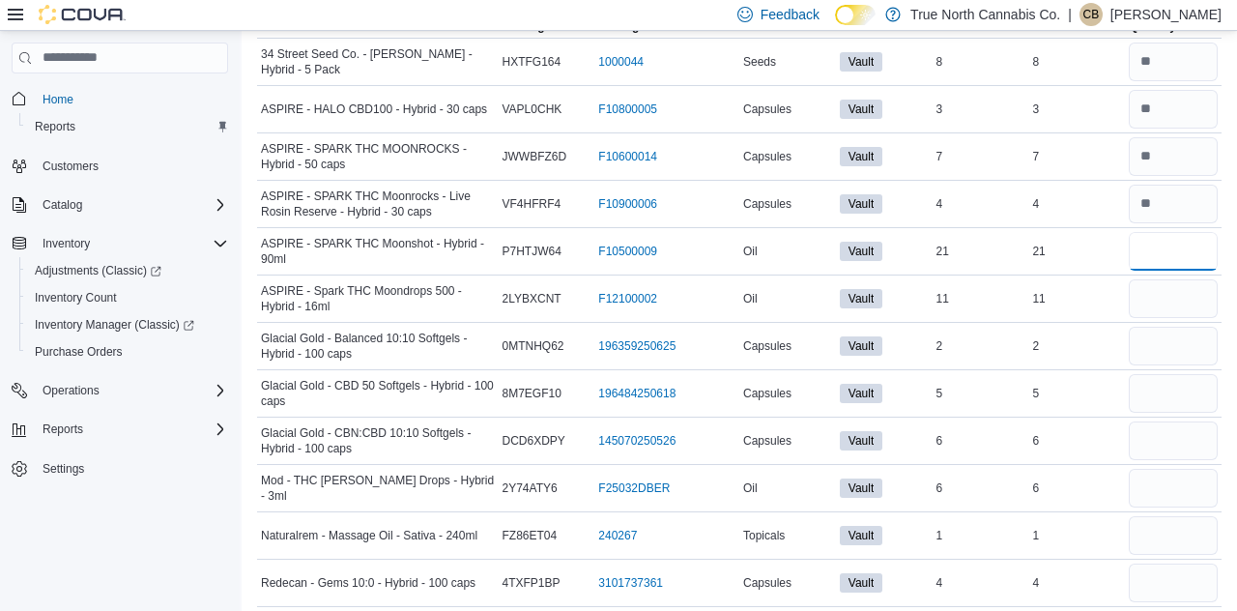
click at [1166, 252] on input "number" at bounding box center [1173, 251] width 89 height 39
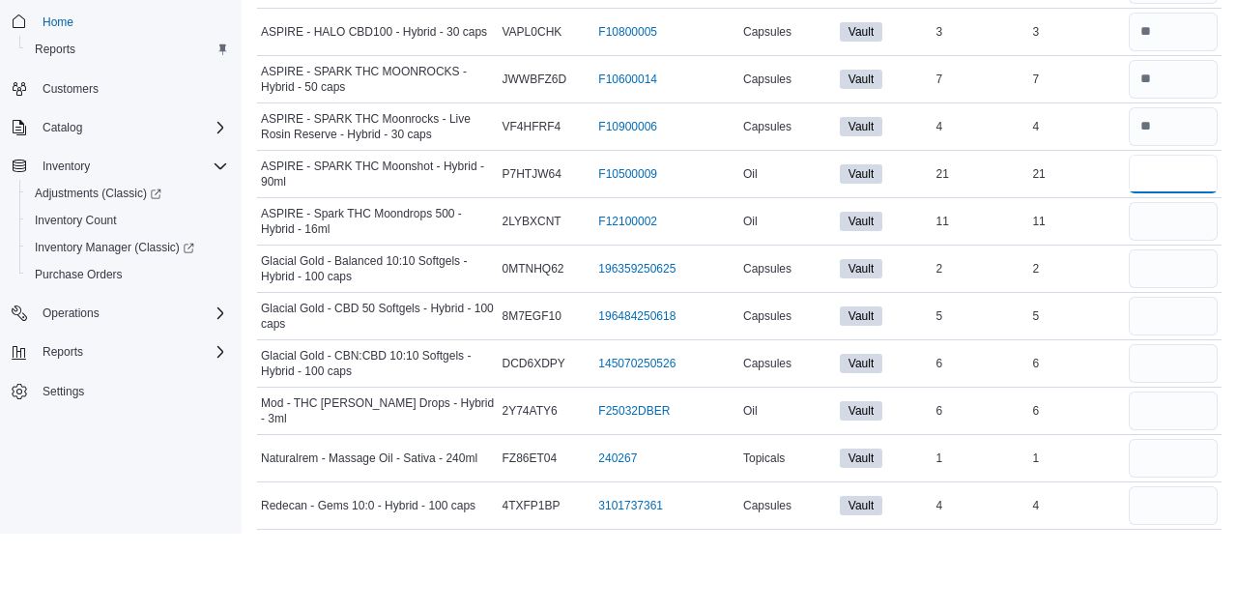
scroll to position [194, 0]
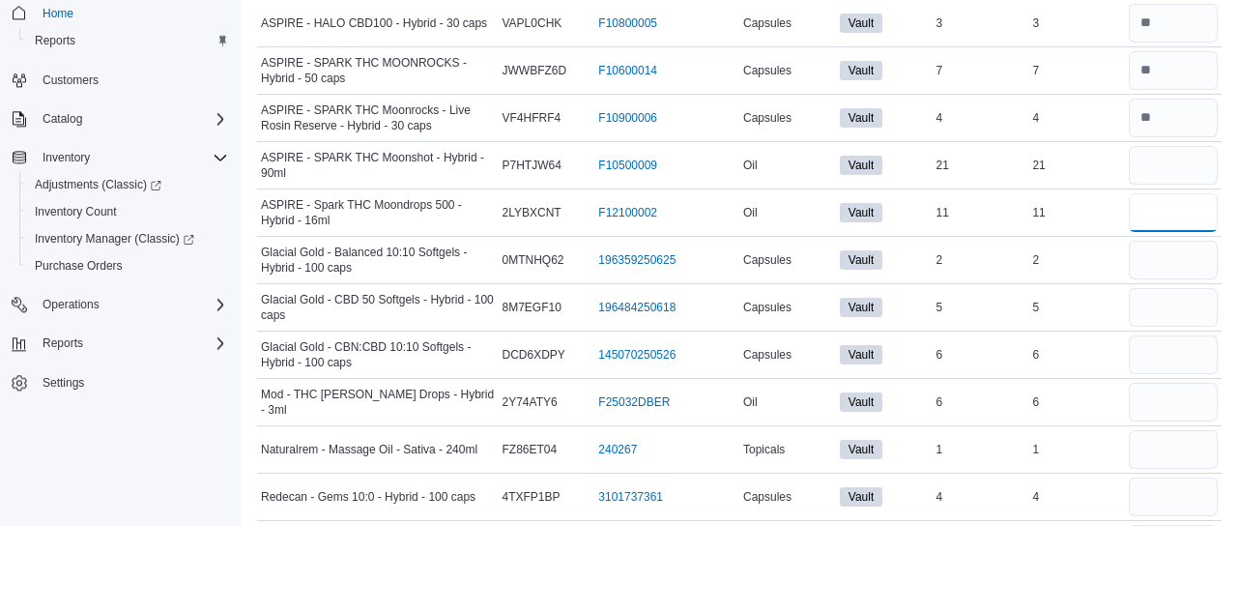
click at [1175, 298] on input "number" at bounding box center [1173, 298] width 89 height 39
type input "**"
click at [1196, 257] on input "number" at bounding box center [1173, 251] width 89 height 39
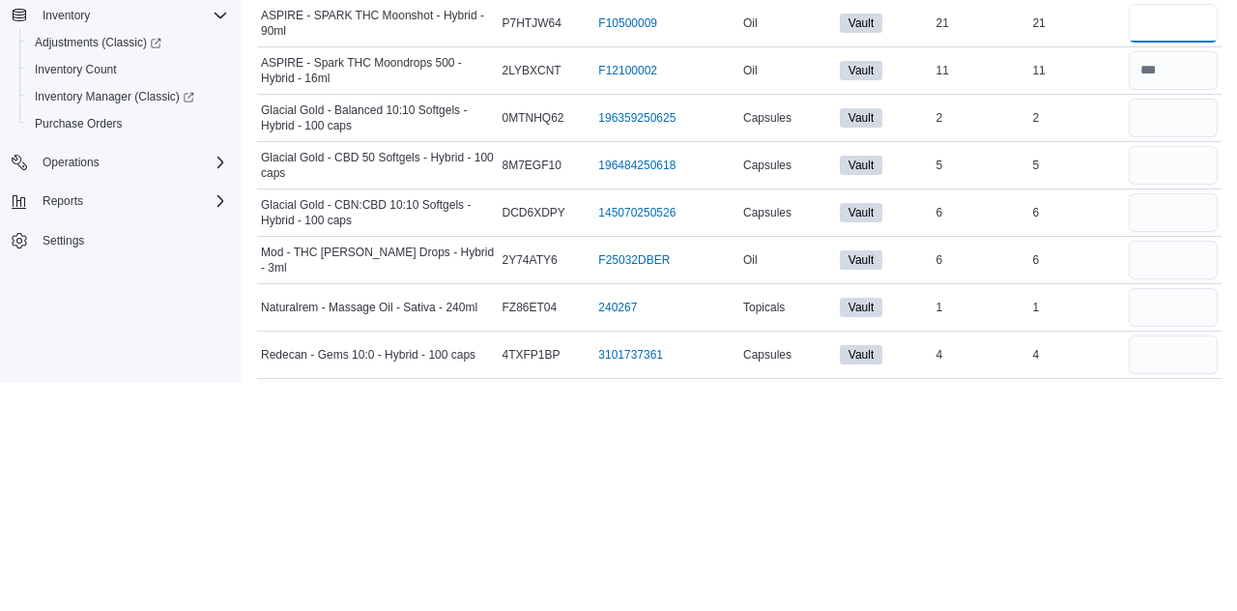
scroll to position [195, 0]
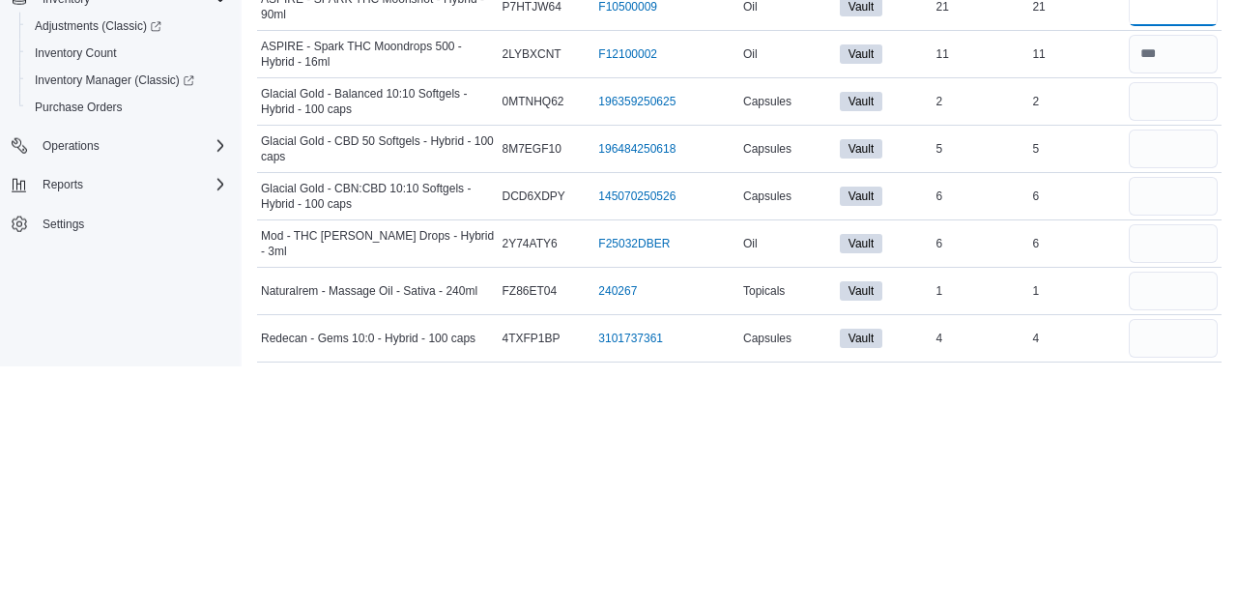
type input "**"
click at [1176, 349] on input "number" at bounding box center [1173, 346] width 89 height 39
type input "*"
click at [1176, 399] on input "number" at bounding box center [1173, 393] width 89 height 39
type input "*"
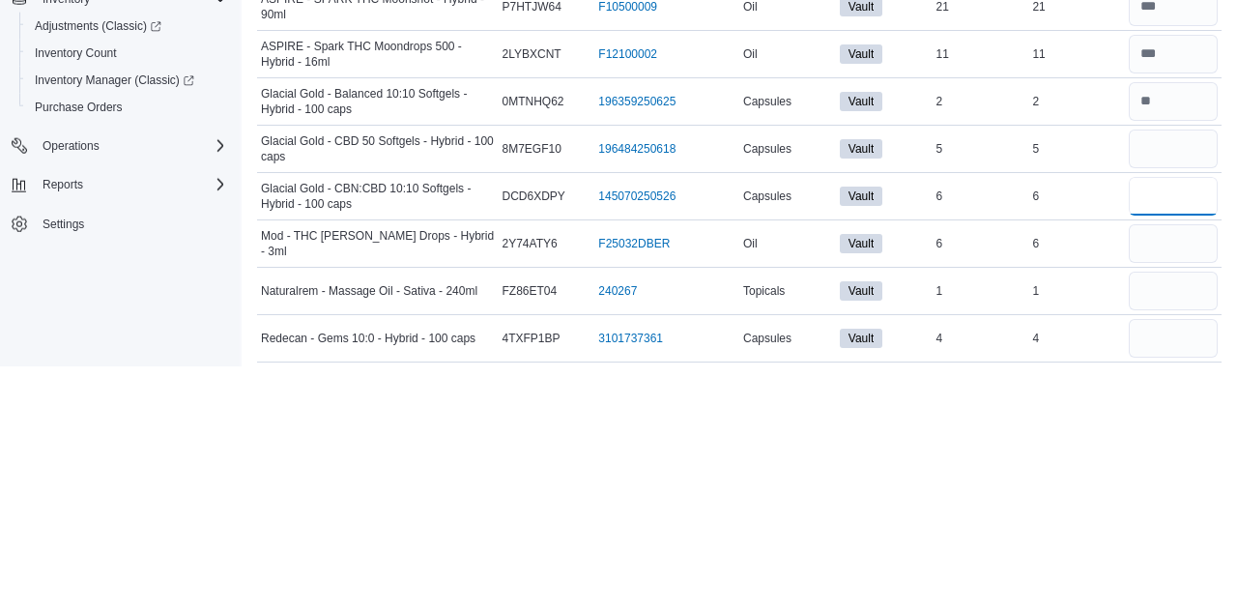
click at [1181, 447] on input "number" at bounding box center [1173, 440] width 89 height 39
type input "*"
click at [1156, 492] on input "number" at bounding box center [1173, 488] width 89 height 39
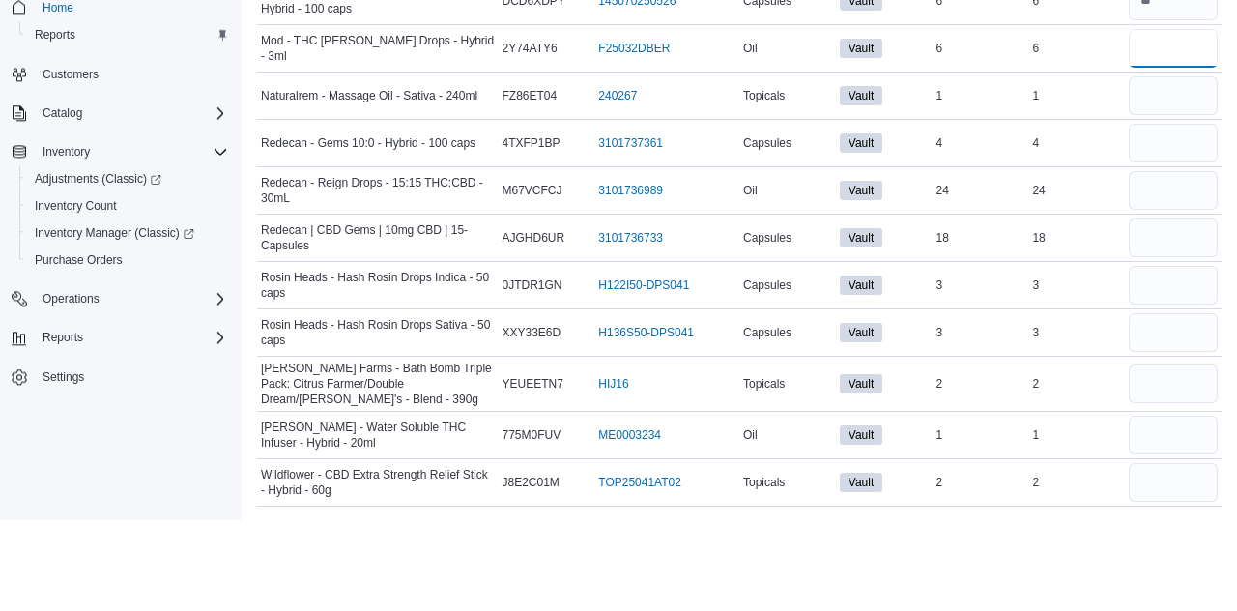
scroll to position [543, 0]
type input "*"
click at [1181, 180] on input "number" at bounding box center [1173, 187] width 89 height 39
type input "*"
click at [1185, 227] on input "number" at bounding box center [1173, 234] width 89 height 39
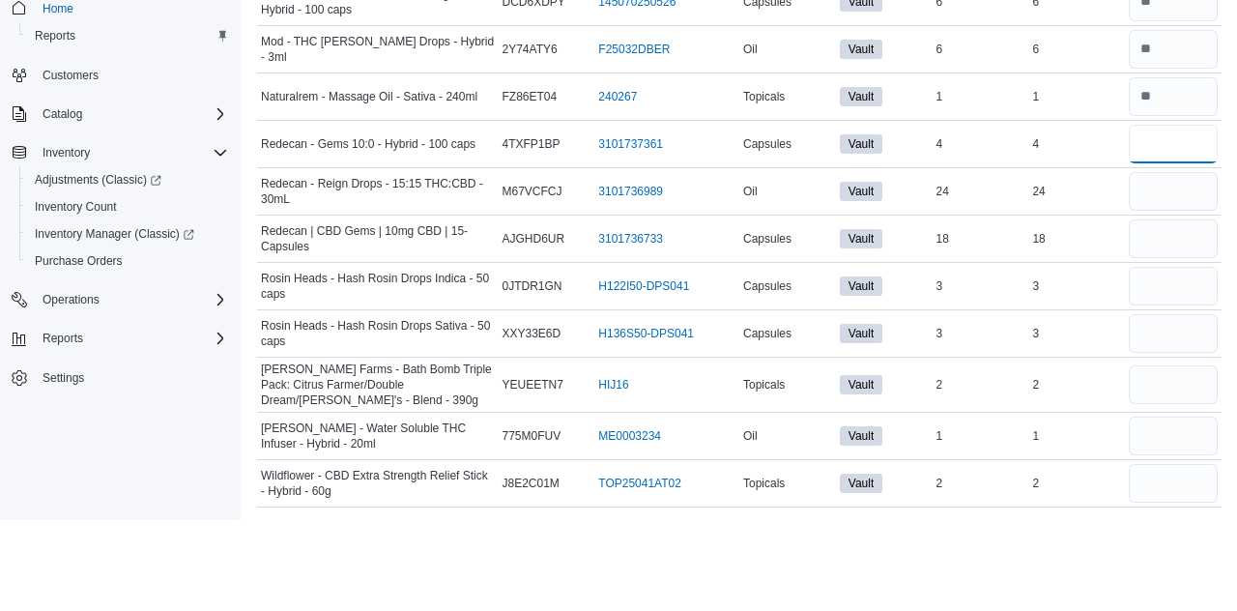
type input "*"
click at [1160, 286] on input "number" at bounding box center [1173, 282] width 89 height 39
type input "**"
click at [1164, 330] on input "number" at bounding box center [1173, 329] width 89 height 39
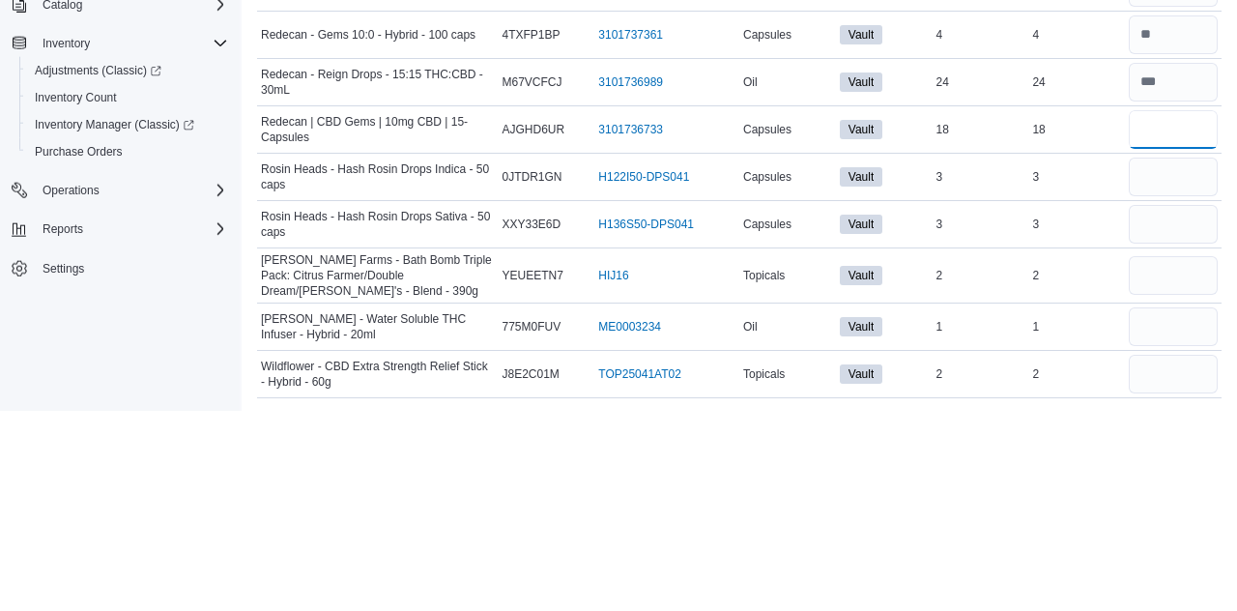
type input "**"
click at [1176, 375] on input "number" at bounding box center [1173, 377] width 89 height 39
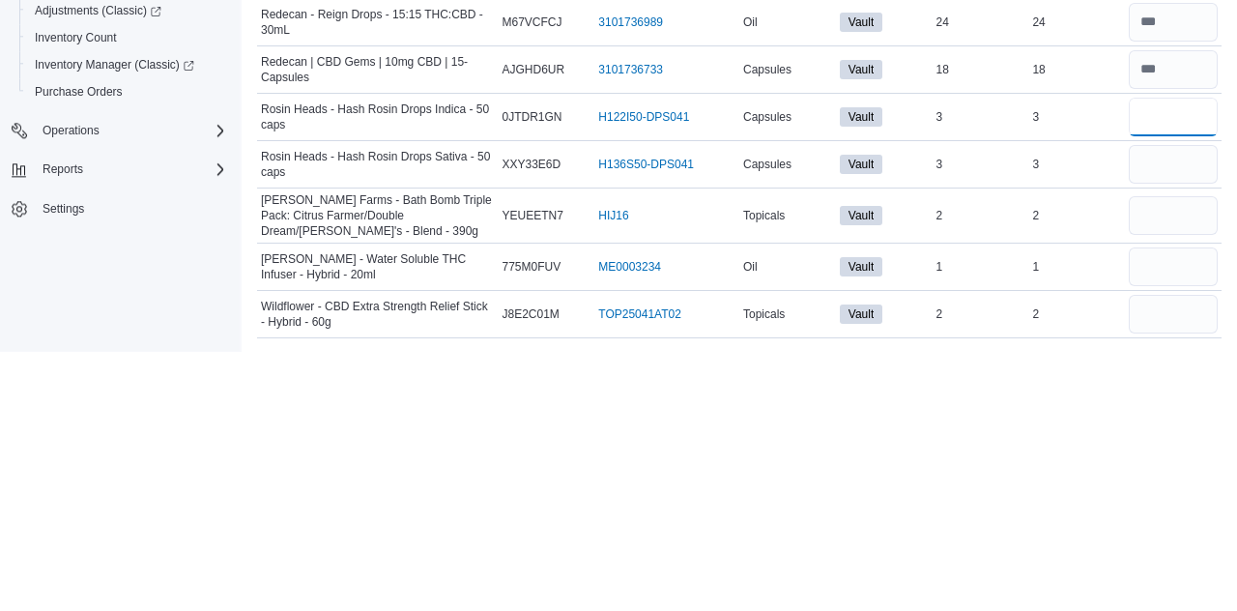
type input "*"
click at [1151, 425] on input "number" at bounding box center [1173, 424] width 89 height 39
type input "*"
click at [1168, 473] on input "number" at bounding box center [1173, 475] width 89 height 39
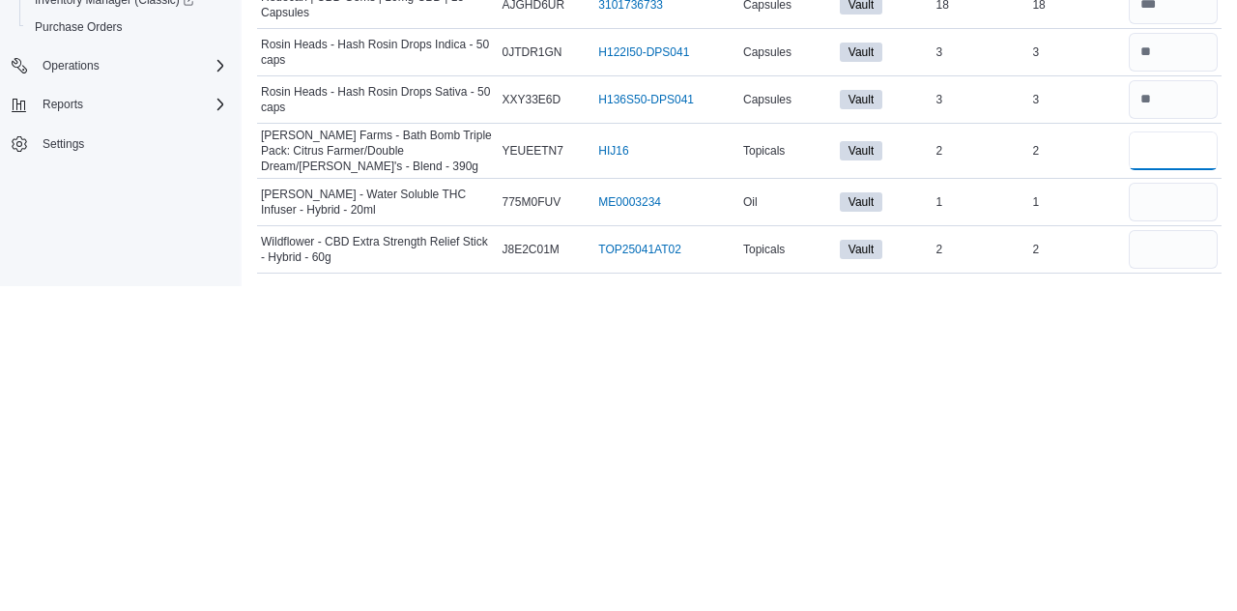
type input "*"
click at [1169, 527] on input "number" at bounding box center [1173, 526] width 89 height 39
type input "*"
click at [1181, 571] on input "number" at bounding box center [1173, 574] width 89 height 39
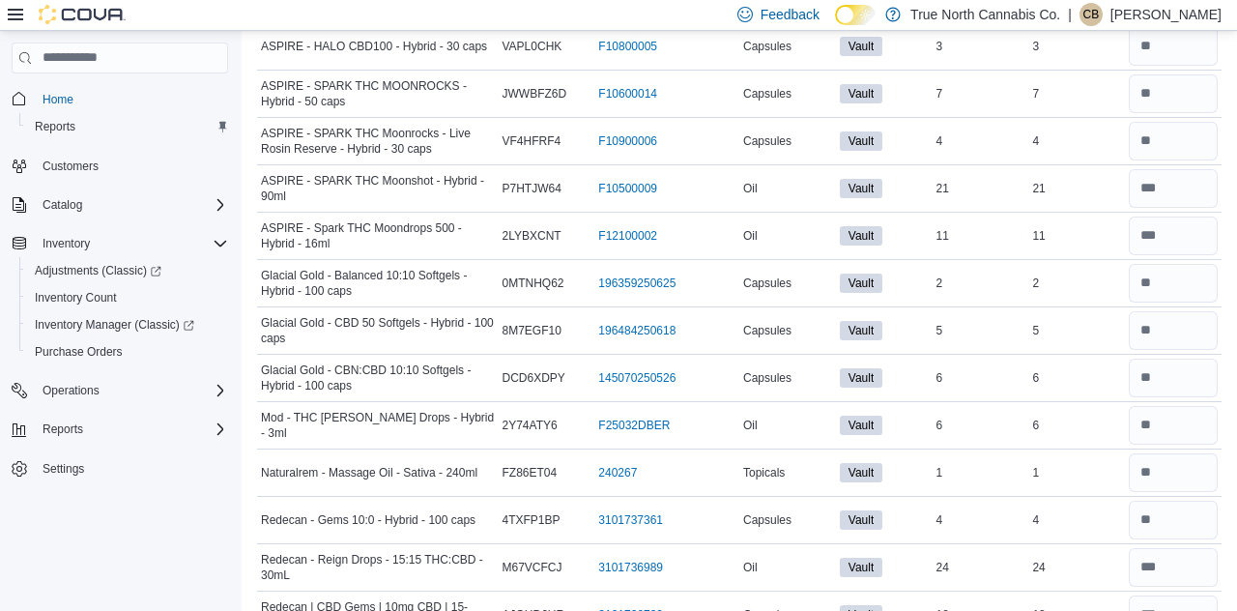
scroll to position [0, 0]
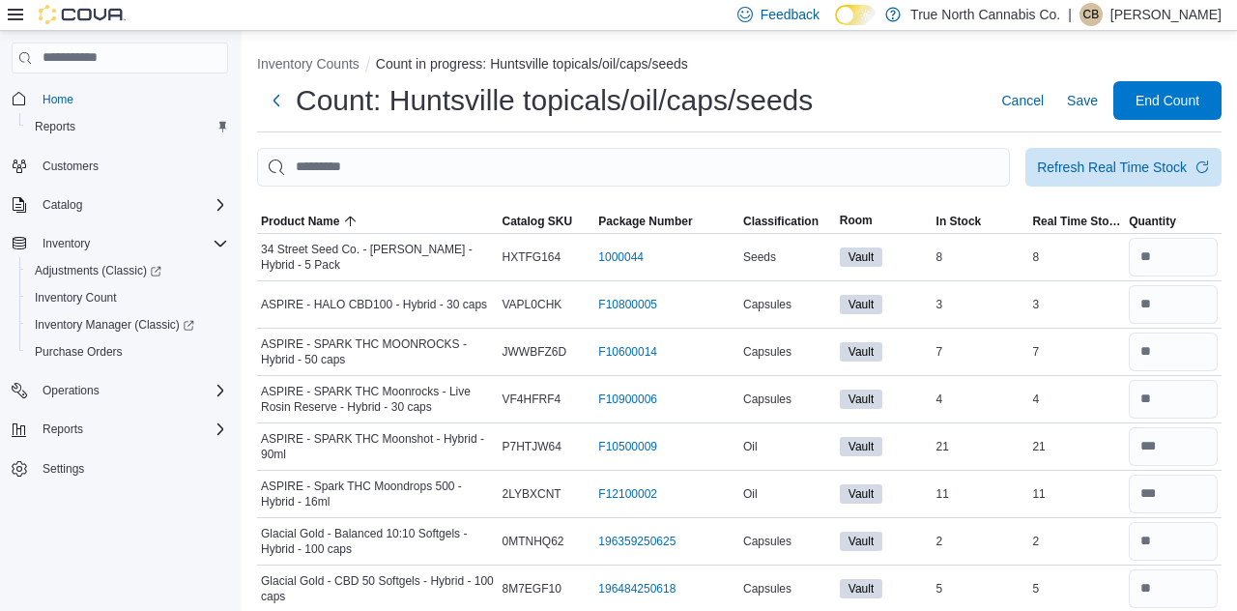
type input "*"
click at [1118, 175] on div "Refresh Real Time Stock" at bounding box center [1112, 167] width 150 height 19
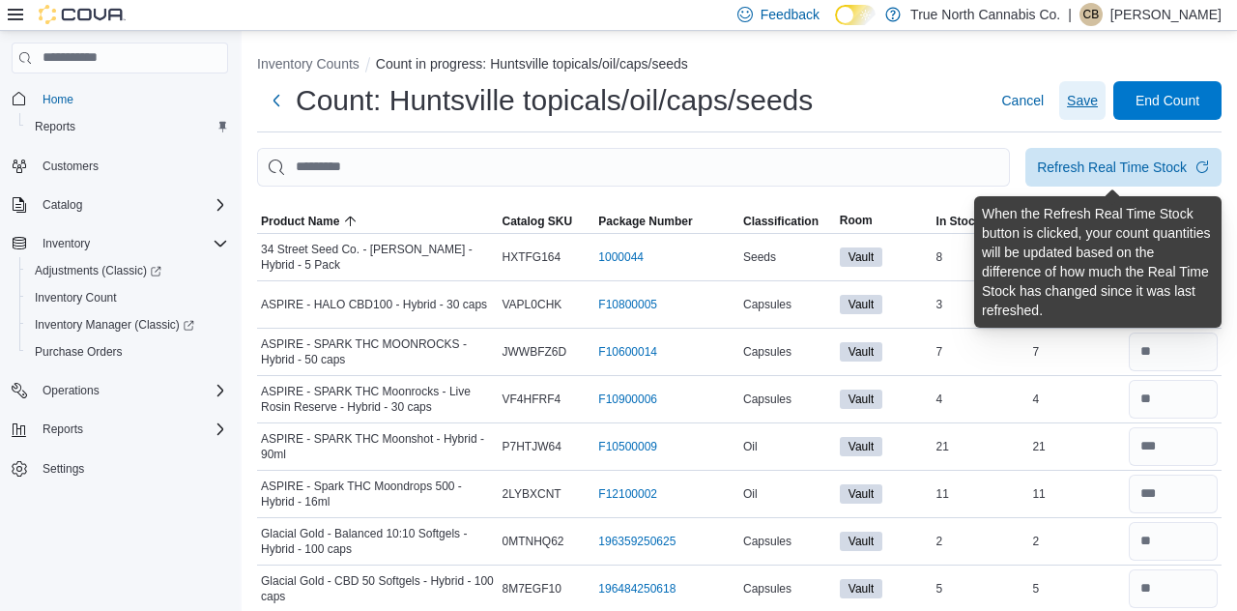
click at [1086, 108] on span "Save" at bounding box center [1082, 100] width 31 height 19
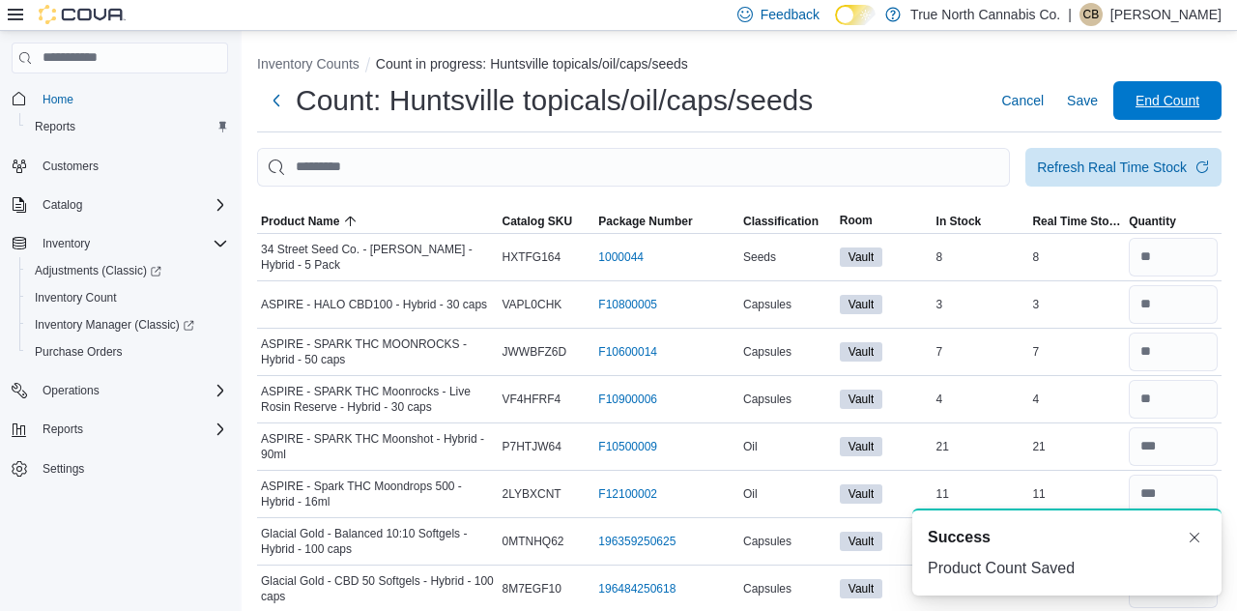
click at [1160, 108] on span "End Count" at bounding box center [1167, 100] width 64 height 19
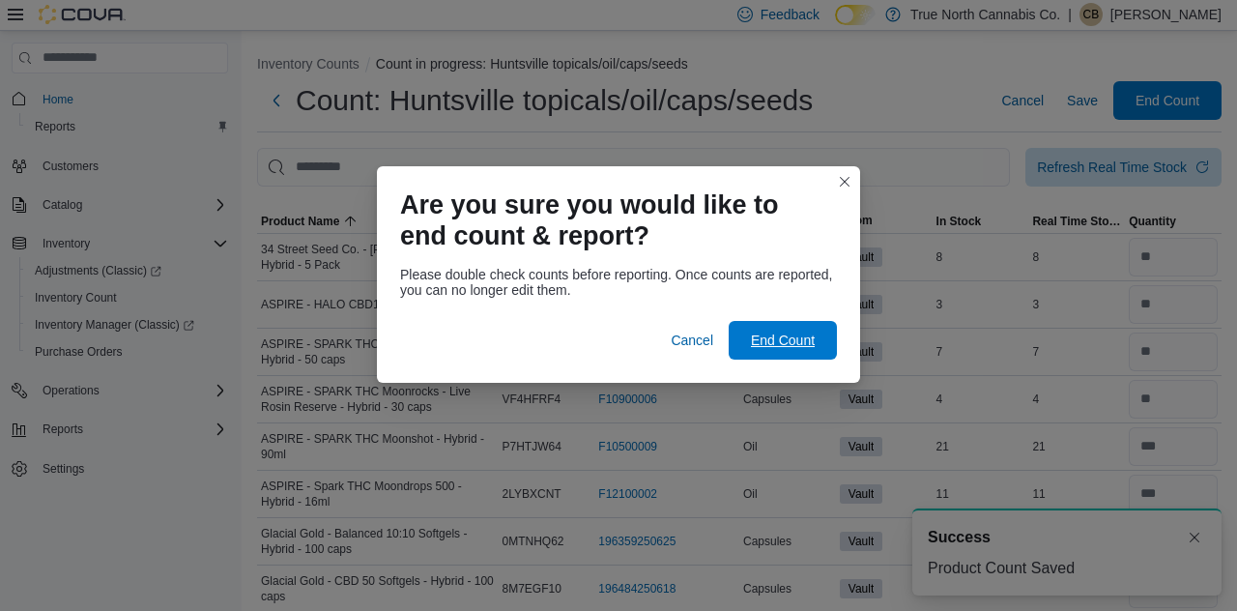
click at [771, 334] on span "End Count" at bounding box center [783, 339] width 64 height 19
